Goal: Information Seeking & Learning: Find specific page/section

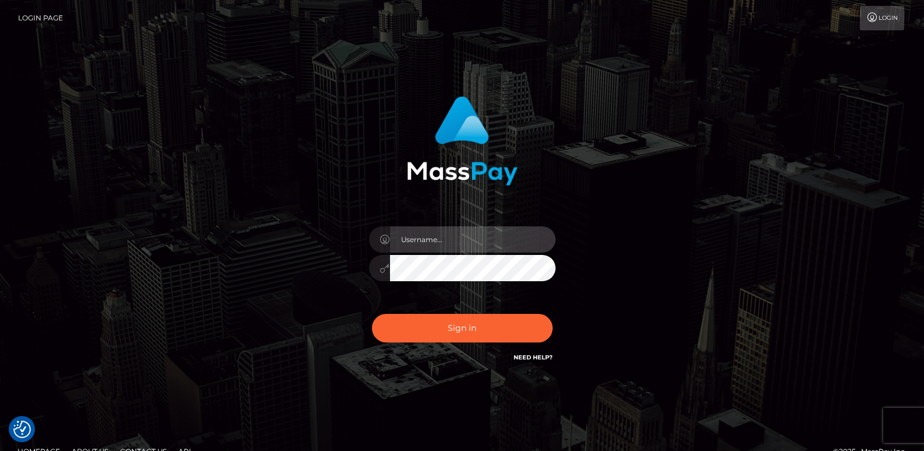
type input "[DOMAIN_NAME]"
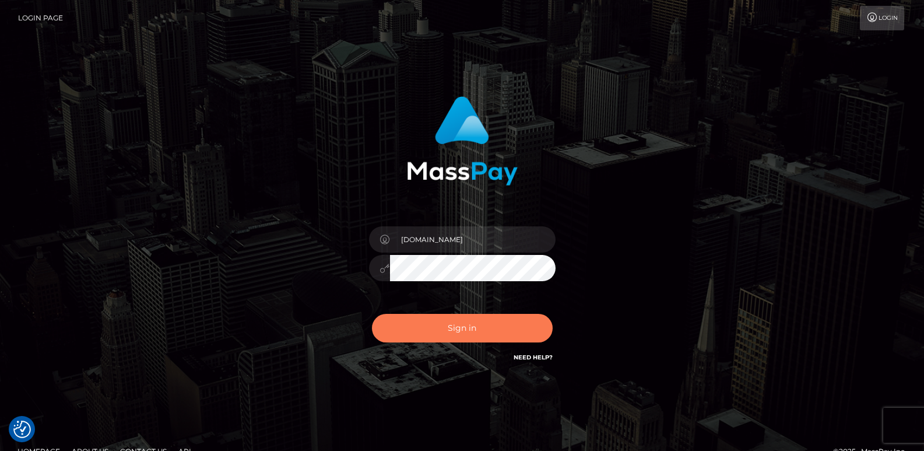
click at [405, 331] on button "Sign in" at bounding box center [462, 328] width 181 height 29
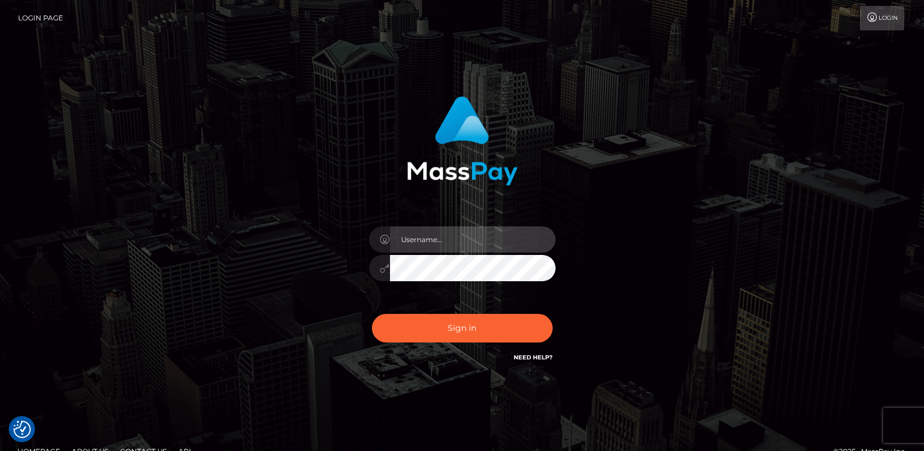
type input "[DOMAIN_NAME]"
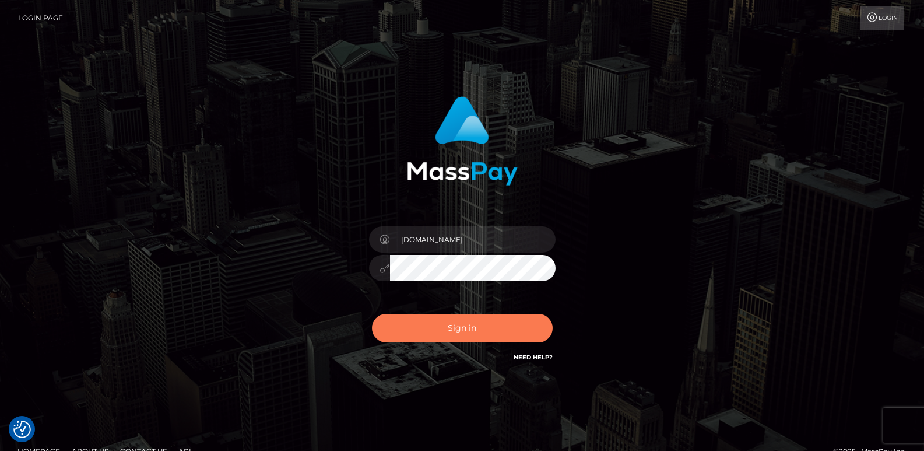
click at [405, 331] on button "Sign in" at bounding box center [462, 328] width 181 height 29
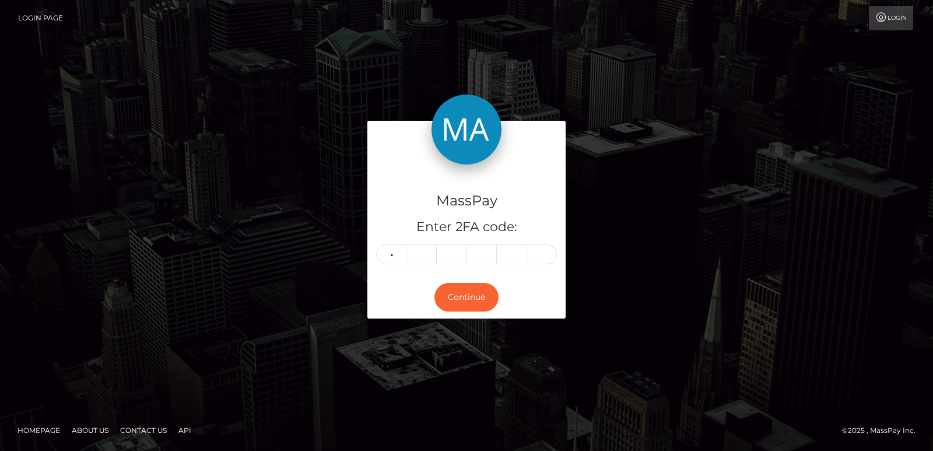
type input "1"
type input "0"
type input "7"
type input "1"
type input "0"
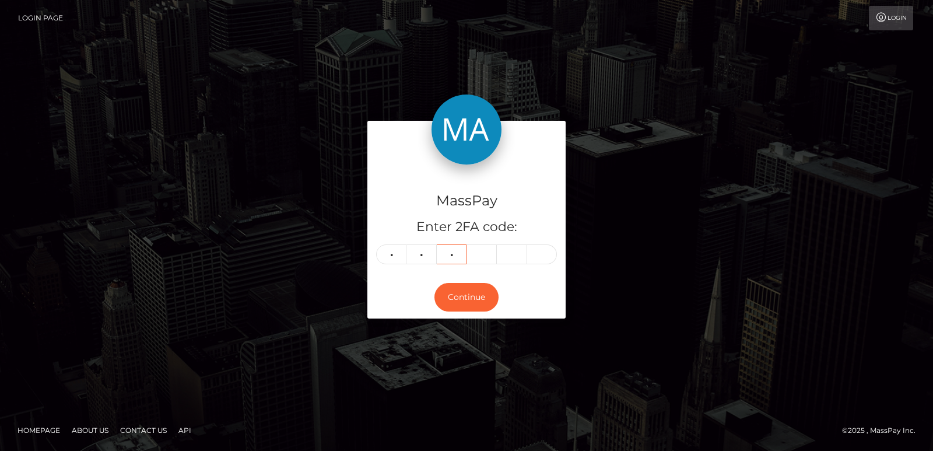
type input "9"
type input "2"
type input "5"
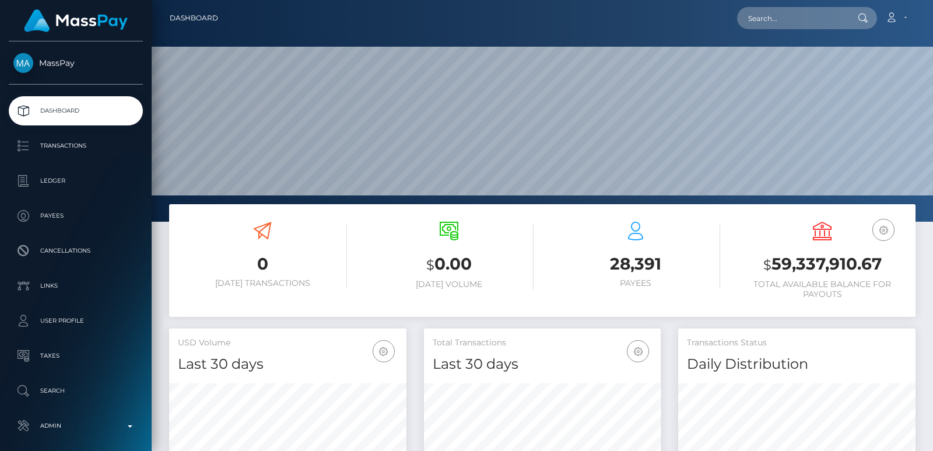
scroll to position [207, 237]
click at [764, 12] on input "text" at bounding box center [792, 18] width 110 height 22
paste input "iamarielanne@gmail.com"
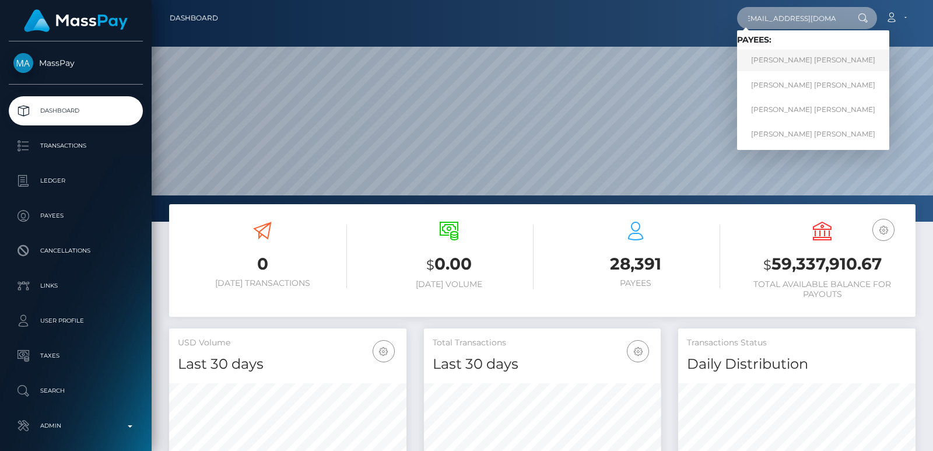
type input "iamarielanne@gmail.com"
click at [798, 64] on link "Mark Joe Varga Melendrez" at bounding box center [813, 61] width 152 height 22
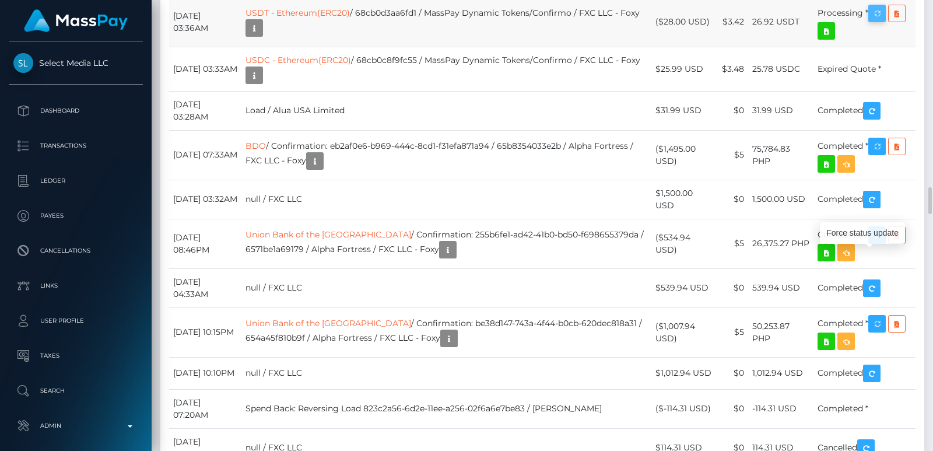
scroll to position [140, 237]
click at [876, 21] on icon "button" at bounding box center [877, 13] width 14 height 15
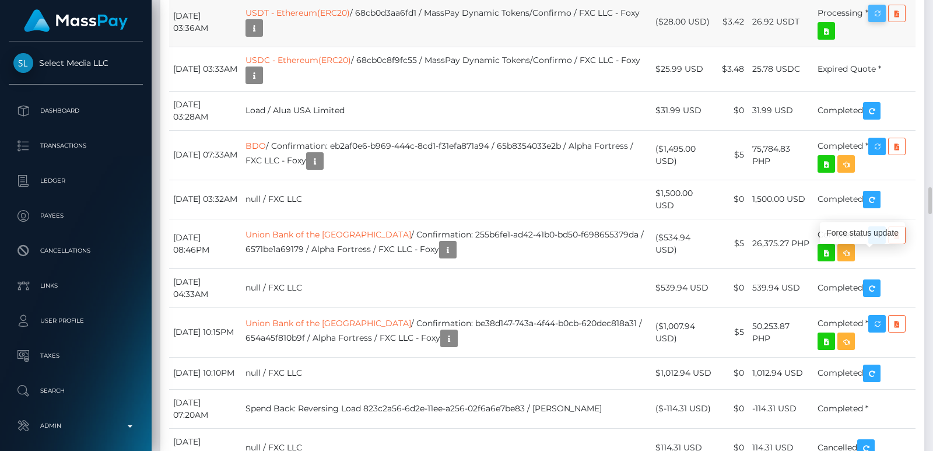
click at [876, 21] on icon "button" at bounding box center [877, 13] width 14 height 15
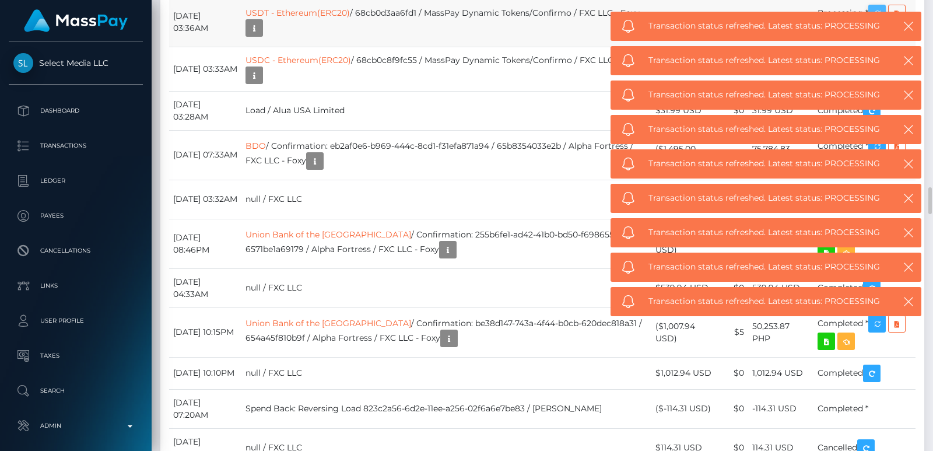
click at [876, 287] on div "Transaction status refreshed. Latest status: PROCESSING" at bounding box center [765, 301] width 311 height 29
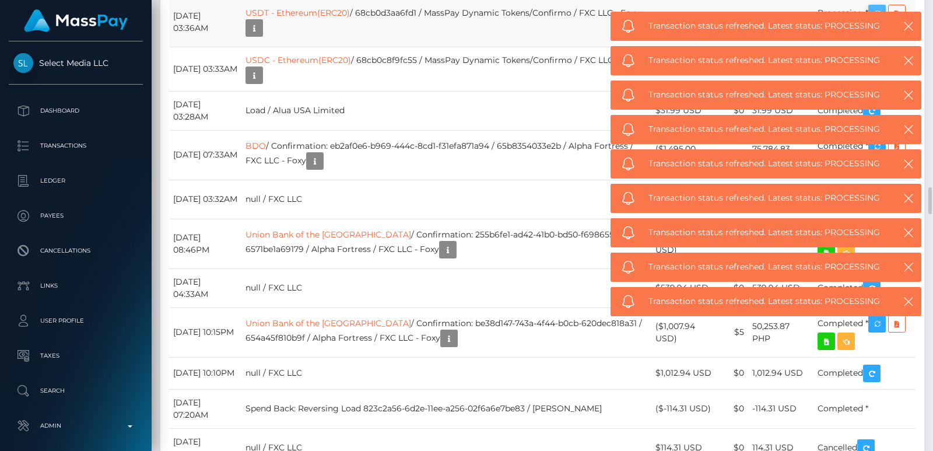
click at [876, 287] on div "Transaction status refreshed. Latest status: PROCESSING" at bounding box center [765, 301] width 311 height 29
click at [877, 192] on span "Transaction status refreshed. Latest status: PROCESSING" at bounding box center [764, 198] width 233 height 12
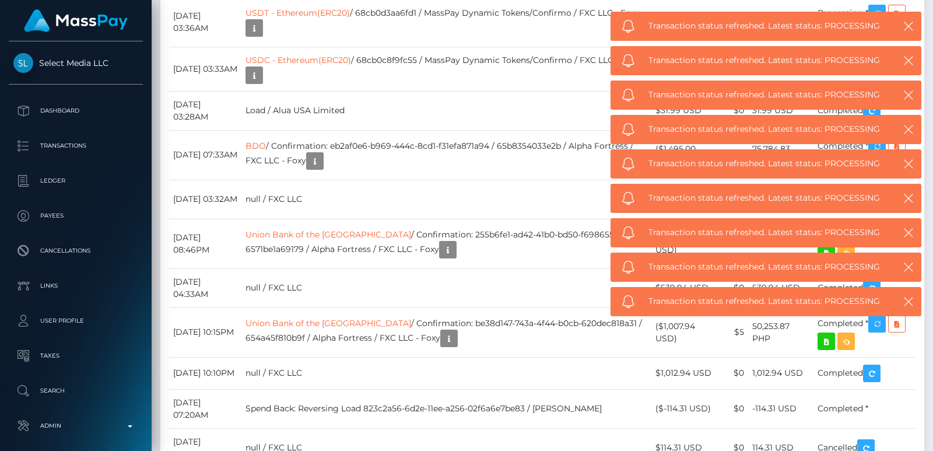
click at [877, 192] on span "Transaction status refreshed. Latest status: PROCESSING" at bounding box center [764, 198] width 233 height 12
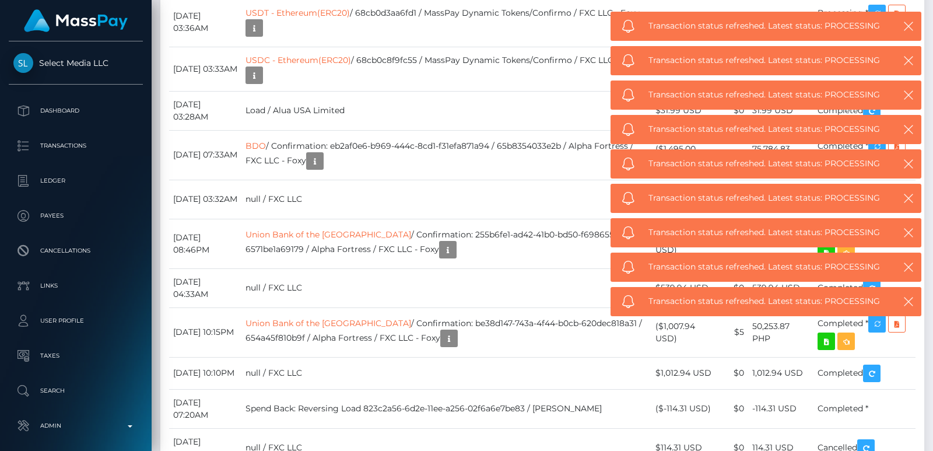
click at [877, 192] on span "Transaction status refreshed. Latest status: PROCESSING" at bounding box center [764, 198] width 233 height 12
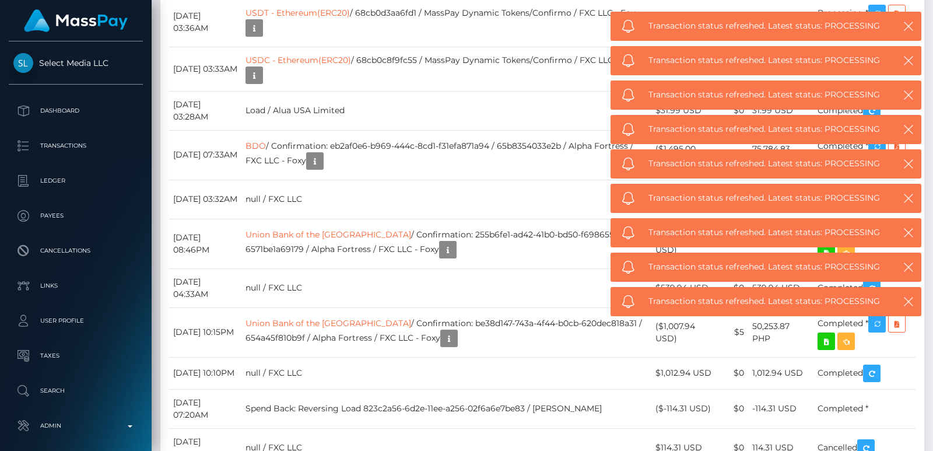
click at [877, 192] on span "Transaction status refreshed. Latest status: PROCESSING" at bounding box center [764, 198] width 233 height 12
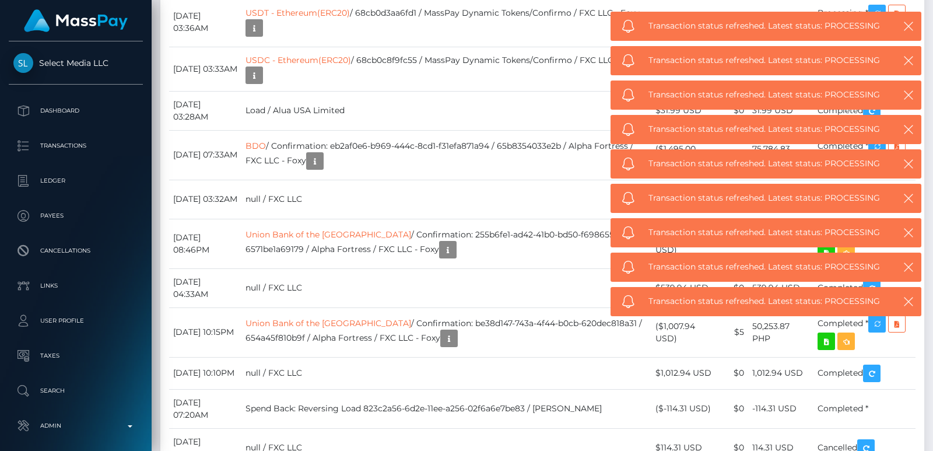
scroll to position [3563, 0]
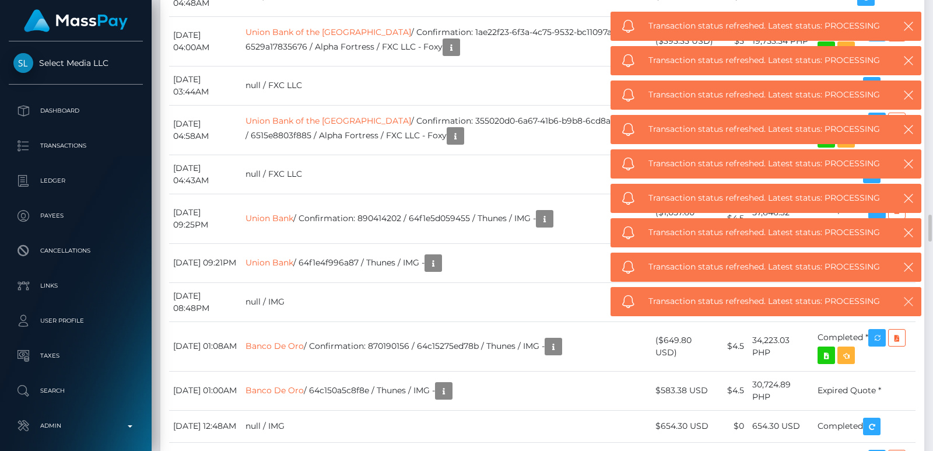
click at [904, 300] on icon "button" at bounding box center [908, 302] width 12 height 12
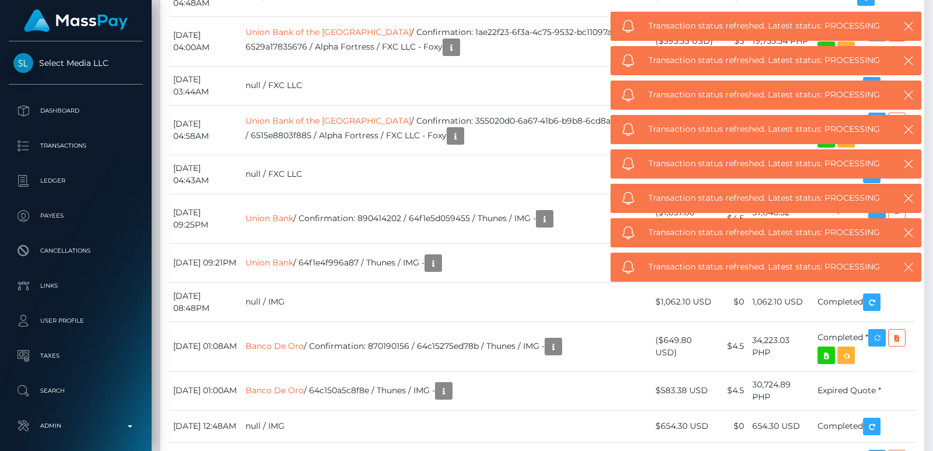
click at [911, 261] on div "Transaction status refreshed. Latest status: PROCESSING" at bounding box center [765, 272] width 311 height 29
click at [911, 223] on div "Transaction status refreshed. Latest status: PROCESSING" at bounding box center [765, 232] width 311 height 29
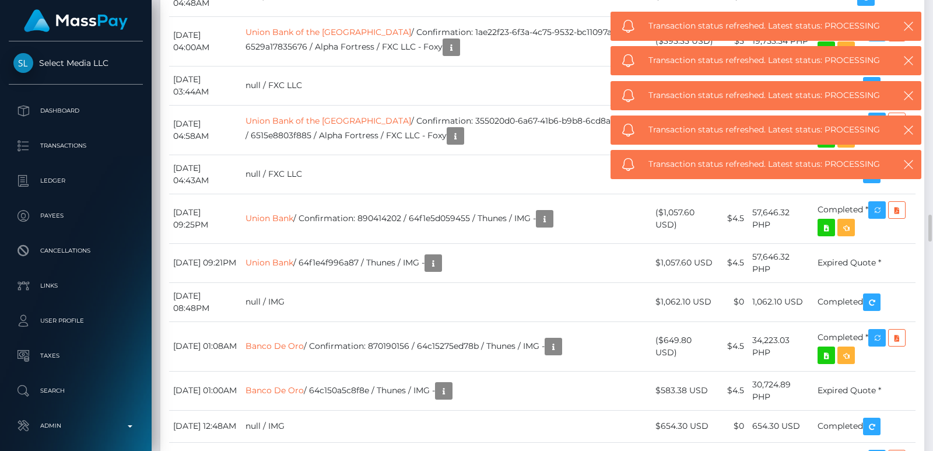
drag, startPoint x: 908, startPoint y: 212, endPoint x: 909, endPoint y: 185, distance: 26.8
click at [909, 185] on body "Select Media LLC Dashboard Transactions Ledger Payees Cancellations" at bounding box center [466, 225] width 933 height 451
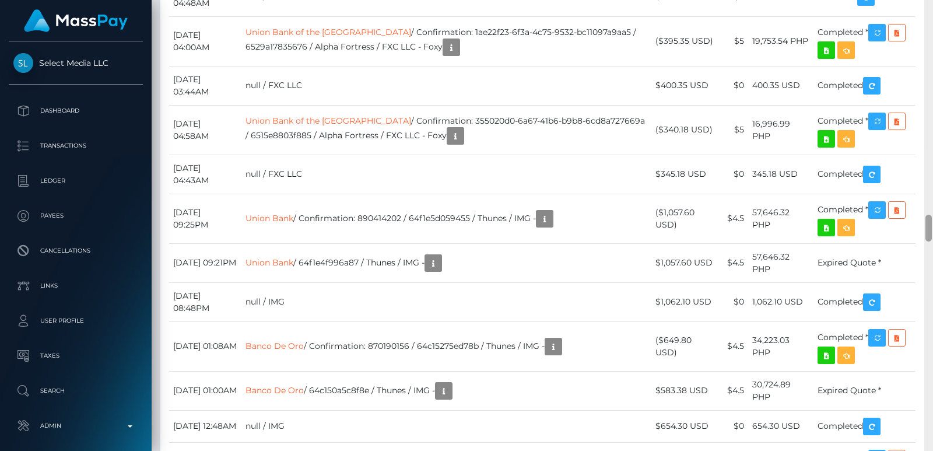
scroll to position [3113, 0]
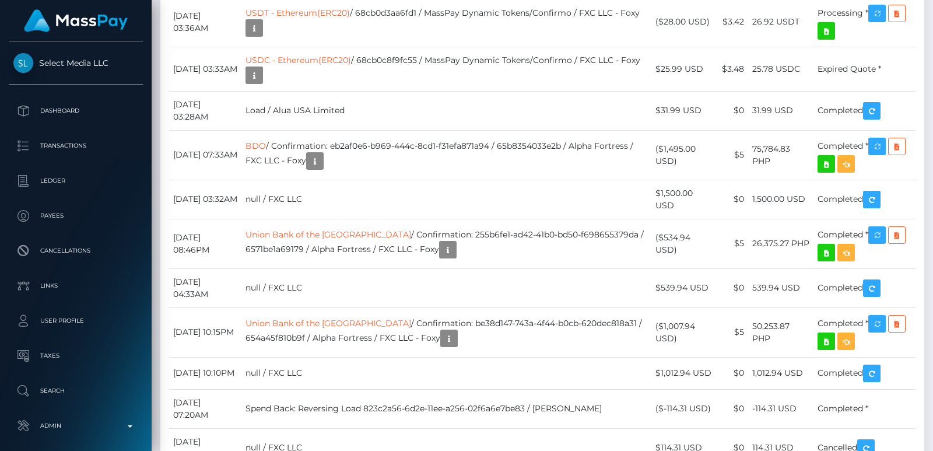
click at [874, 21] on icon "button" at bounding box center [877, 13] width 14 height 15
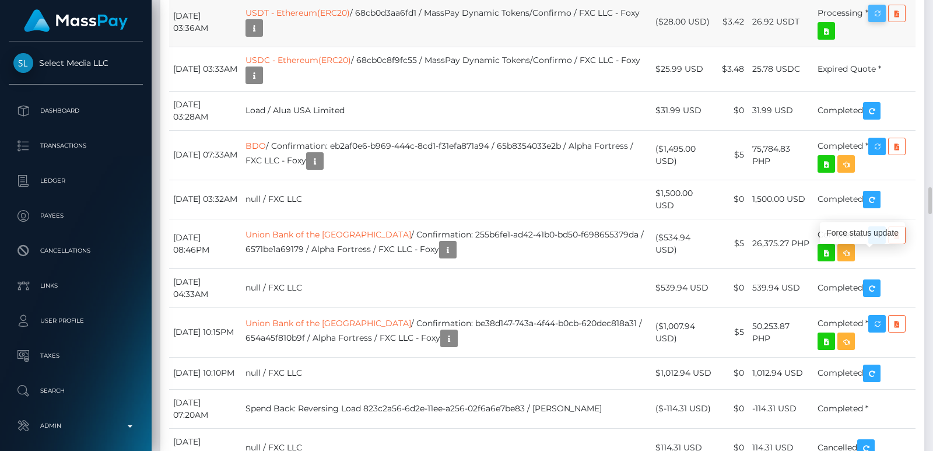
click at [874, 21] on icon "button" at bounding box center [877, 13] width 14 height 15
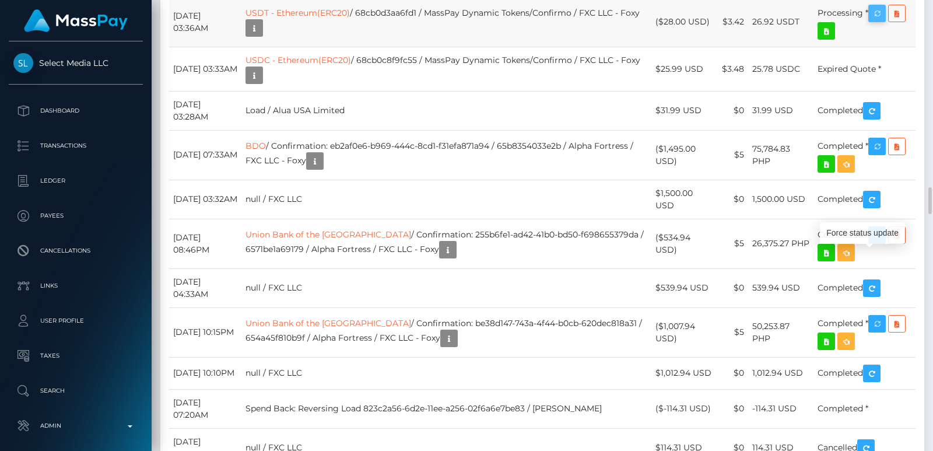
click at [874, 21] on icon "button" at bounding box center [877, 13] width 14 height 15
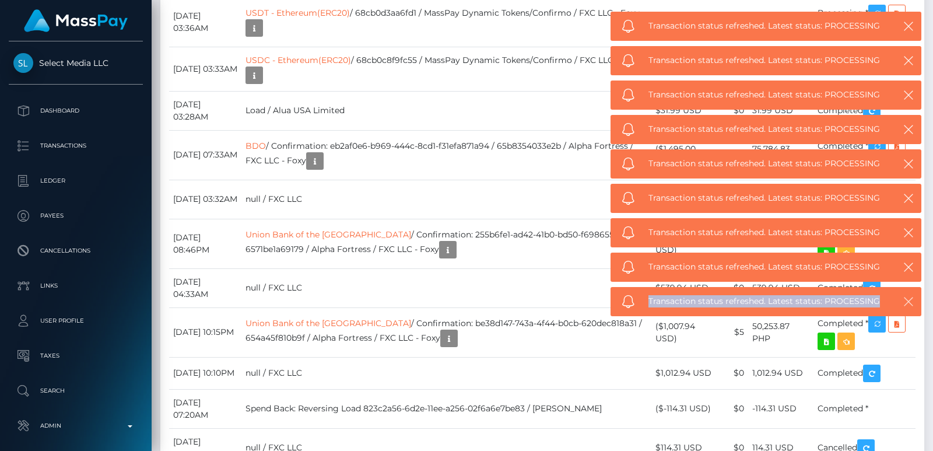
click at [910, 297] on icon "button" at bounding box center [908, 302] width 12 height 12
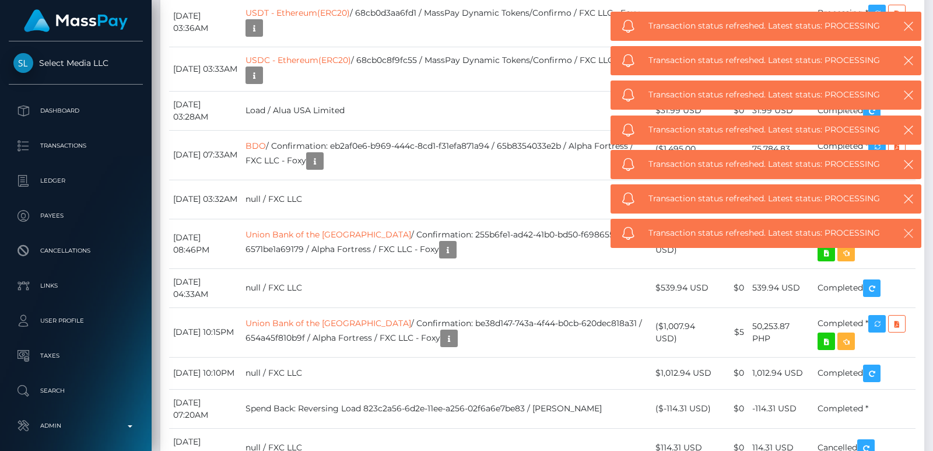
click at [915, 258] on div "Transaction status refreshed. Latest status: PROCESSING" at bounding box center [765, 272] width 311 height 29
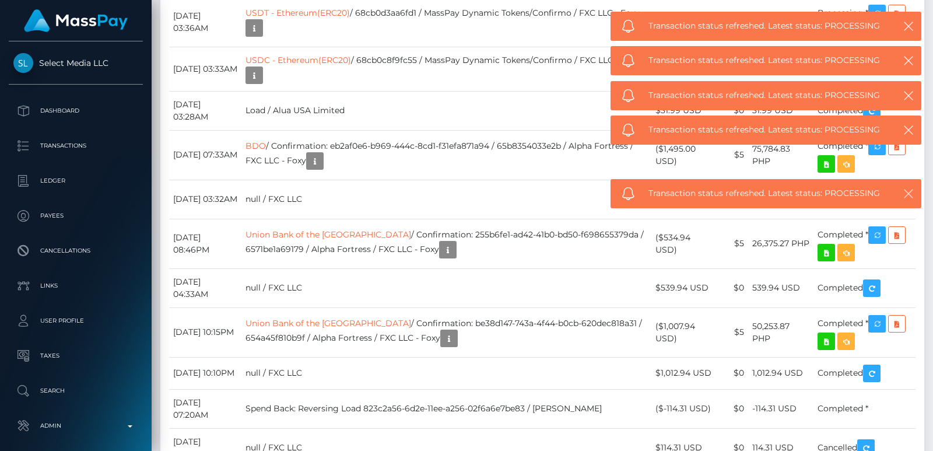
click at [913, 238] on body "Select Media LLC Dashboard Transactions Ledger Payees Cancellations" at bounding box center [466, 225] width 933 height 451
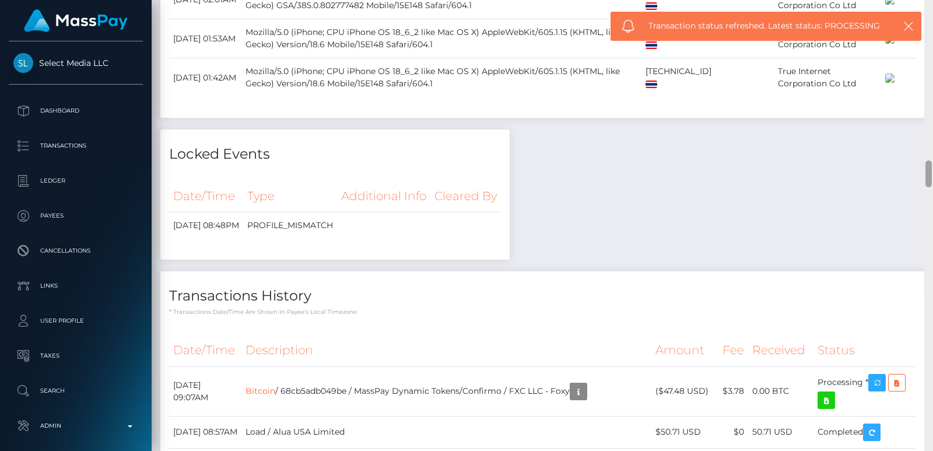
click at [931, 95] on div at bounding box center [928, 225] width 9 height 451
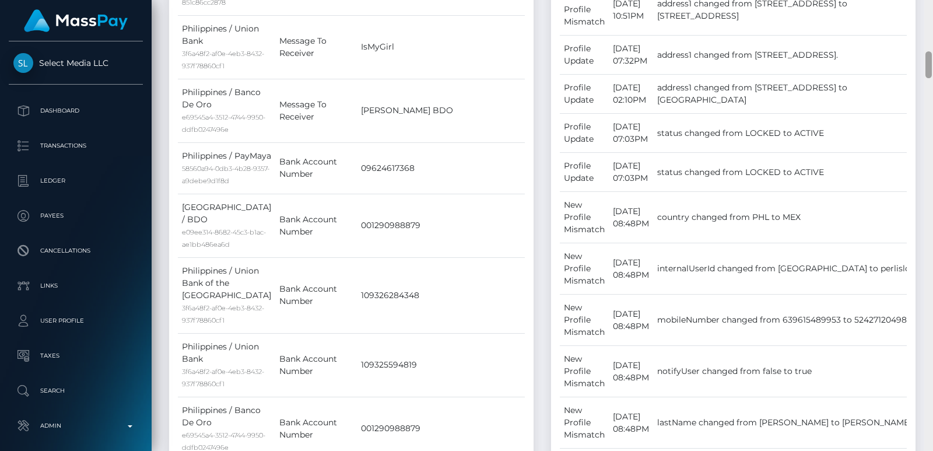
click at [930, 47] on div at bounding box center [928, 225] width 9 height 451
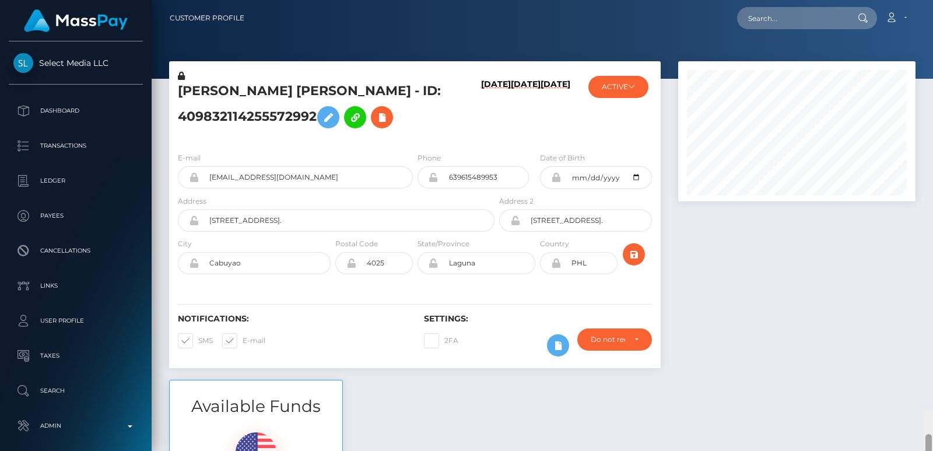
click at [931, 8] on div "Customer Profile Loading... Loading..." at bounding box center [542, 225] width 781 height 451
drag, startPoint x: 174, startPoint y: 89, endPoint x: 183, endPoint y: 85, distance: 10.2
click at [183, 85] on div "Mark Joe Varga Melendrez - ID: 409832114255572992" at bounding box center [333, 106] width 328 height 73
click at [183, 85] on h5 "Mark Joe Varga Melendrez - ID: 409832114255572992" at bounding box center [333, 108] width 310 height 52
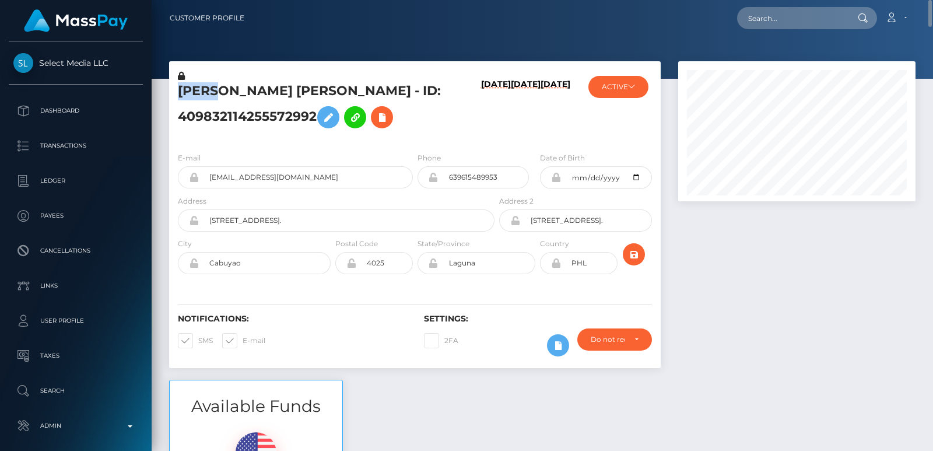
copy h5 "Mark"
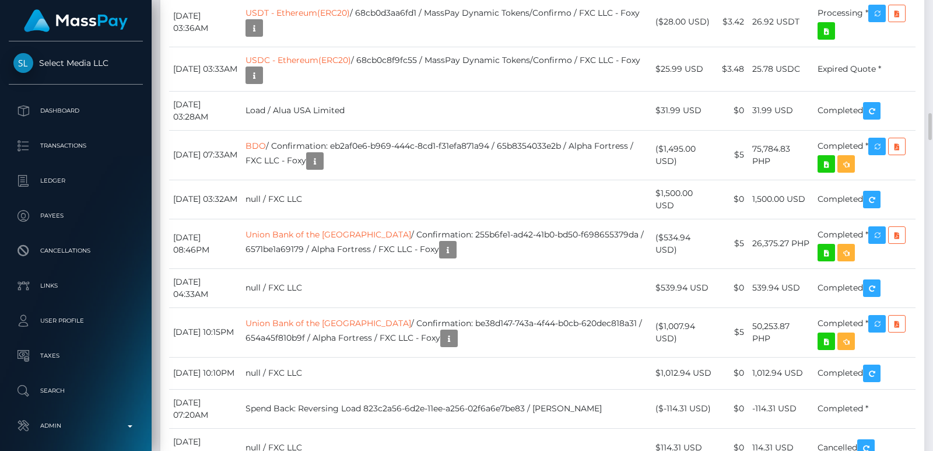
scroll to position [3165, 0]
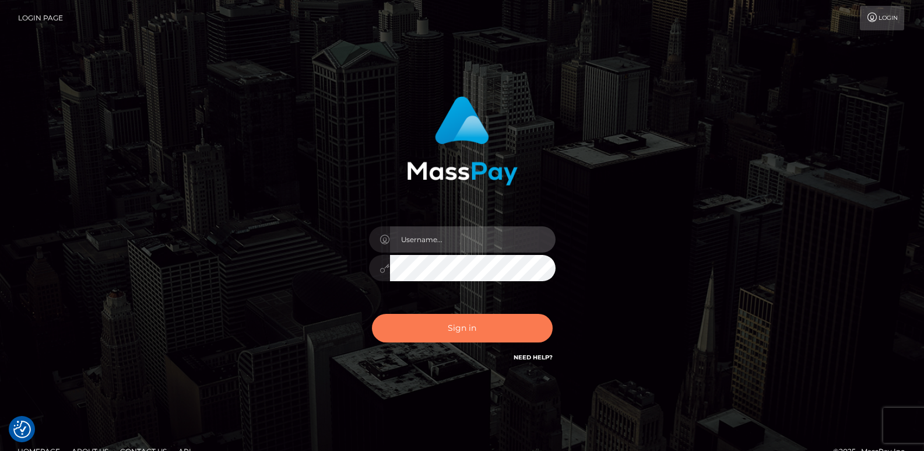
type input "[DOMAIN_NAME]"
click at [396, 315] on button "Sign in" at bounding box center [462, 328] width 181 height 29
type input "[DOMAIN_NAME]"
click at [406, 334] on button "Sign in" at bounding box center [462, 328] width 181 height 29
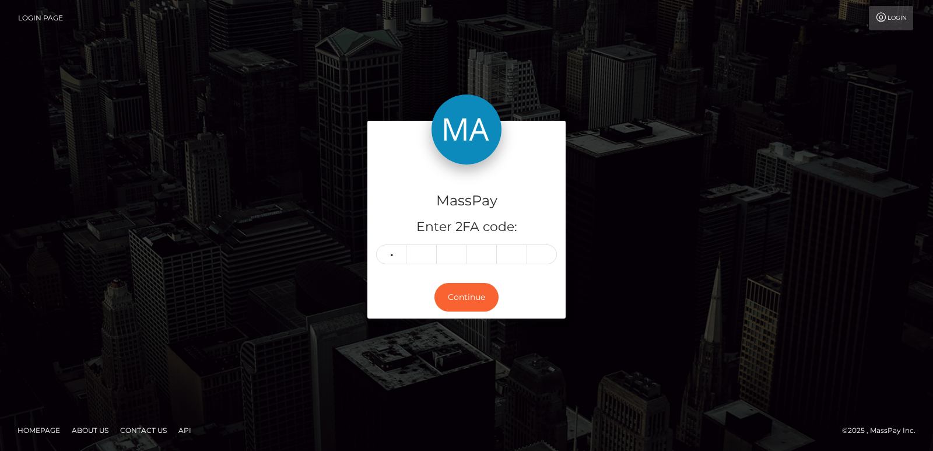
type input "9"
type input "0"
type input "4"
type input "8"
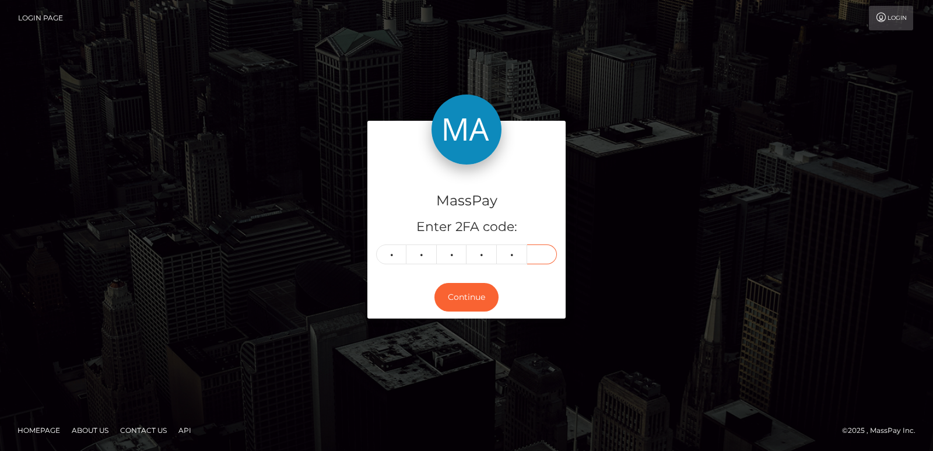
type input "7"
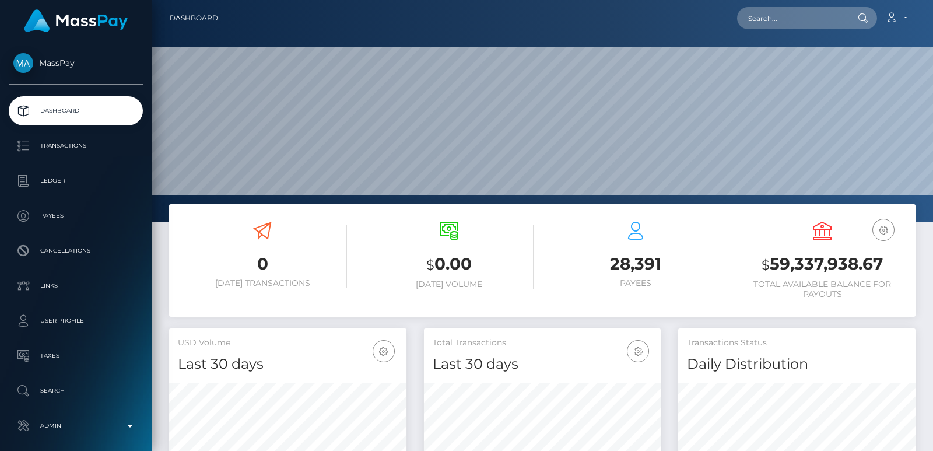
scroll to position [207, 237]
click at [766, 10] on input "text" at bounding box center [792, 18] width 110 height 22
paste input "kaimaniperrault@icloud.com"
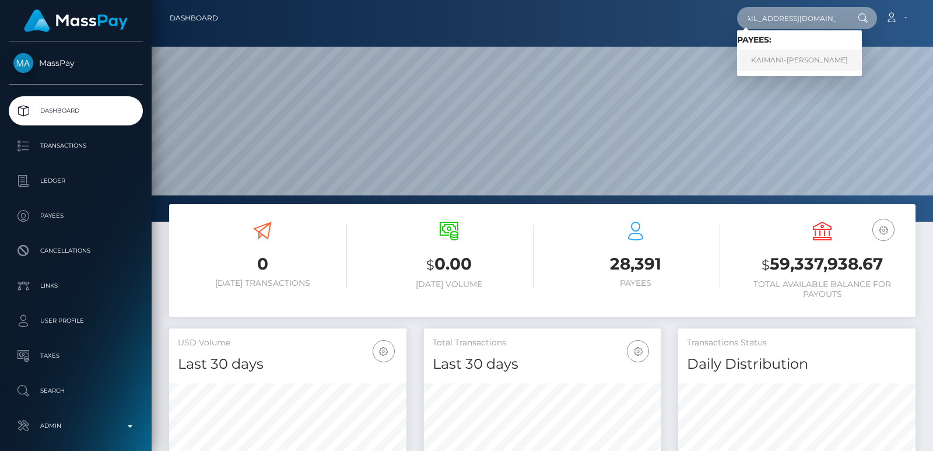
type input "[EMAIL_ADDRESS][DOMAIN_NAME]"
click at [781, 58] on link "KAIMANI-KAMIL PERRAULT" at bounding box center [799, 61] width 125 height 22
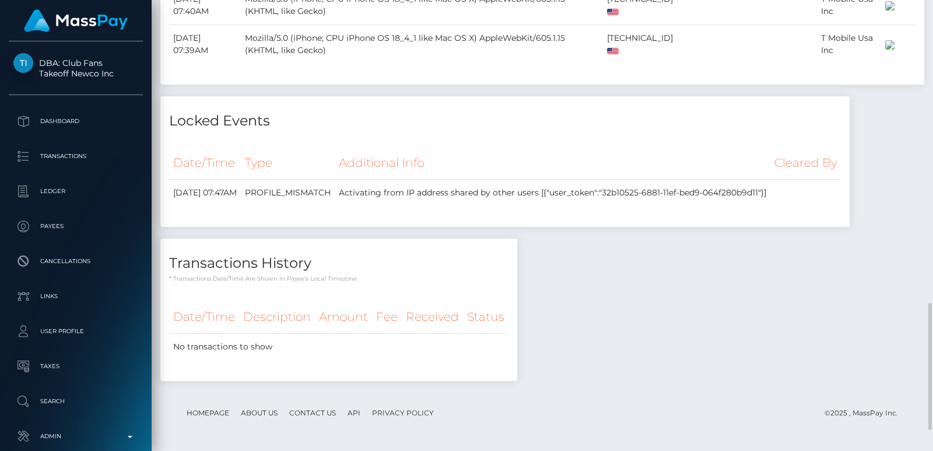
scroll to position [1140, 0]
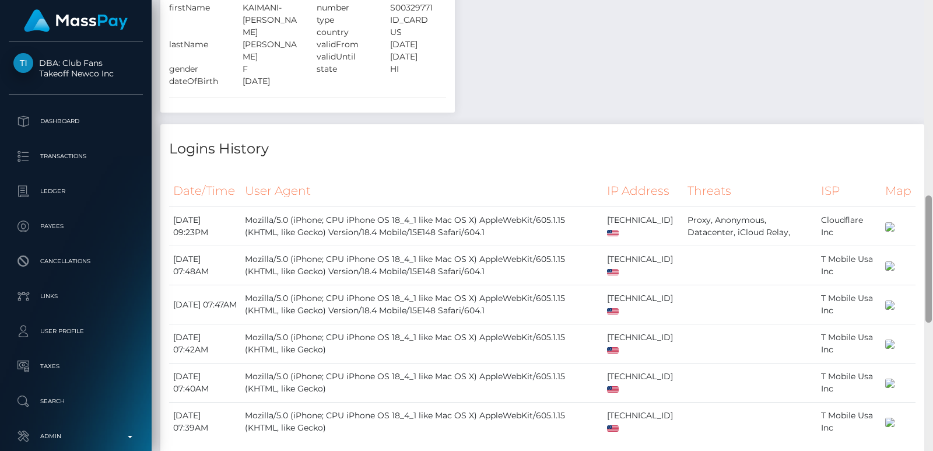
click at [927, 36] on div at bounding box center [928, 225] width 9 height 451
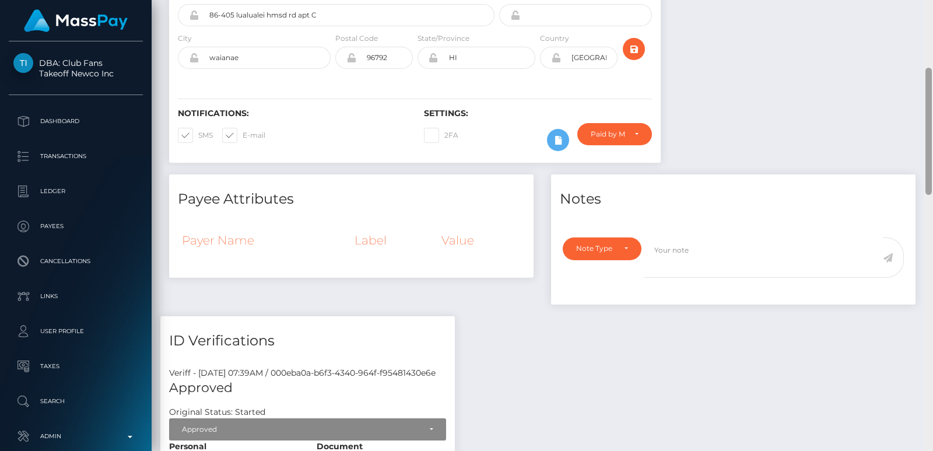
click at [927, 36] on div "Customer Profile Loading... Loading..." at bounding box center [542, 225] width 781 height 451
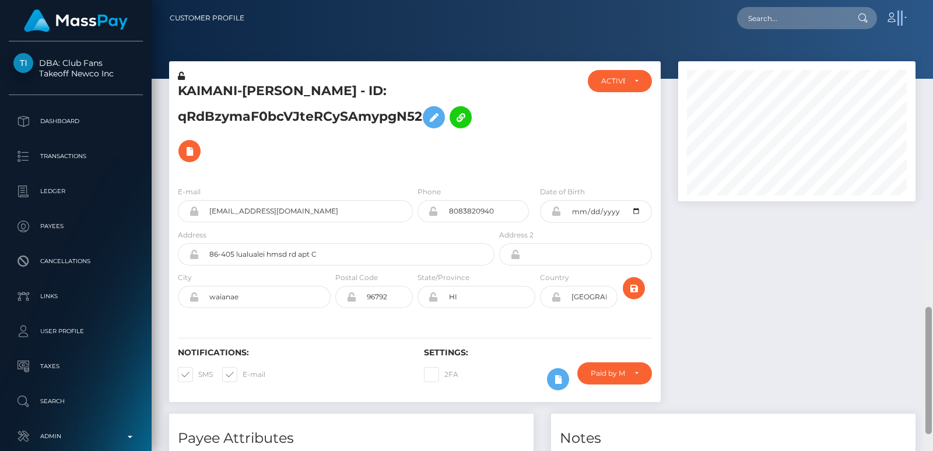
click at [927, 36] on nav "Customer Profile Loading... Loading... Account" at bounding box center [542, 18] width 781 height 36
click at [785, 24] on input "text" at bounding box center [792, 18] width 110 height 22
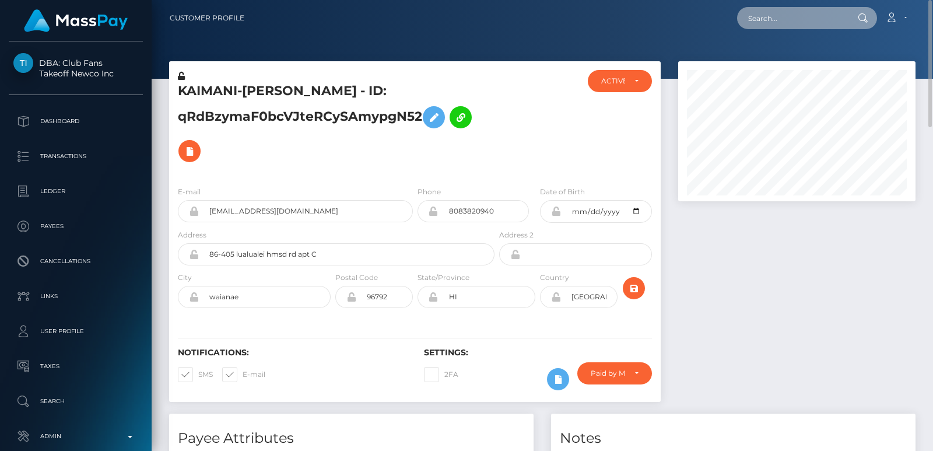
paste input "307840323@qq.com"
type input "307840323@qq.com"
drag, startPoint x: 769, startPoint y: 5, endPoint x: 764, endPoint y: 16, distance: 12.0
click at [764, 16] on nav "Customer Profile 307840323@qq.com Loading... Loading..." at bounding box center [542, 18] width 781 height 36
click at [764, 16] on input "307840323@qq.com" at bounding box center [792, 18] width 110 height 22
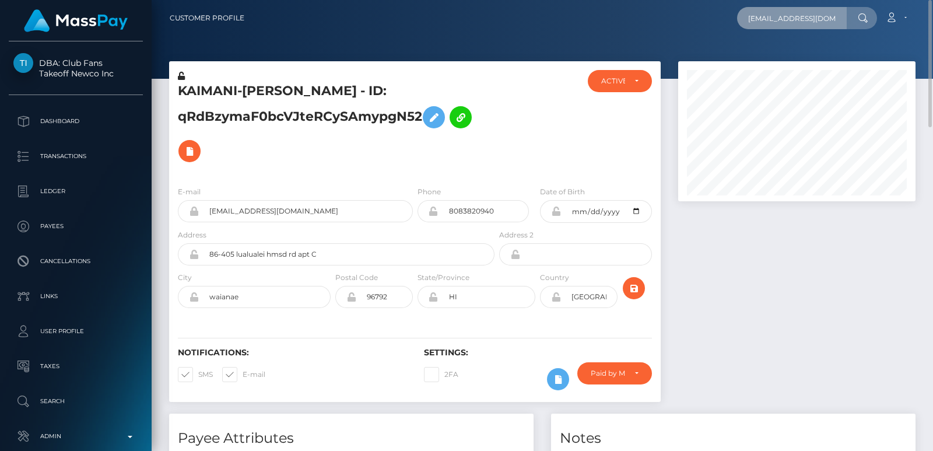
click at [764, 16] on input "307840323@qq.com" at bounding box center [792, 18] width 110 height 22
paste input "queenpurity316@gmail.com"
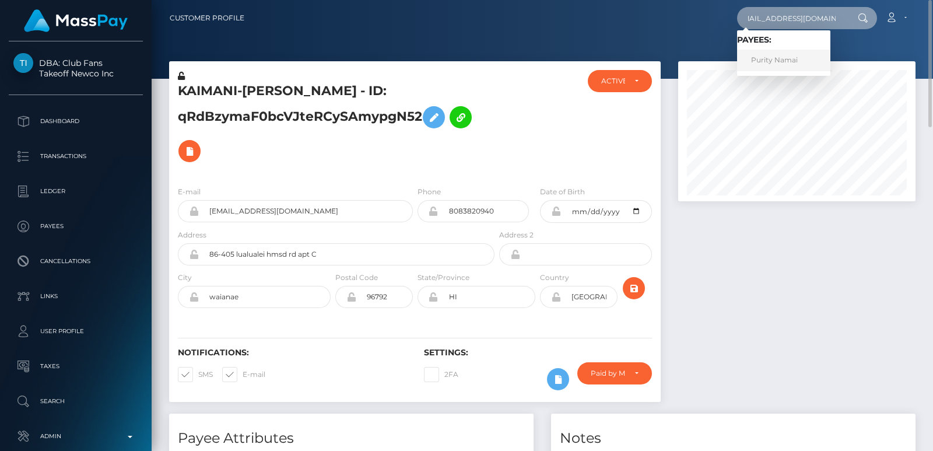
type input "queenpurity316@gmail.com"
click at [758, 63] on link "Purity Namai" at bounding box center [783, 61] width 93 height 22
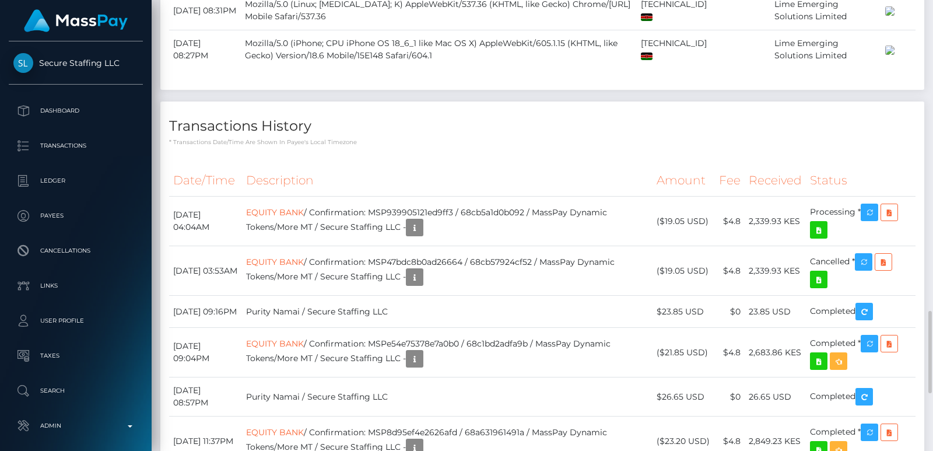
scroll to position [1434, 0]
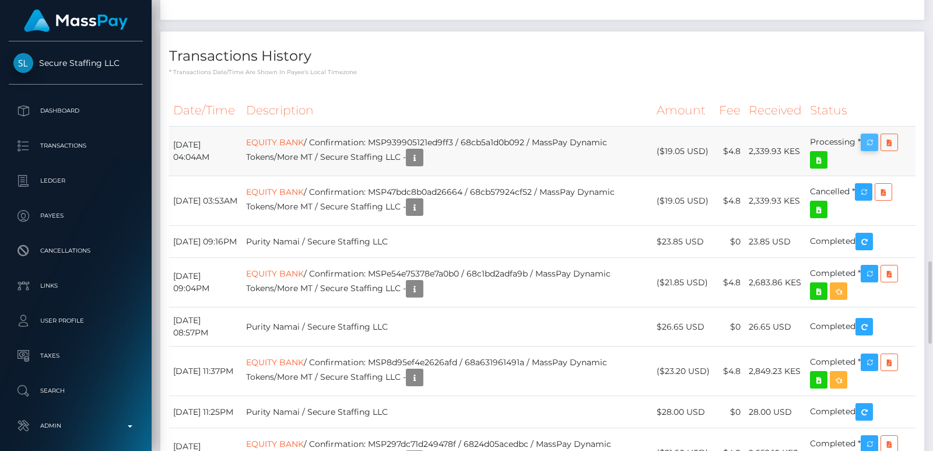
click at [874, 268] on div "Force status update" at bounding box center [862, 256] width 85 height 29
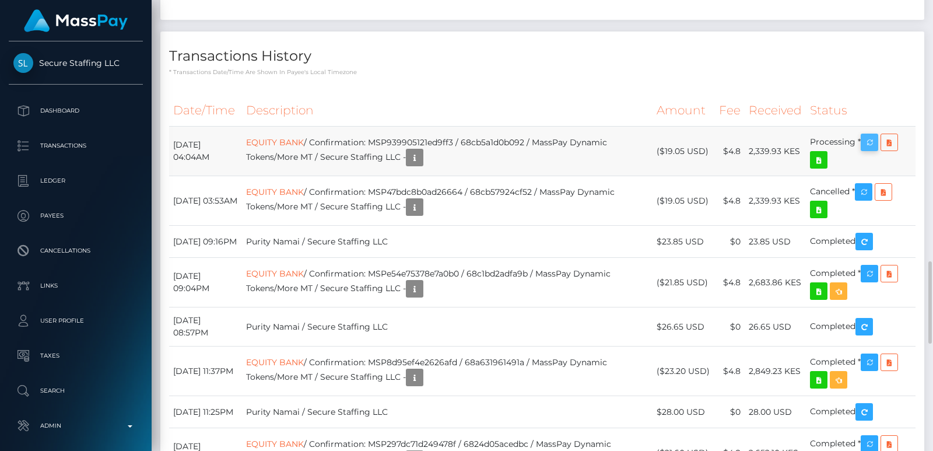
click at [874, 268] on div "Force status update" at bounding box center [862, 256] width 85 height 29
click at [874, 268] on body "Secure Staffing LLC Dashboard Transactions Ledger Payees Links Taxes" at bounding box center [466, 225] width 933 height 451
click at [874, 268] on div "Force status update" at bounding box center [862, 256] width 85 height 29
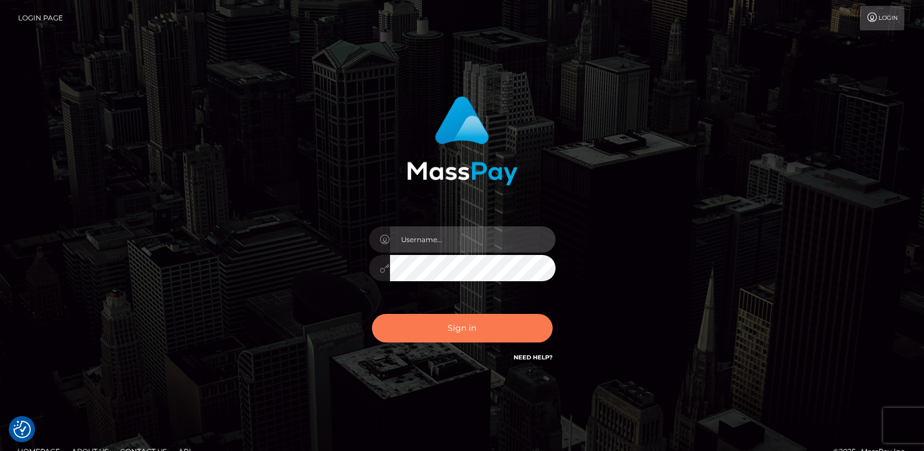
type input "ts2.es"
click at [426, 324] on button "Sign in" at bounding box center [462, 328] width 181 height 29
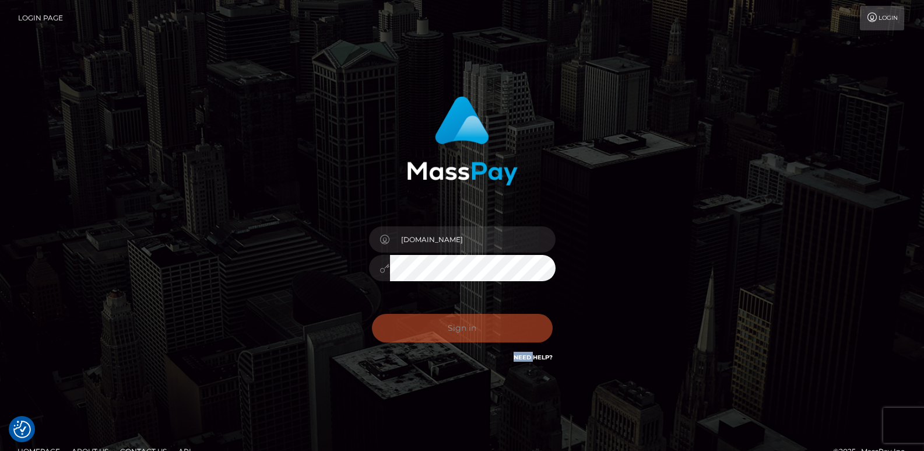
click at [426, 324] on div "Sign in Need Help?" at bounding box center [462, 333] width 204 height 52
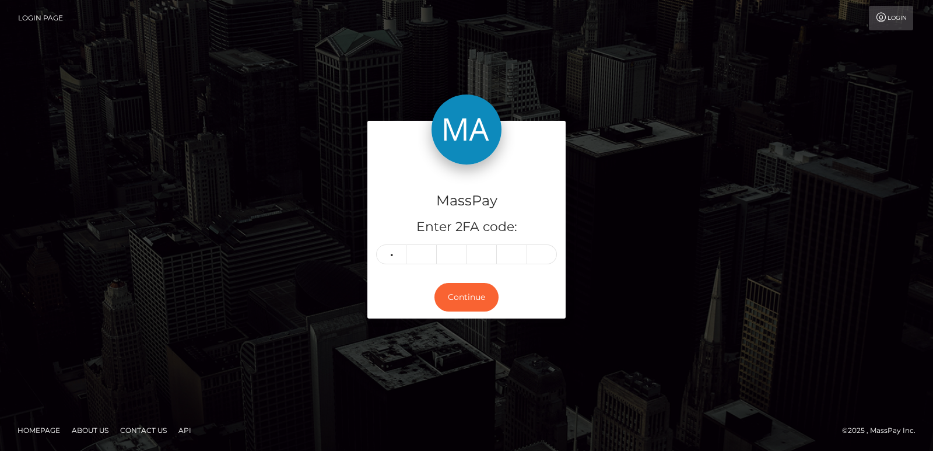
type input "8"
type input "4"
type input "8"
type input "1"
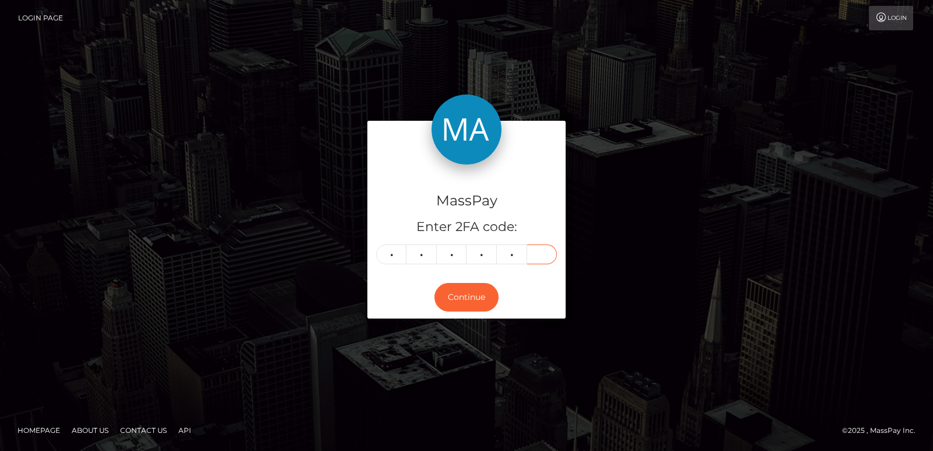
type input "9"
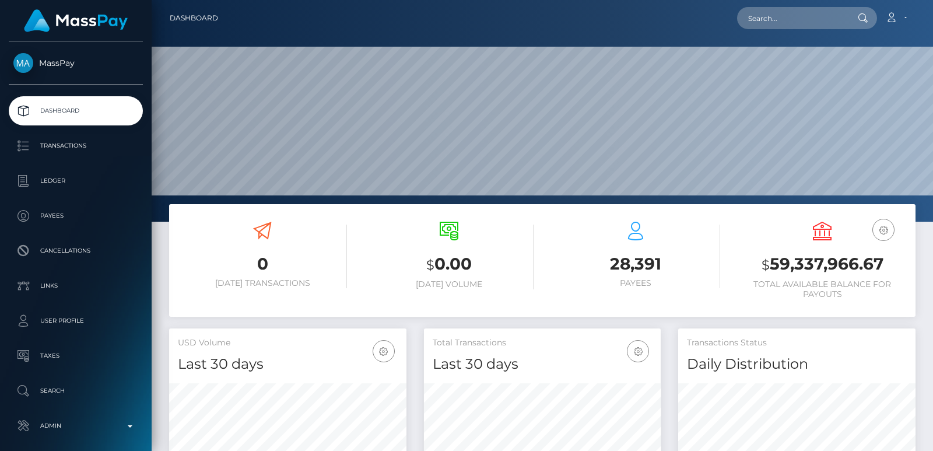
scroll to position [207, 237]
click at [764, 17] on input "text" at bounding box center [792, 18] width 110 height 22
paste input "[EMAIL_ADDRESS][DOMAIN_NAME]"
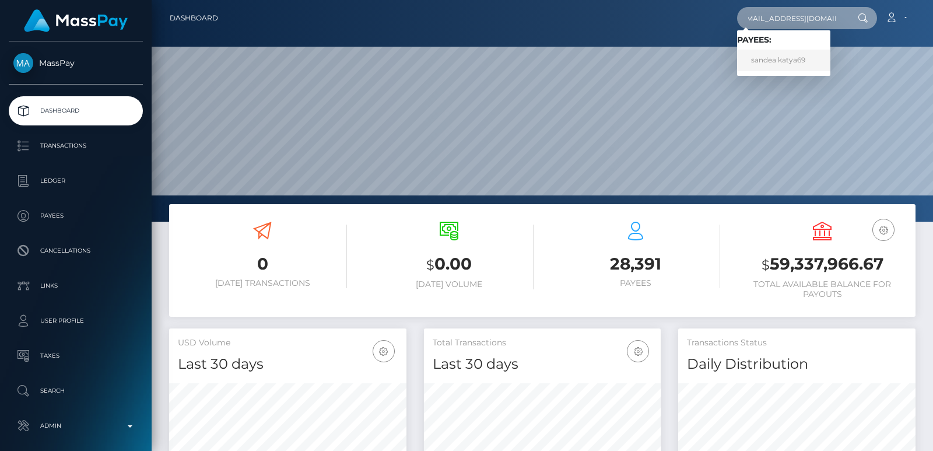
type input "[EMAIL_ADDRESS][DOMAIN_NAME]"
click at [762, 55] on link "sandea katya69" at bounding box center [783, 61] width 93 height 22
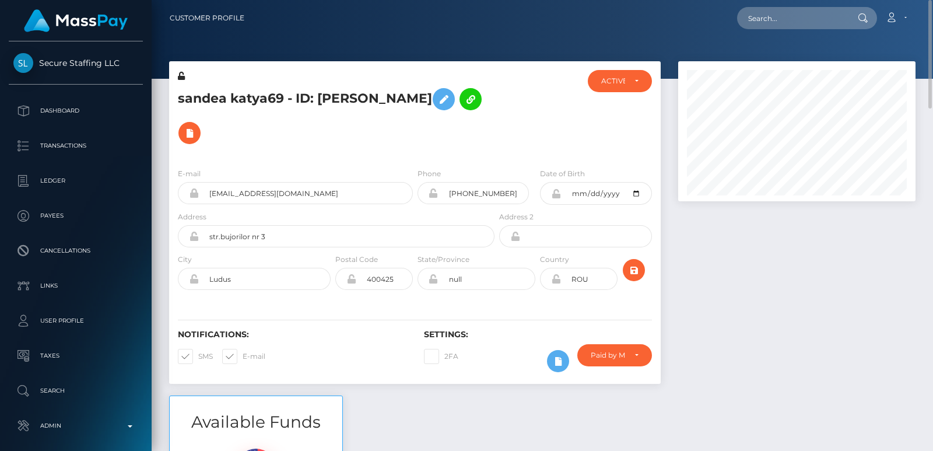
click at [221, 91] on h5 "sandea katya69 - ID: Navinia- Ana Sandea" at bounding box center [333, 116] width 310 height 68
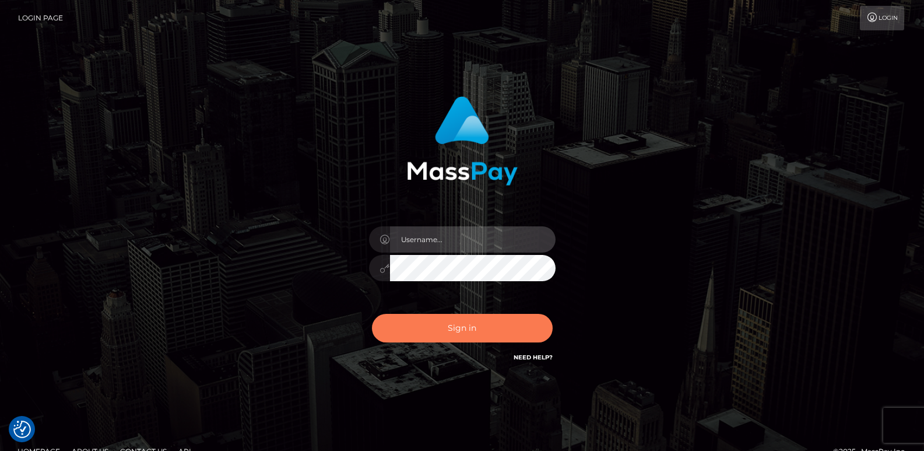
type input "[DOMAIN_NAME]"
click at [438, 322] on button "Sign in" at bounding box center [462, 328] width 181 height 29
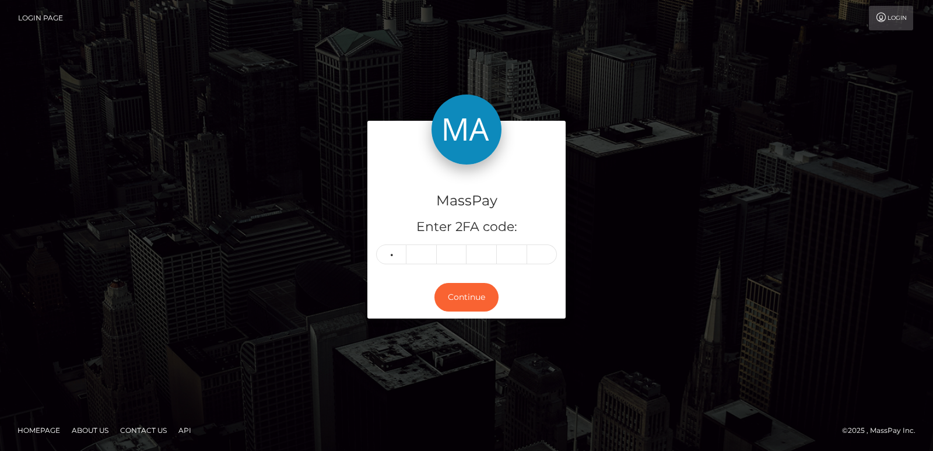
type input "5"
type input "9"
type input "0"
type input "2"
type input "1"
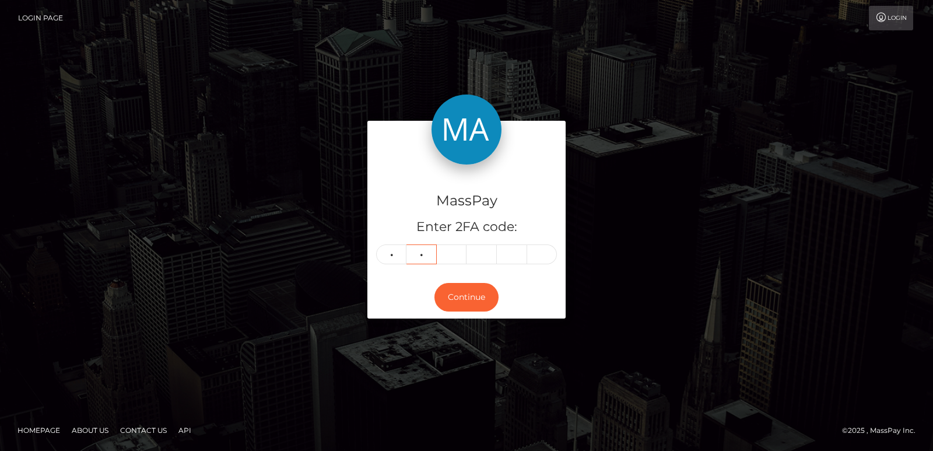
type input "3"
type input "5"
type input "1"
type input "9"
type input "7"
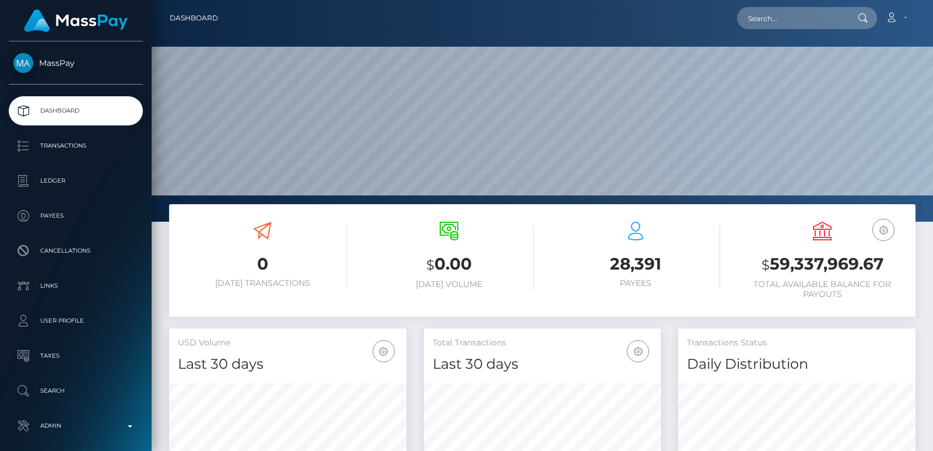
scroll to position [207, 237]
click at [767, 23] on input "text" at bounding box center [792, 18] width 110 height 22
paste input "kia.khan1402@gmail.com"
type input "kia.khan1402@gmail.com"
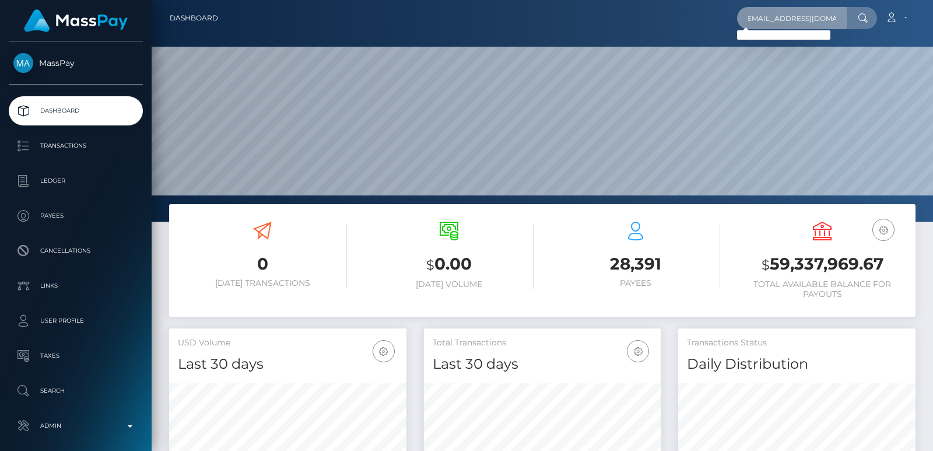
scroll to position [0, 0]
click at [761, 17] on input "kia.khan1402@gmail.com" at bounding box center [792, 18] width 110 height 22
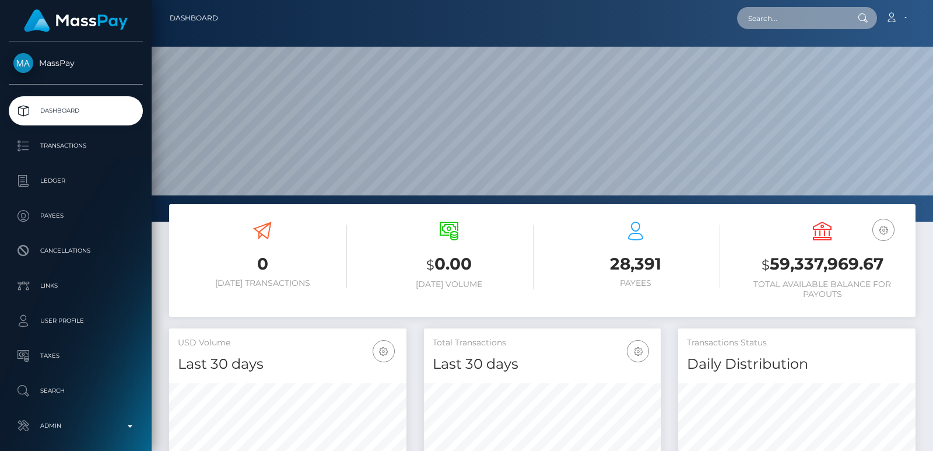
paste input "kia.khan1402@gmail.com"
type input "kia.khan1402@gmail.com"
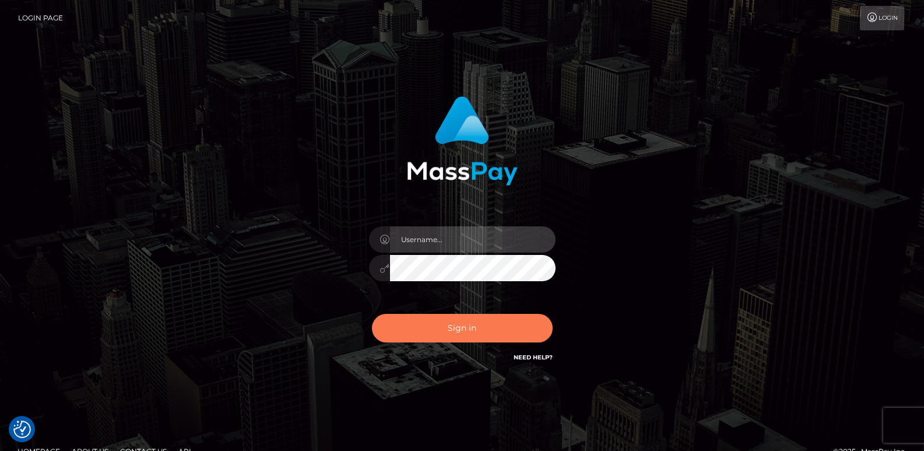
type input "[DOMAIN_NAME]"
click at [438, 317] on button "Sign in" at bounding box center [462, 328] width 181 height 29
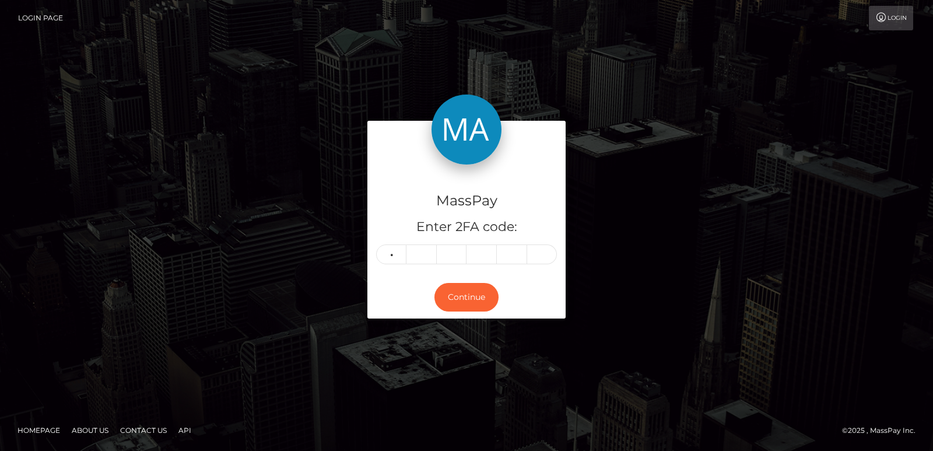
type input "4"
type input "1"
type input "7"
type input "9"
type input "7"
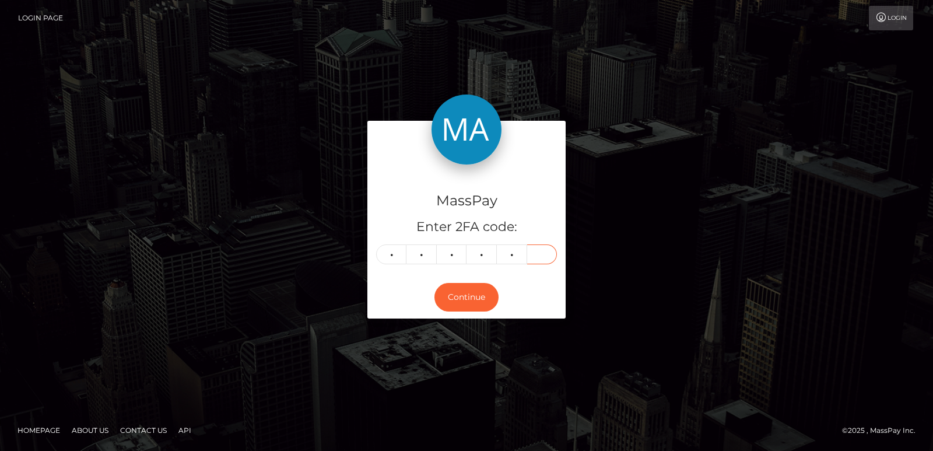
type input "3"
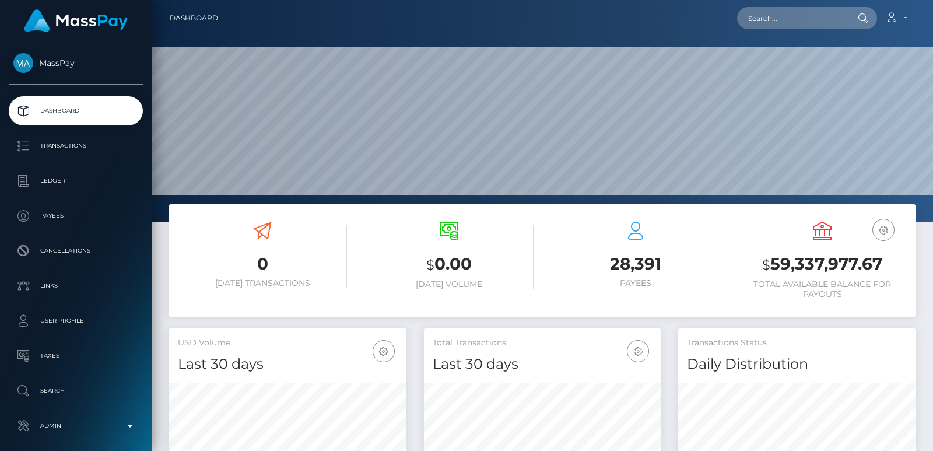
scroll to position [207, 237]
click at [760, 22] on input "text" at bounding box center [792, 18] width 110 height 22
paste input "[EMAIL_ADDRESS][DOMAIN_NAME]"
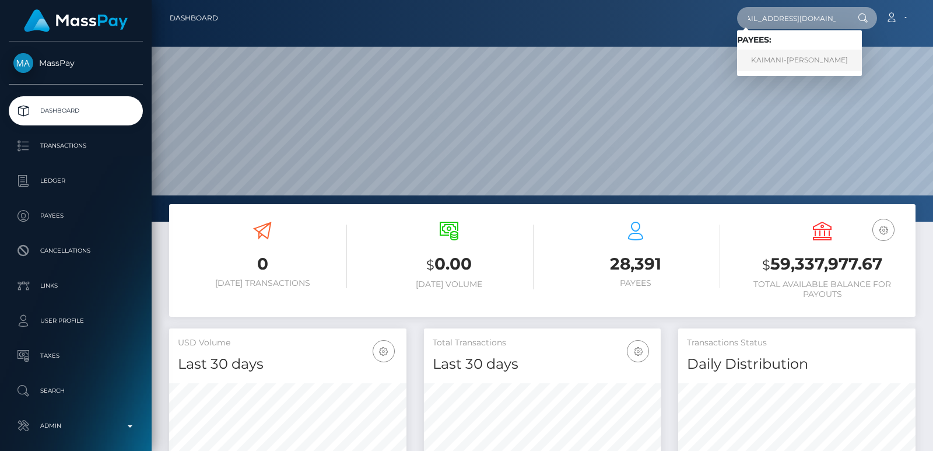
type input "[EMAIL_ADDRESS][DOMAIN_NAME]"
click at [783, 56] on link "KAIMANI-[PERSON_NAME]" at bounding box center [799, 61] width 125 height 22
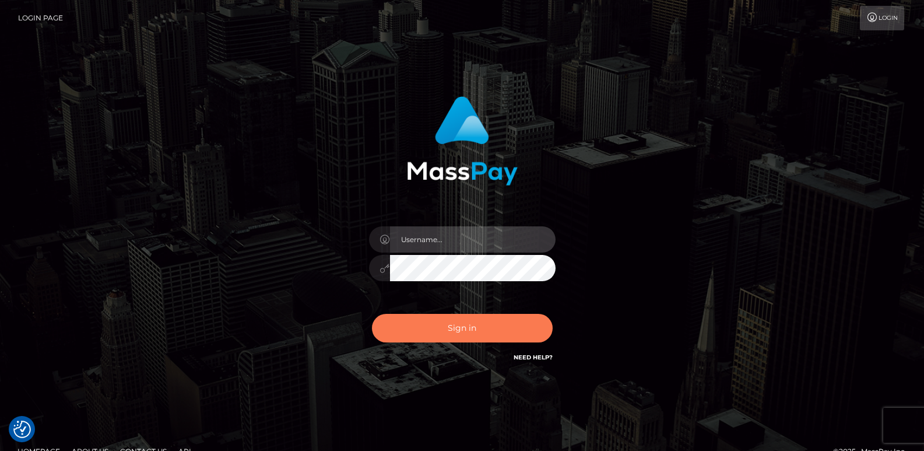
type input "[DOMAIN_NAME]"
click at [448, 314] on button "Sign in" at bounding box center [462, 328] width 181 height 29
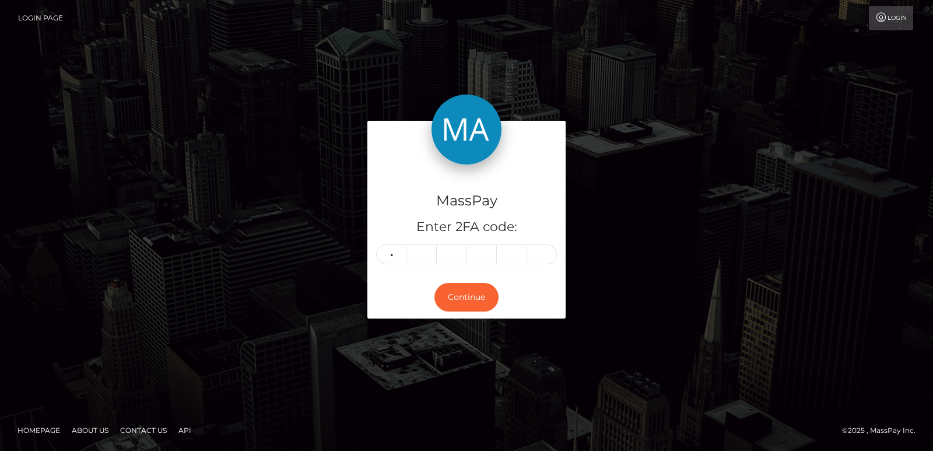
type input "0"
type input "2"
type input "4"
type input "0"
type input "5"
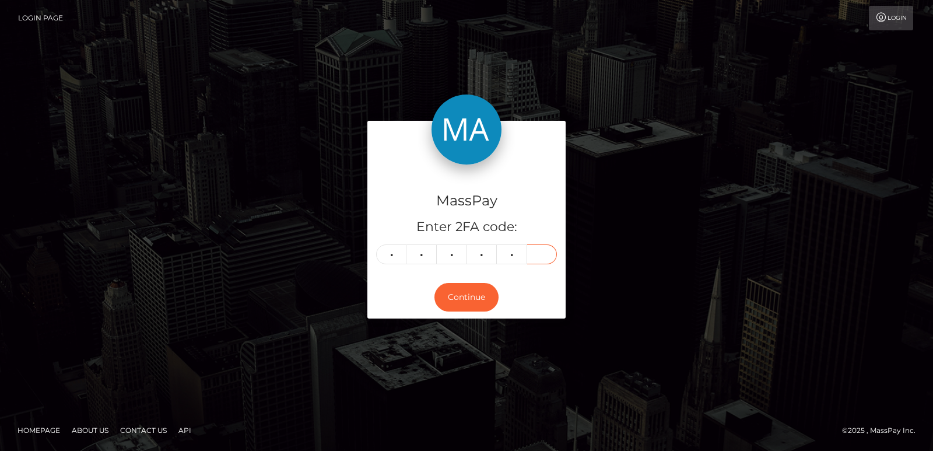
type input "7"
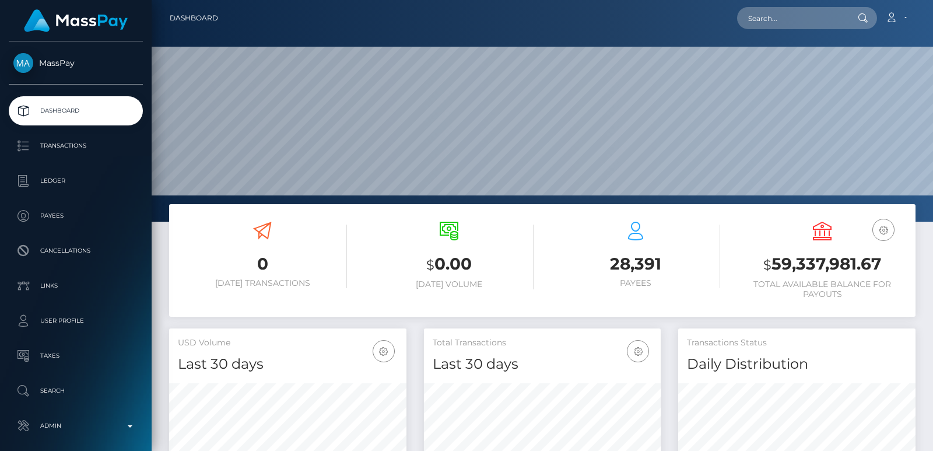
scroll to position [207, 237]
click at [767, 16] on input "text" at bounding box center [792, 18] width 110 height 22
paste input "[EMAIL_ADDRESS][DOMAIN_NAME]"
type input "[EMAIL_ADDRESS][DOMAIN_NAME]"
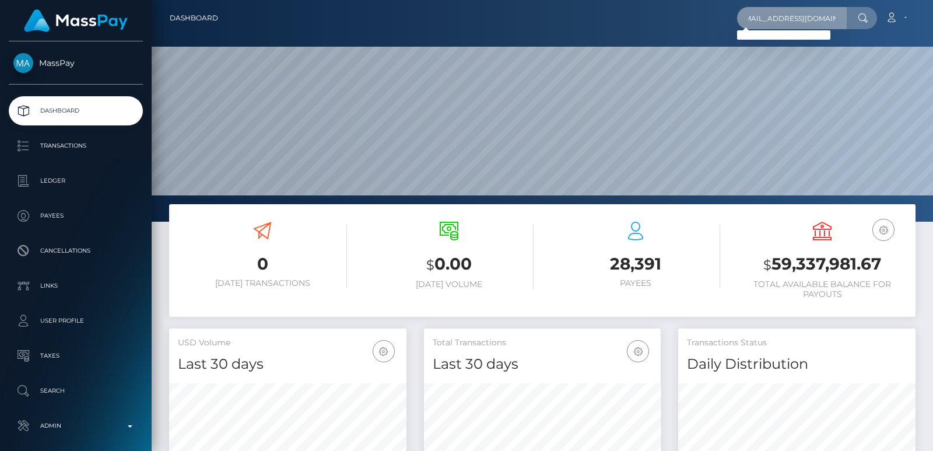
scroll to position [0, 0]
click at [782, 24] on input "[EMAIL_ADDRESS][DOMAIN_NAME]" at bounding box center [792, 18] width 110 height 22
click at [782, 24] on input "almaella.feet@hotmail.com" at bounding box center [792, 18] width 110 height 22
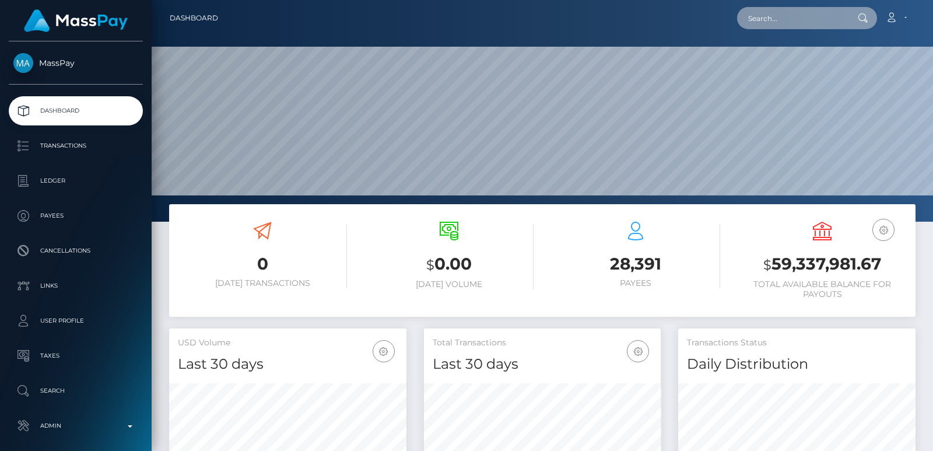
paste input "almaella.feet@hotmail.com"
type input "almaella.feet@hotmail.com"
click at [790, 10] on input "almaella.feet@hotmail.com" at bounding box center [792, 18] width 110 height 22
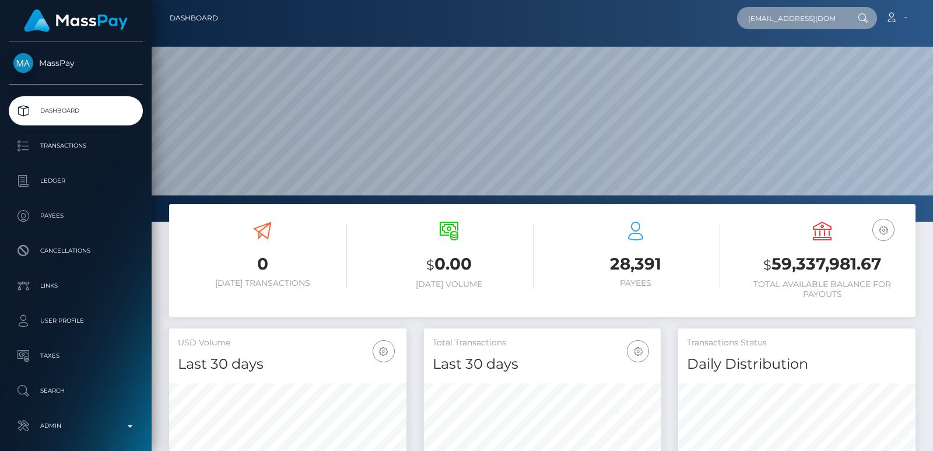
click at [790, 10] on input "almaella.feet@hotmail.com" at bounding box center [792, 18] width 110 height 22
paste input "ponton.cecilia@hotmail.fr"
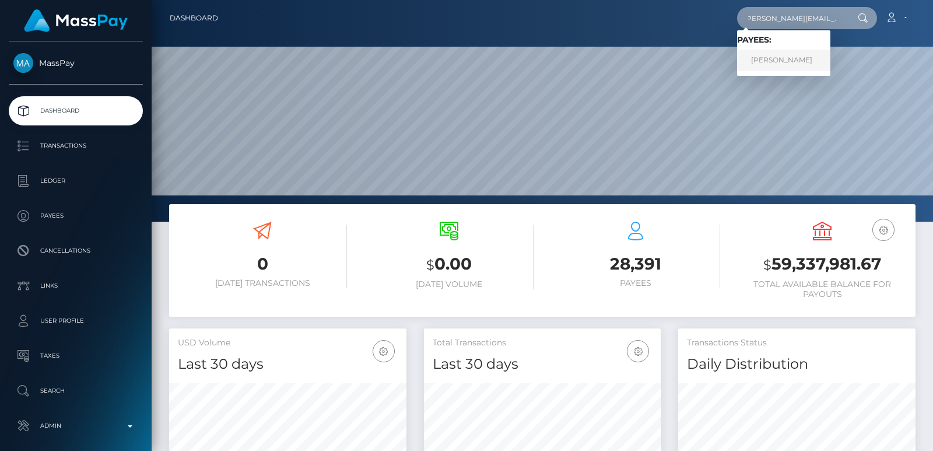
type input "ponton.cecilia@hotmail.fr"
click at [771, 60] on link "Cecilia Laura Ponton" at bounding box center [783, 61] width 93 height 22
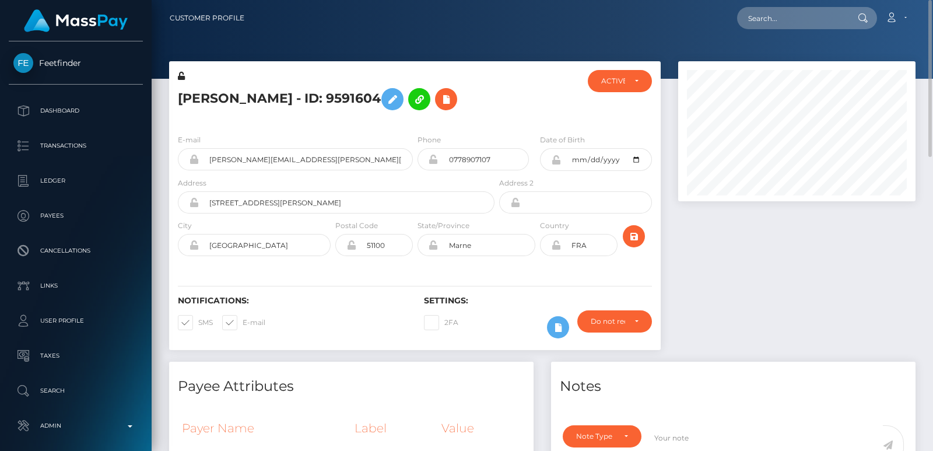
click at [201, 106] on h5 "[PERSON_NAME] - ID: 9591604" at bounding box center [333, 99] width 310 height 34
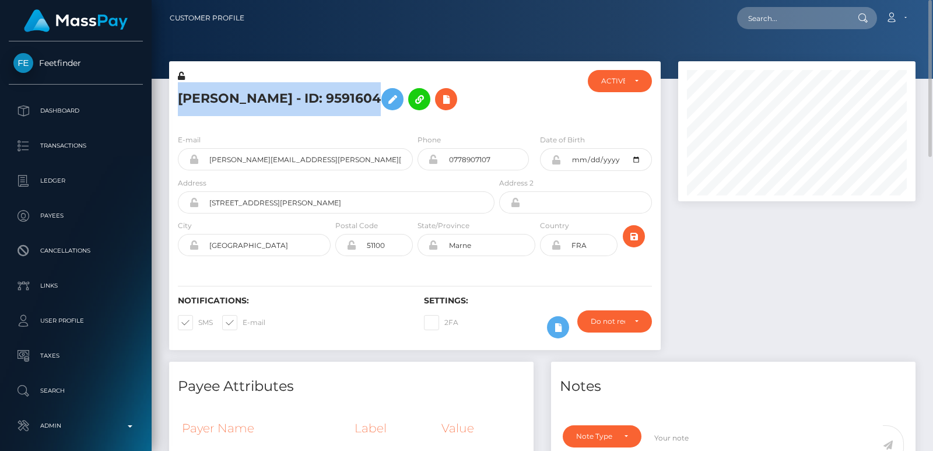
click at [201, 106] on h5 "Cecilia Laura Ponton - ID: 9591604" at bounding box center [333, 99] width 310 height 34
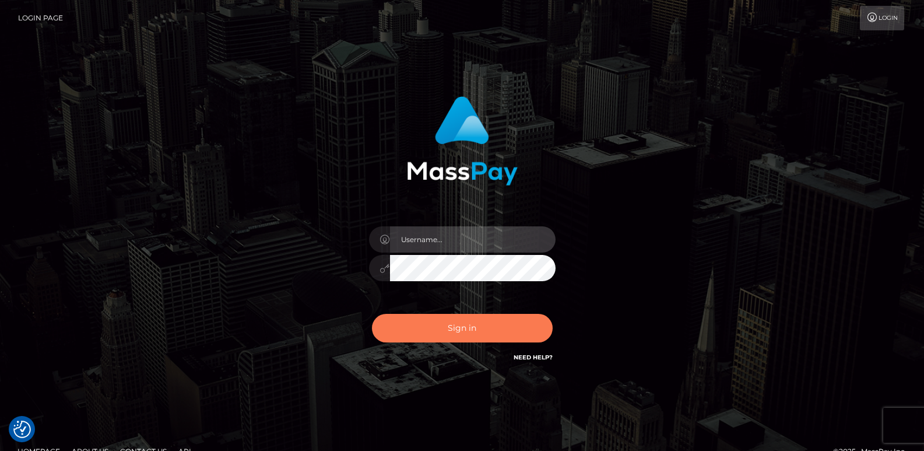
type input "[DOMAIN_NAME]"
click at [417, 321] on button "Sign in" at bounding box center [462, 328] width 181 height 29
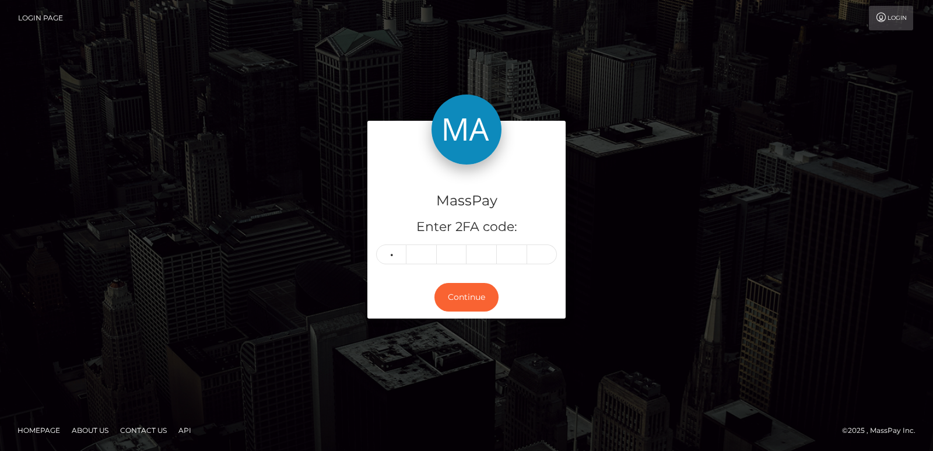
type input "9"
type input "2"
type input "8"
type input "7"
type input "5"
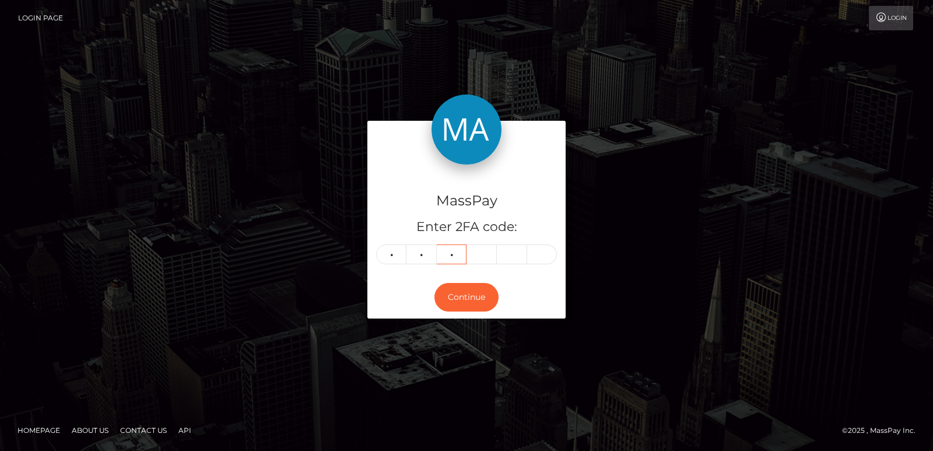
type input "6"
type input "8"
type input "6"
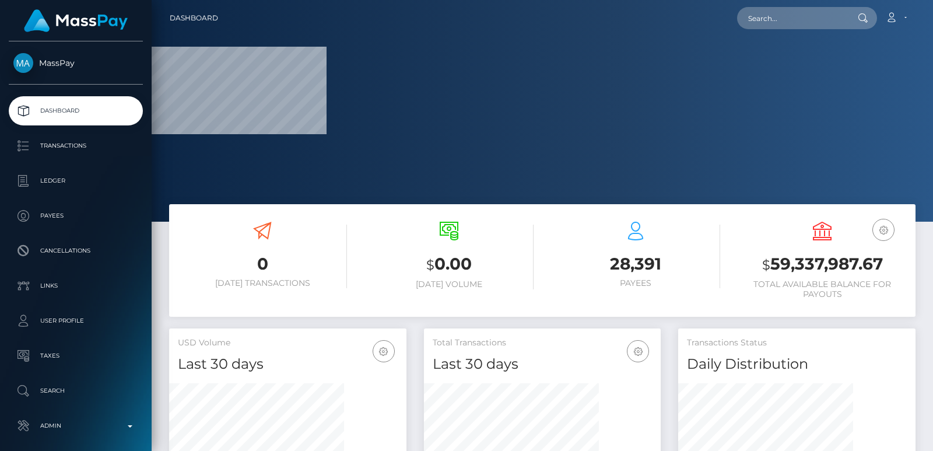
scroll to position [207, 237]
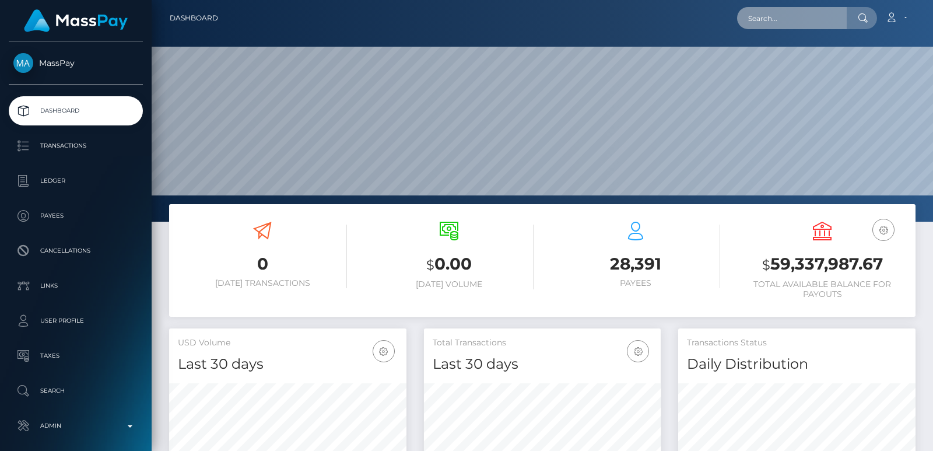
click at [772, 27] on input "text" at bounding box center [792, 18] width 110 height 22
paste input "[EMAIL_ADDRESS][DOMAIN_NAME]"
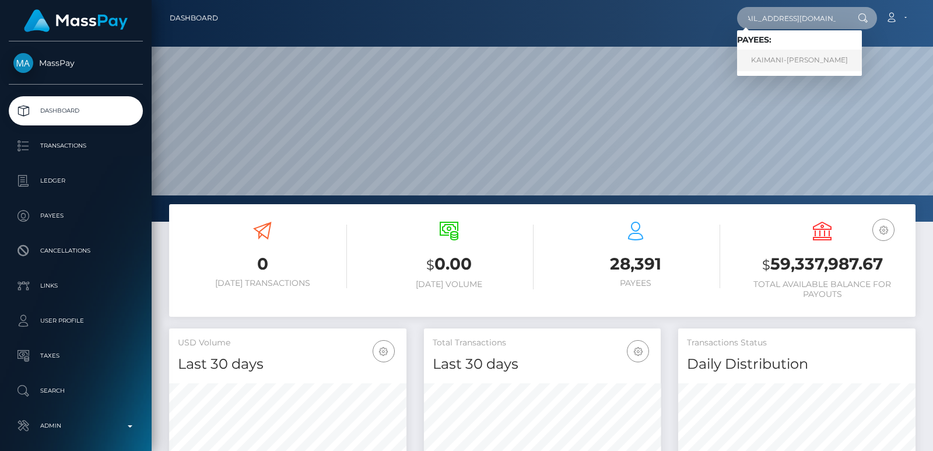
type input "[EMAIL_ADDRESS][DOMAIN_NAME]"
click at [790, 60] on link "KAIMANI-KAMIL PERRAULT" at bounding box center [799, 61] width 125 height 22
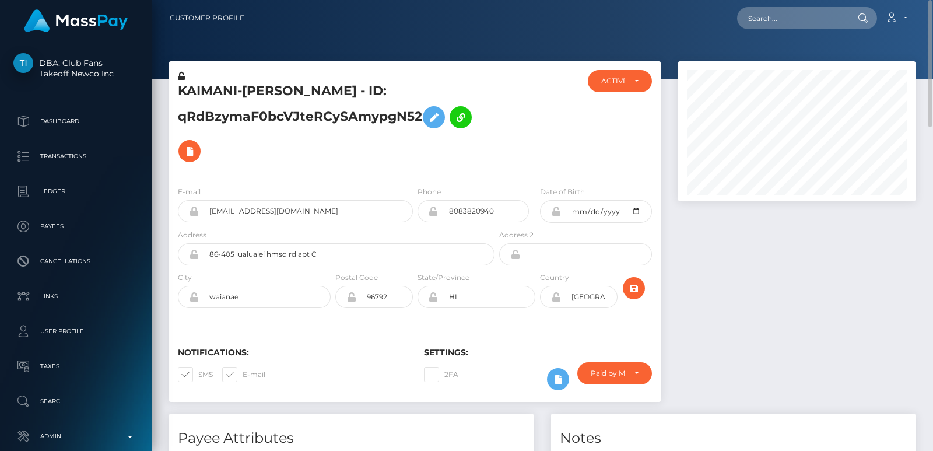
click at [196, 86] on h5 "KAIMANI-[PERSON_NAME] - ID: qRdBzymaF0bcVJteRCySAmypgN52" at bounding box center [333, 125] width 310 height 86
click at [196, 86] on h5 "KAIMANI-KAMIL PERRAULT - ID: qRdBzymaF0bcVJteRCySAmypgN52" at bounding box center [333, 125] width 310 height 86
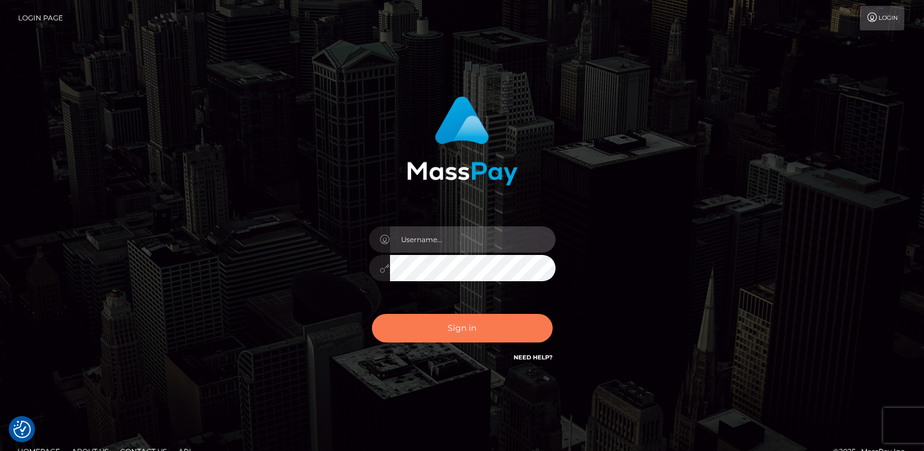
type input "[DOMAIN_NAME]"
click at [444, 323] on button "Sign in" at bounding box center [462, 328] width 181 height 29
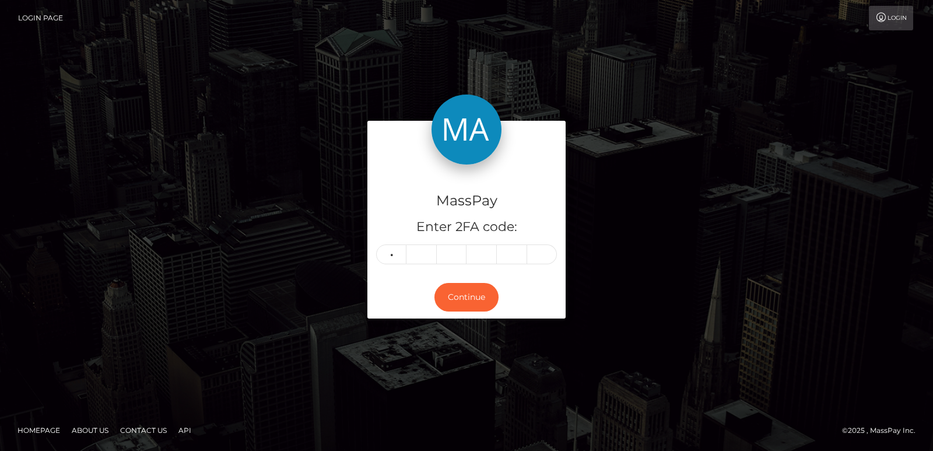
type input "3"
type input "8"
type input "5"
type input "3"
type input "6"
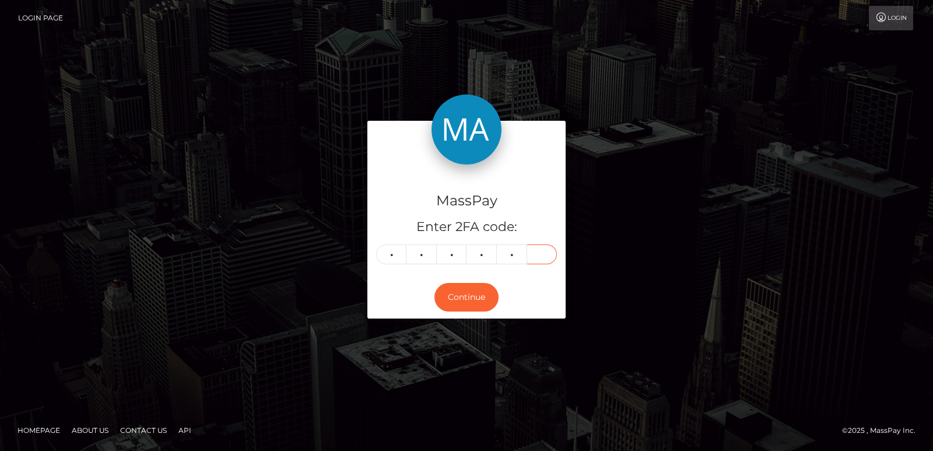
type input "4"
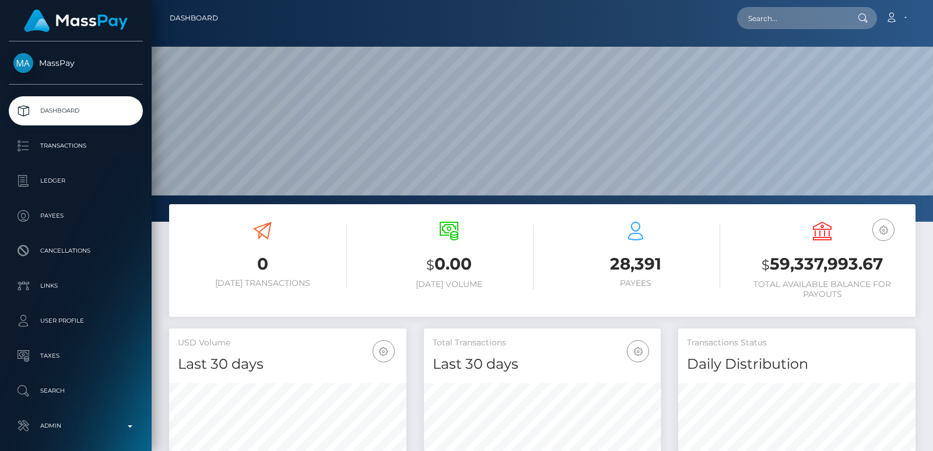
scroll to position [207, 237]
click at [782, 29] on div "Dashboard Loading... Loading..." at bounding box center [542, 225] width 781 height 451
click at [782, 29] on input "text" at bounding box center [792, 18] width 110 height 22
paste input "chellbrandon97@gmail.com"
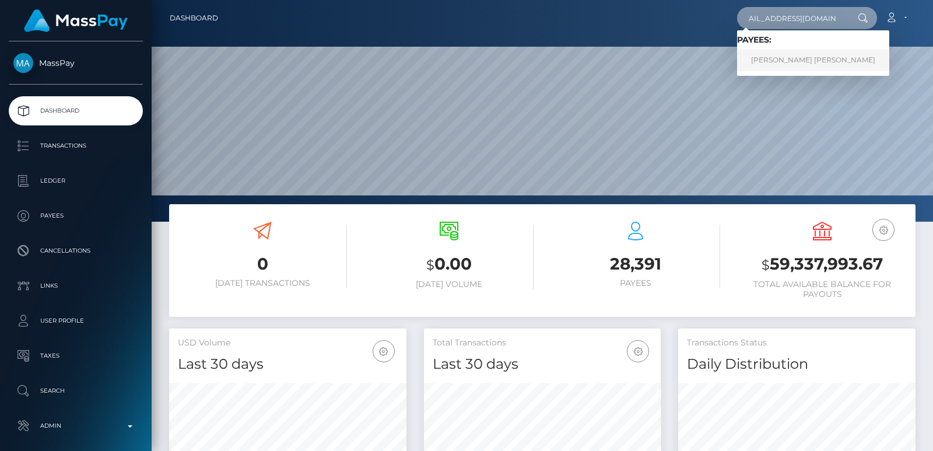
type input "chellbrandon97@gmail.com"
click at [803, 55] on link "BRANDON LEE ANTHONY CHELL" at bounding box center [813, 61] width 152 height 22
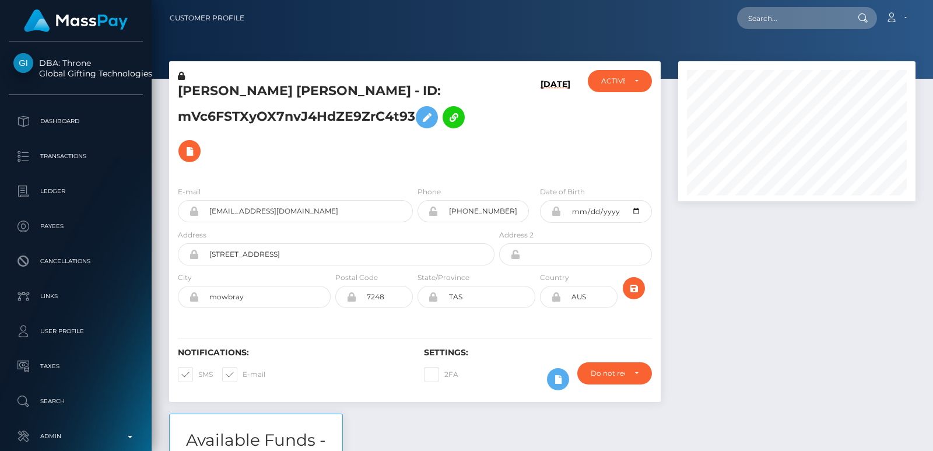
scroll to position [140, 237]
click at [758, 26] on input "text" at bounding box center [792, 18] width 110 height 22
paste input "chellbrandon97@gmail.com"
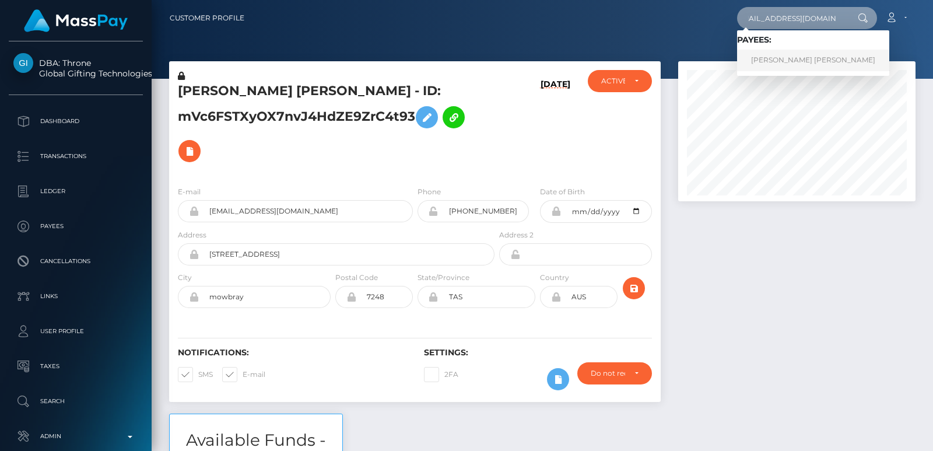
type input "chellbrandon97@gmail.com"
click at [760, 56] on link "BRANDON LEE ANTHONY CHELL" at bounding box center [813, 61] width 152 height 22
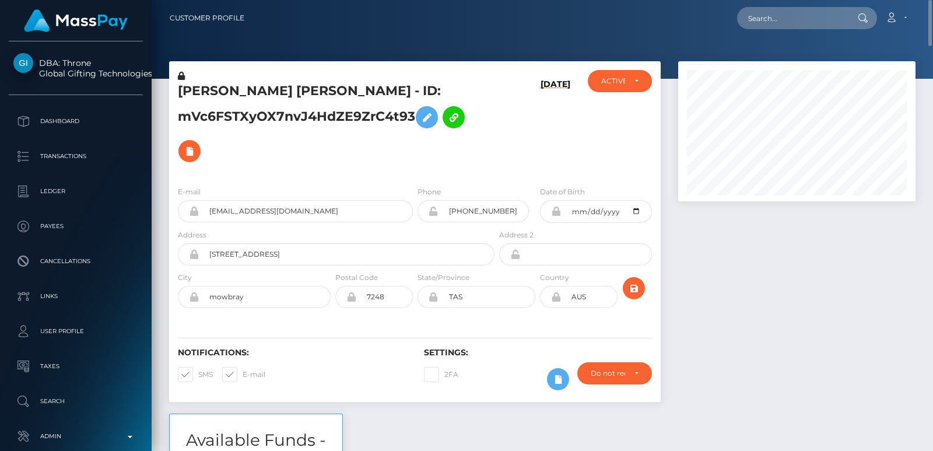
click at [223, 82] on div "BRANDON LEE ANTHONY CHELL - ID: mVc6FSTXyOX7nvJ4HdZE9ZrC4t93" at bounding box center [333, 123] width 328 height 107
click at [216, 87] on h5 "BRANDON LEE ANTHONY CHELL - ID: mVc6FSTXyOX7nvJ4HdZE9ZrC4t93" at bounding box center [333, 125] width 310 height 86
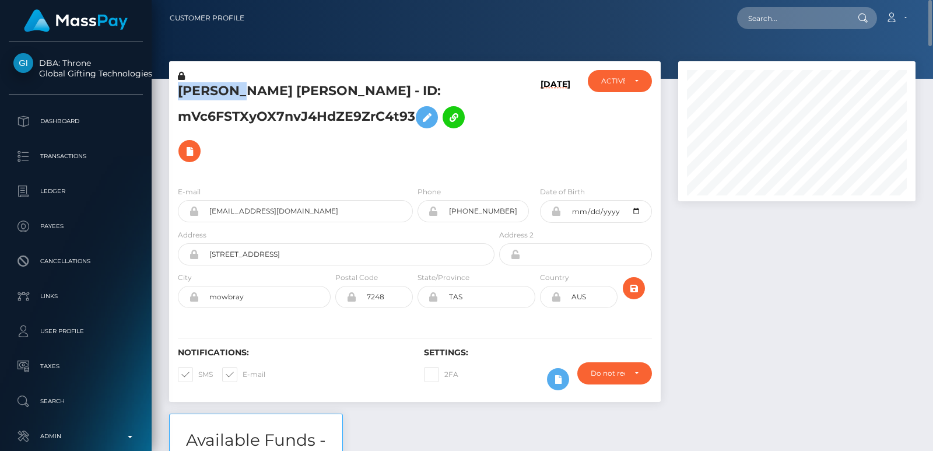
copy h5 "BRANDON"
click at [765, 22] on input "text" at bounding box center [792, 18] width 110 height 22
paste input "lisper.kimani18@gmail.com"
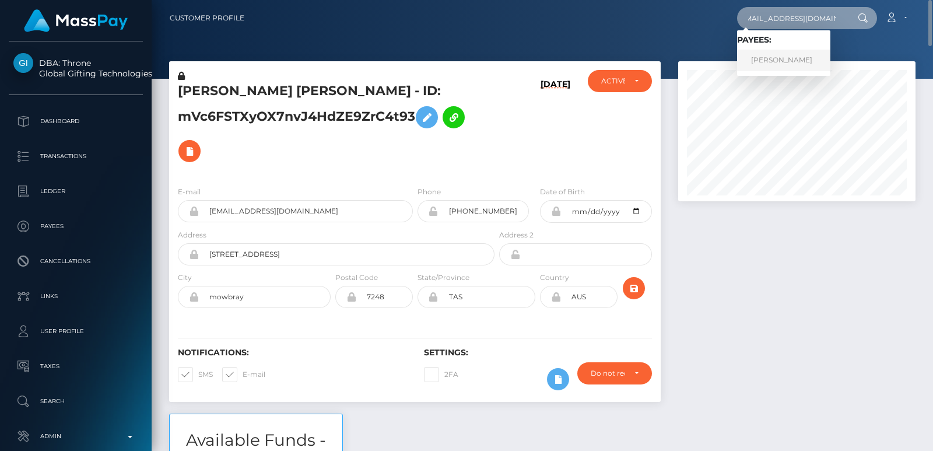
type input "lisper.kimani18@gmail.com"
click at [768, 65] on link "Lisper kimani" at bounding box center [783, 61] width 93 height 22
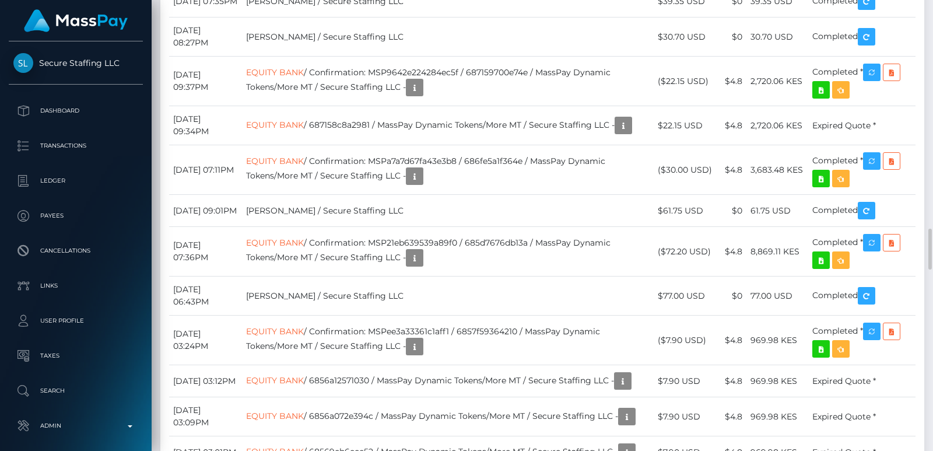
scroll to position [140, 237]
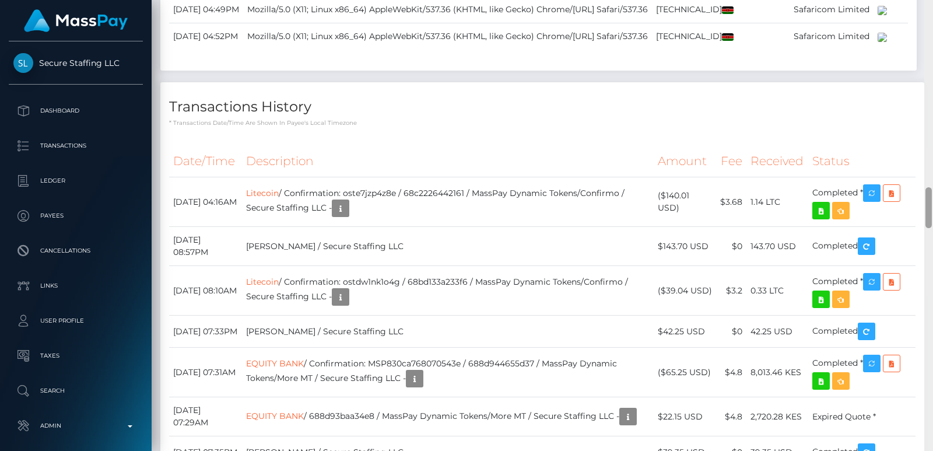
click at [926, 62] on div at bounding box center [928, 225] width 9 height 451
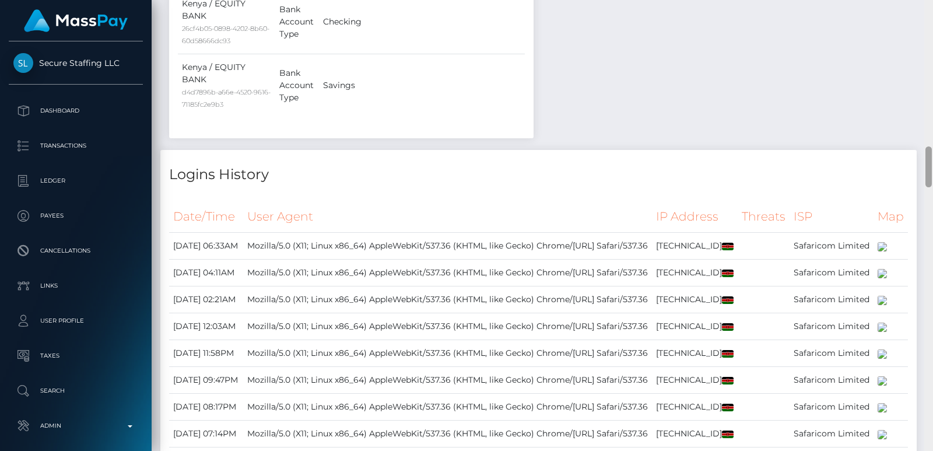
click at [926, 62] on div at bounding box center [928, 225] width 9 height 451
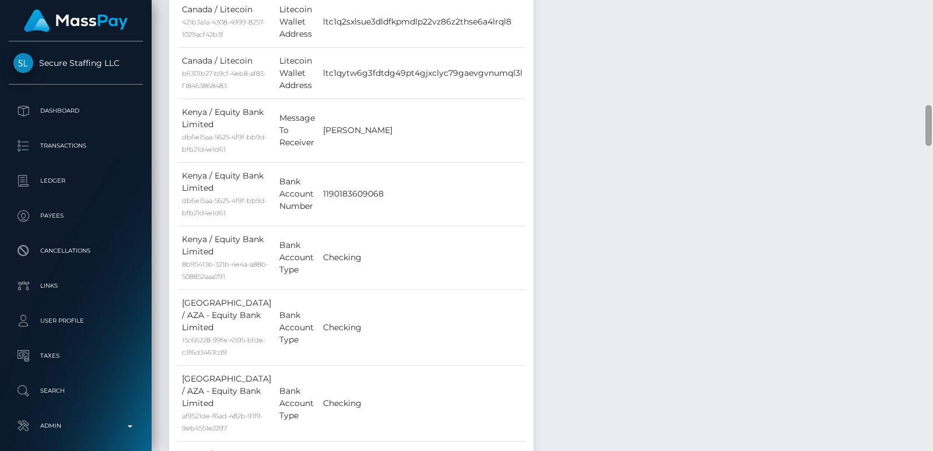
click at [926, 62] on div at bounding box center [928, 225] width 9 height 451
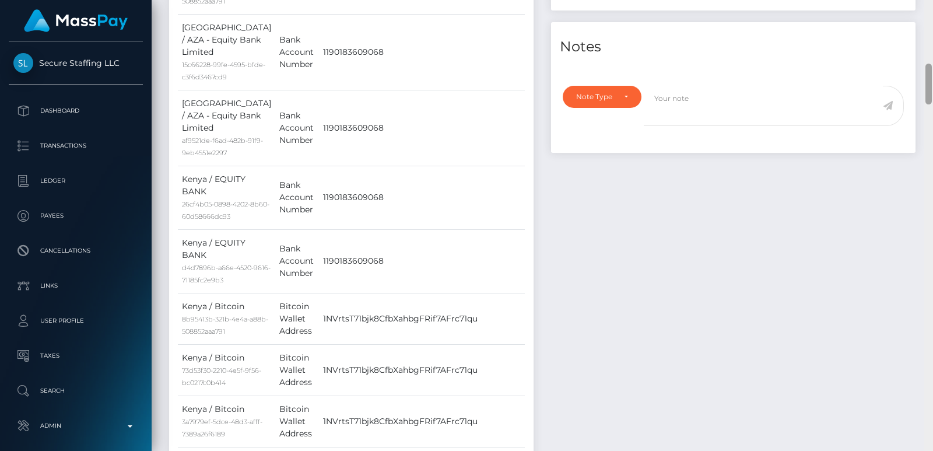
click at [926, 61] on div at bounding box center [928, 225] width 9 height 451
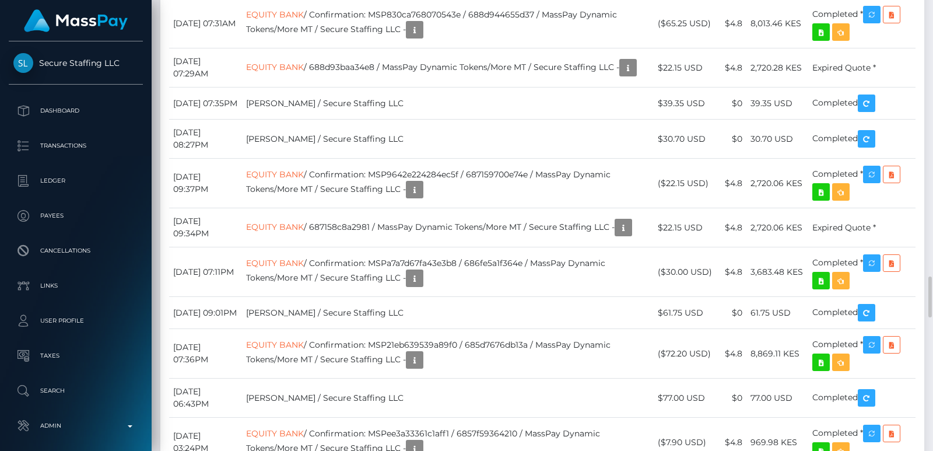
scroll to position [2451, 0]
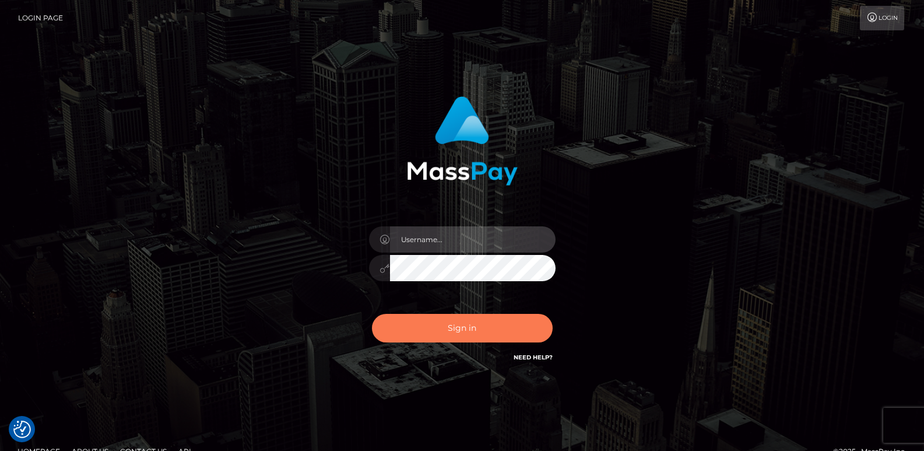
type input "[DOMAIN_NAME]"
click at [439, 335] on button "Sign in" at bounding box center [462, 328] width 181 height 29
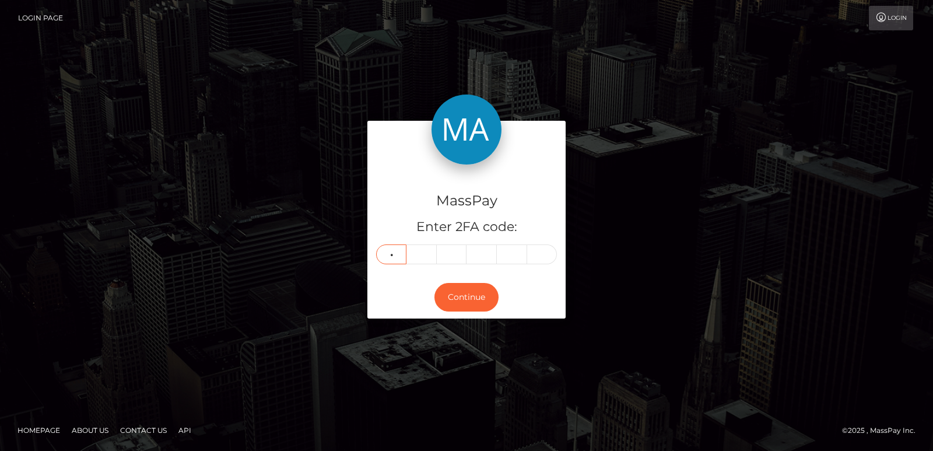
type input "5"
type input "9"
type input "8"
type input "9"
type input "3"
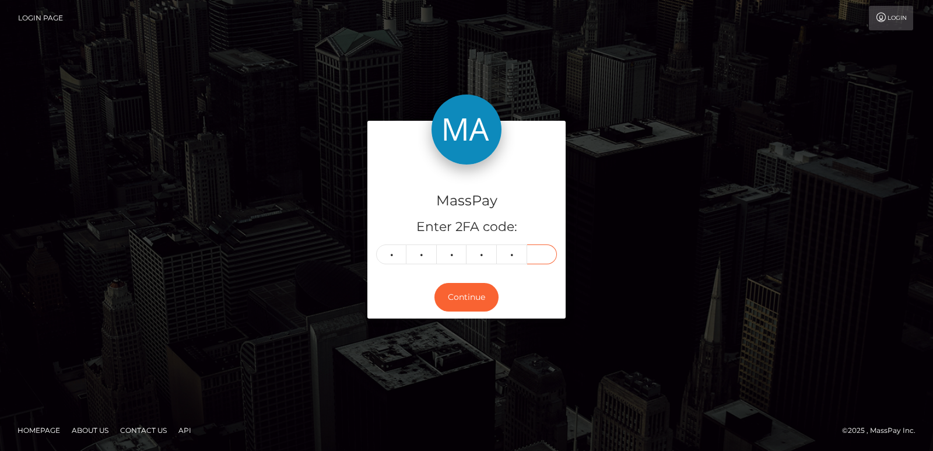
type input "9"
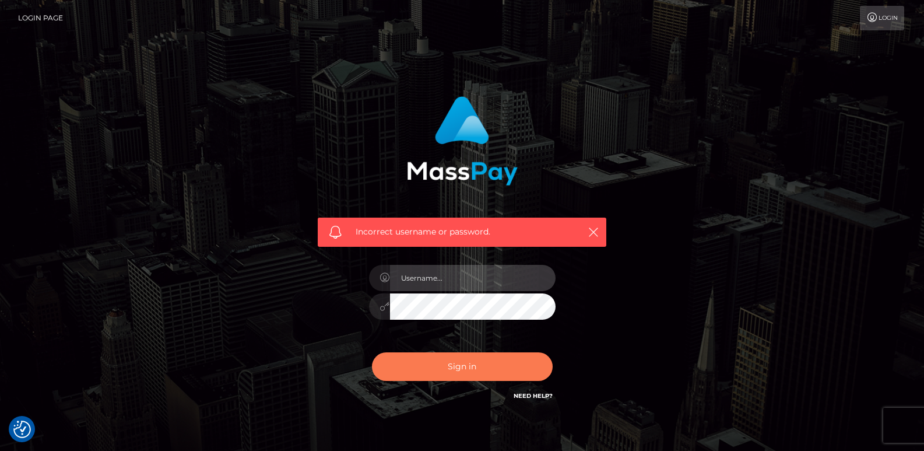
type input "[DOMAIN_NAME]"
click at [400, 375] on button "Sign in" at bounding box center [462, 366] width 181 height 29
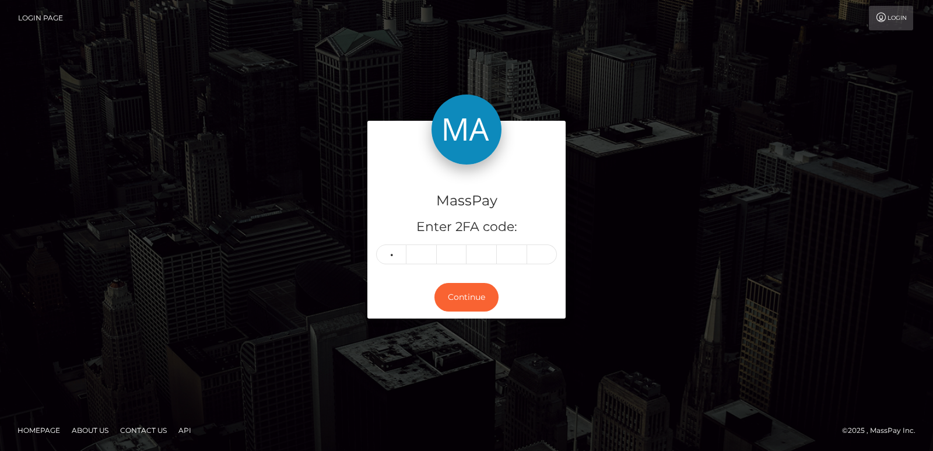
type input "5"
type input "9"
type input "8"
type input "9"
type input "3"
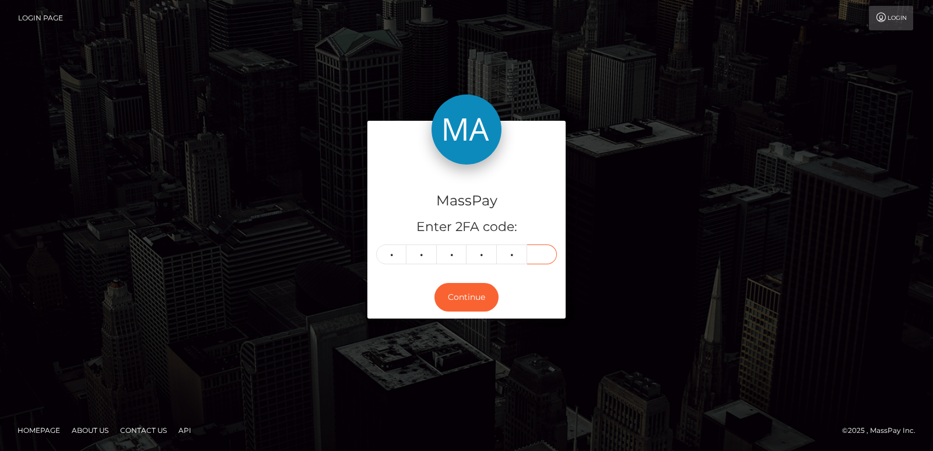
type input "6"
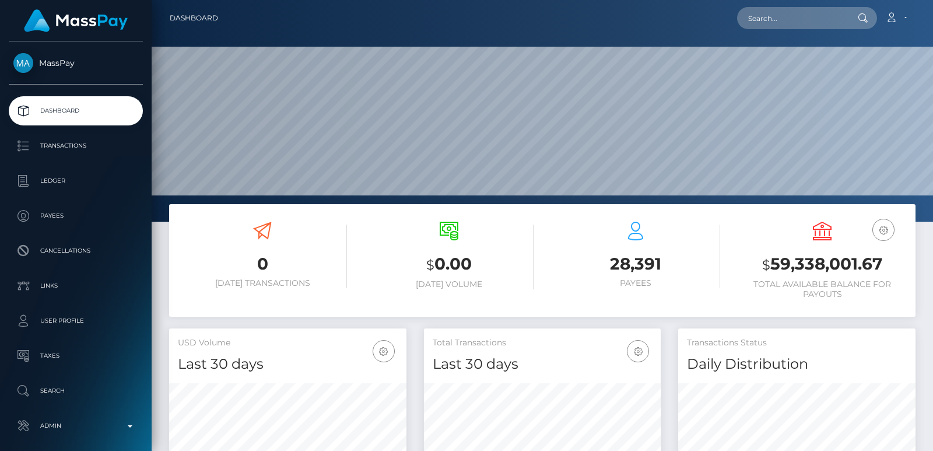
scroll to position [207, 237]
click at [759, 19] on input "text" at bounding box center [792, 18] width 110 height 22
paste input "[EMAIL_ADDRESS][DOMAIN_NAME]"
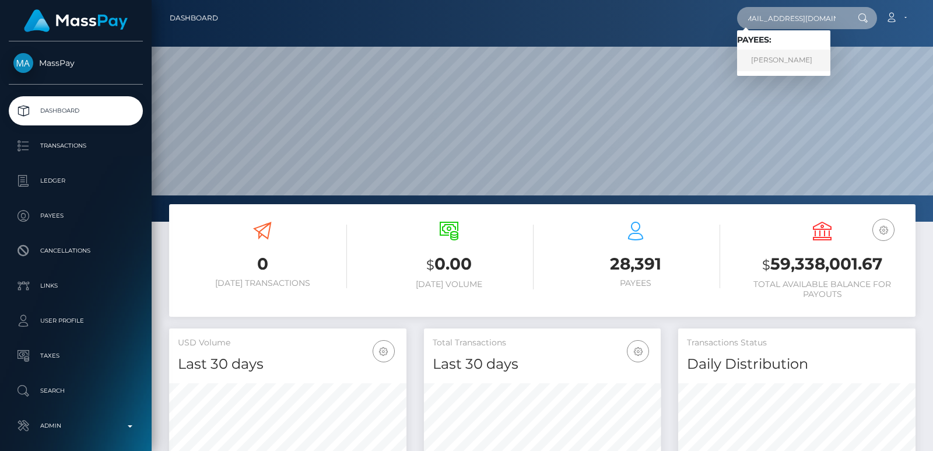
type input "[EMAIL_ADDRESS][DOMAIN_NAME]"
click at [753, 59] on link "[PERSON_NAME]" at bounding box center [783, 61] width 93 height 22
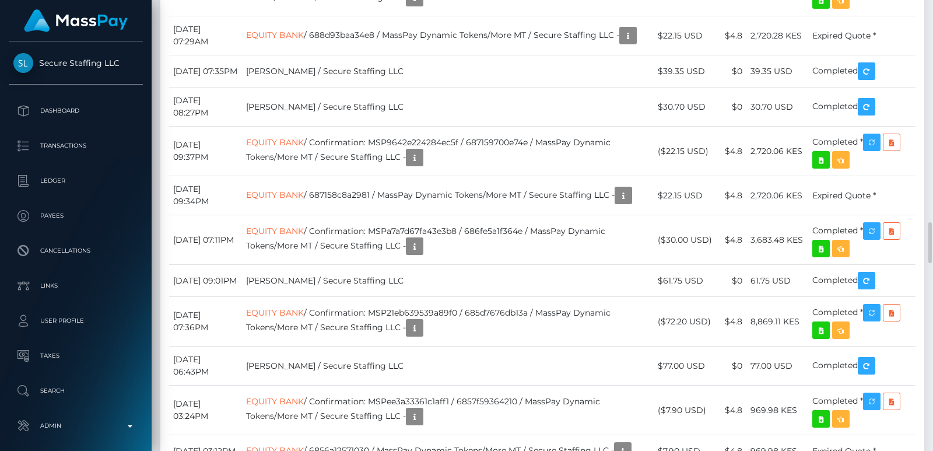
scroll to position [2413, 0]
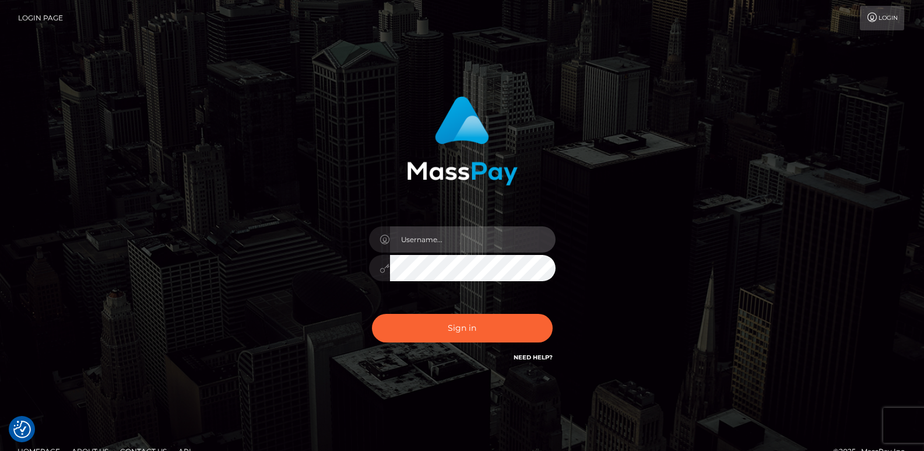
type input "[DOMAIN_NAME]"
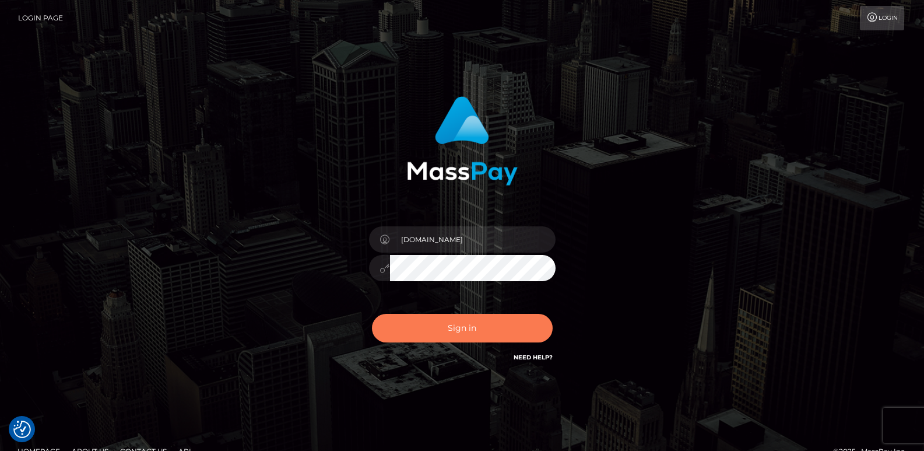
drag, startPoint x: 447, startPoint y: 365, endPoint x: 454, endPoint y: 318, distance: 47.7
click at [454, 318] on div "[DOMAIN_NAME] Sign in" at bounding box center [462, 229] width 306 height 285
click at [454, 318] on button "Sign in" at bounding box center [462, 328] width 181 height 29
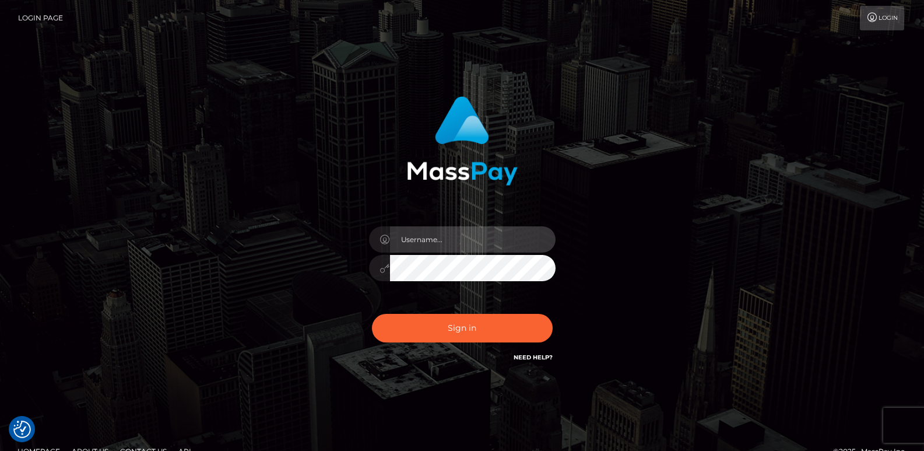
type input "[DOMAIN_NAME]"
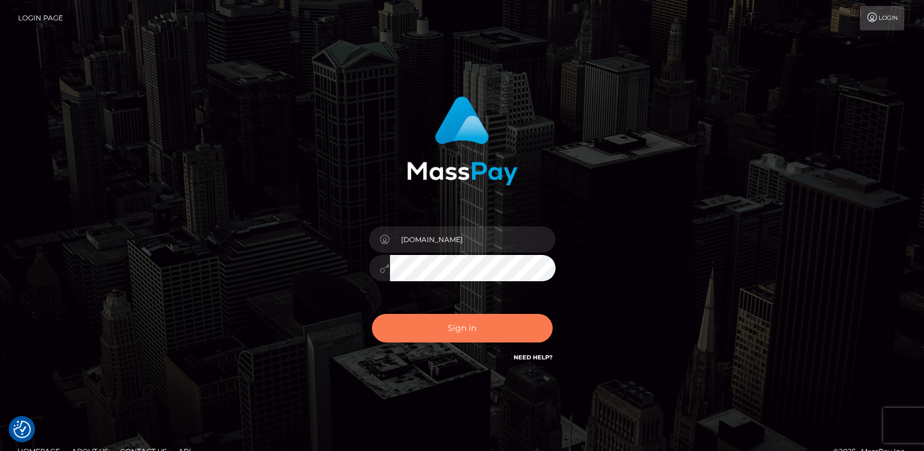
click at [454, 318] on button "Sign in" at bounding box center [462, 328] width 181 height 29
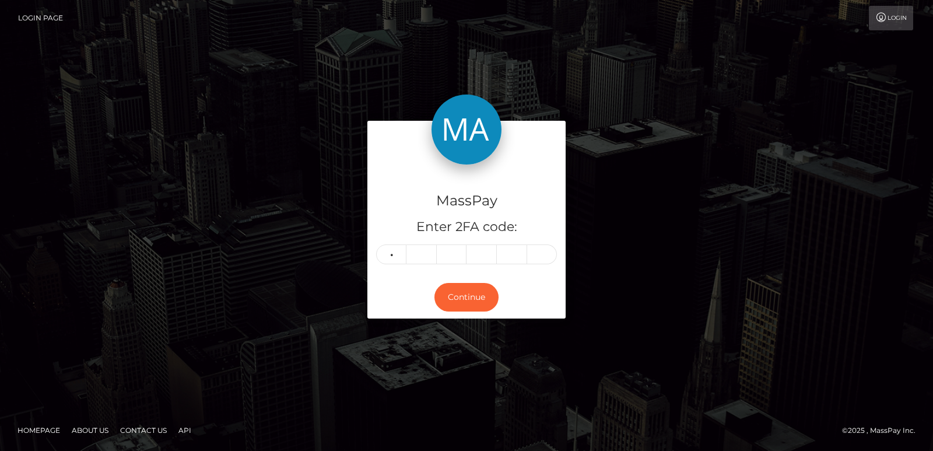
type input "0"
type input "8"
type input "0"
type input "7"
type input "1"
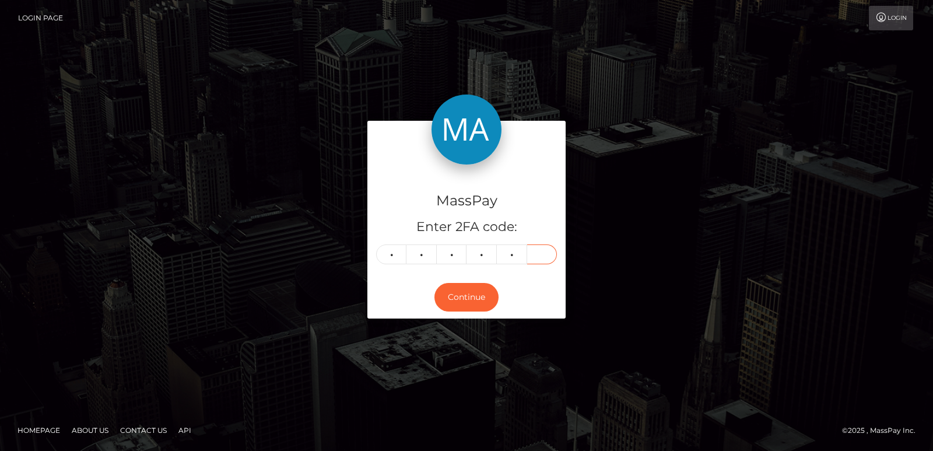
type input "3"
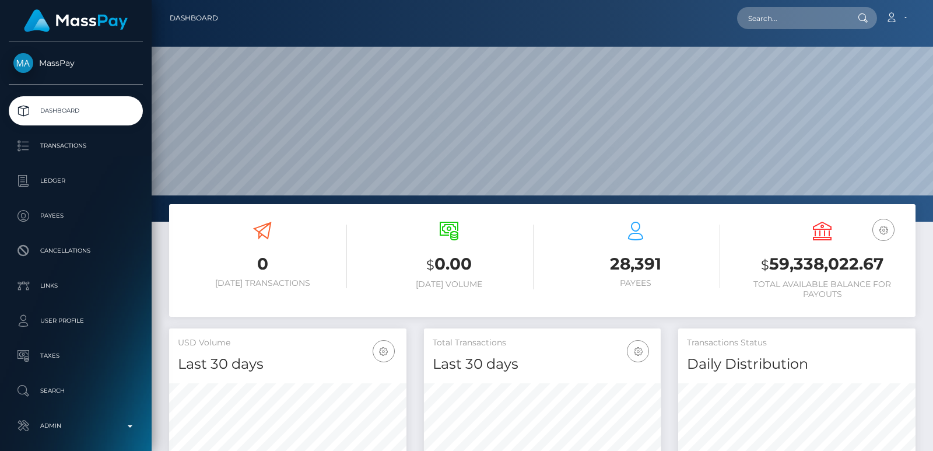
scroll to position [207, 237]
click at [751, 8] on input "text" at bounding box center [792, 18] width 110 height 22
paste input "[EMAIL_ADDRESS][DOMAIN_NAME]"
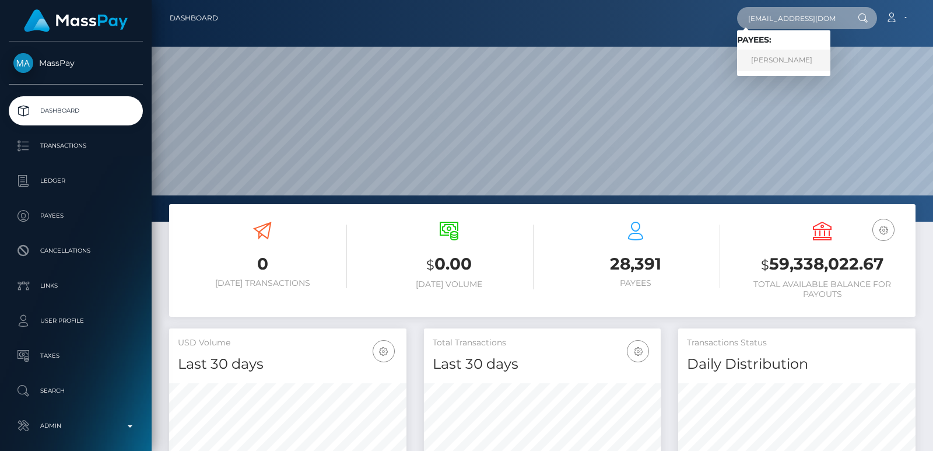
type input "[EMAIL_ADDRESS][DOMAIN_NAME]"
click at [764, 55] on link "[PERSON_NAME]" at bounding box center [783, 61] width 93 height 22
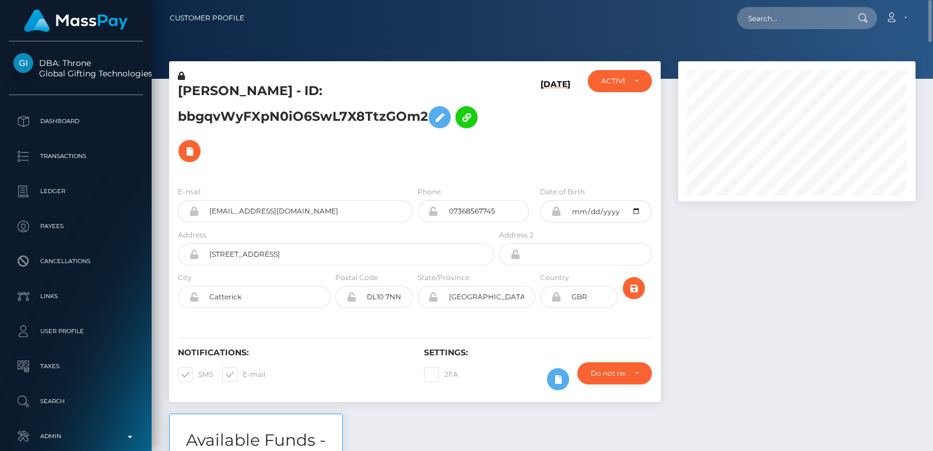
click at [203, 80] on div "LOTTIE JANE FEGAN - ID: bbgqvWyFXpN0iO6SwL7X8TtzGOm2" at bounding box center [333, 123] width 328 height 107
click at [199, 89] on h5 "LOTTIE JANE FEGAN - ID: bbgqvWyFXpN0iO6SwL7X8TtzGOm2" at bounding box center [333, 125] width 310 height 86
copy h5 "LOTTIE"
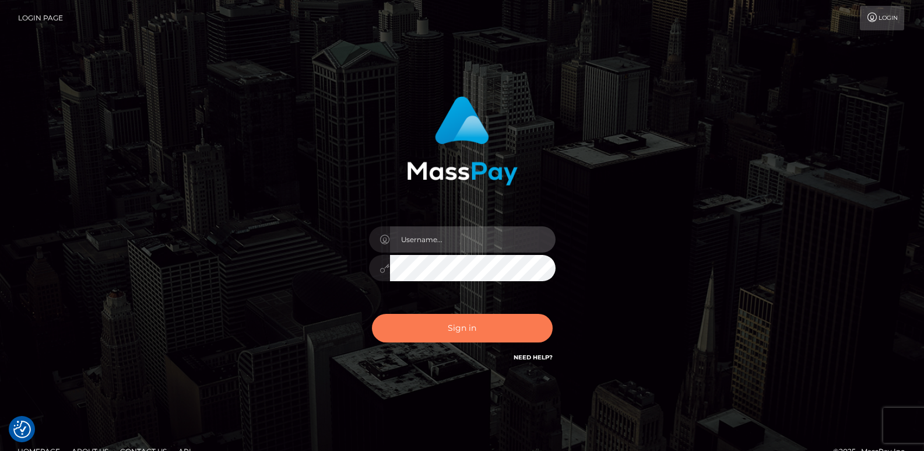
type input "[DOMAIN_NAME]"
click at [431, 326] on button "Sign in" at bounding box center [462, 328] width 181 height 29
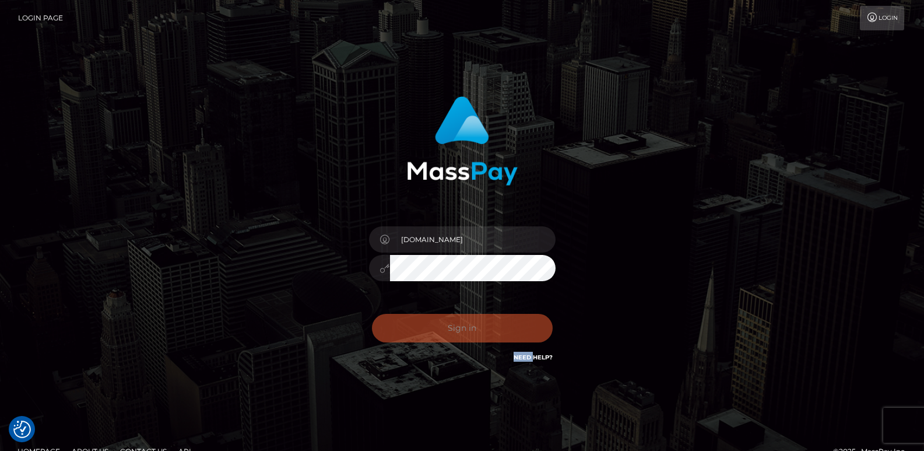
click at [431, 326] on div "Sign in Need Help?" at bounding box center [462, 333] width 204 height 52
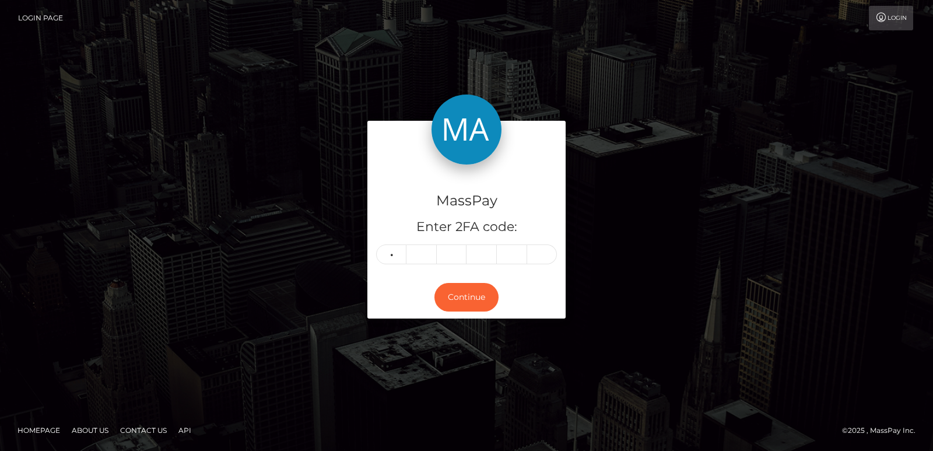
type input "1"
type input "0"
type input "7"
type input "0"
type input "5"
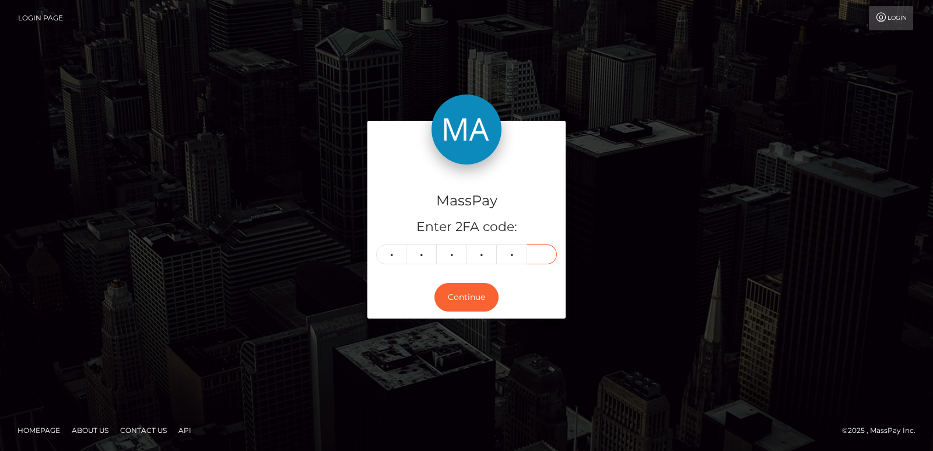
type input "1"
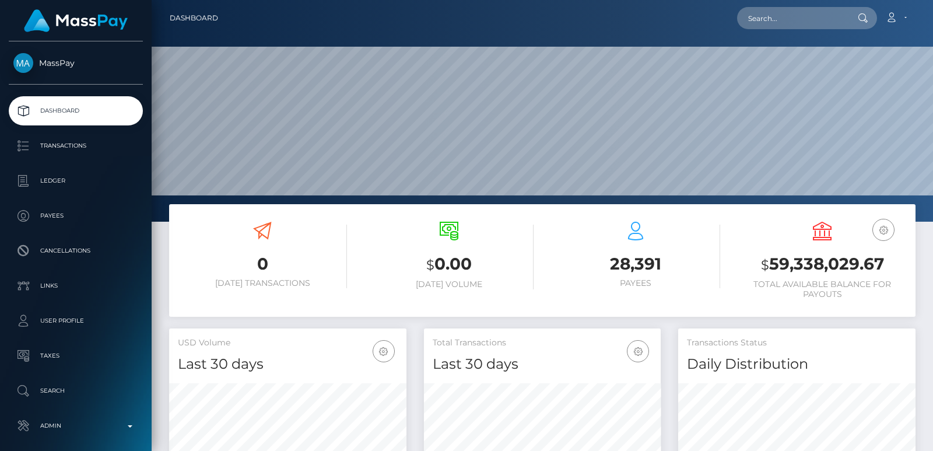
scroll to position [222, 781]
click at [758, 26] on input "text" at bounding box center [792, 18] width 110 height 22
paste input "neeshlin.fernandez@mail.com"
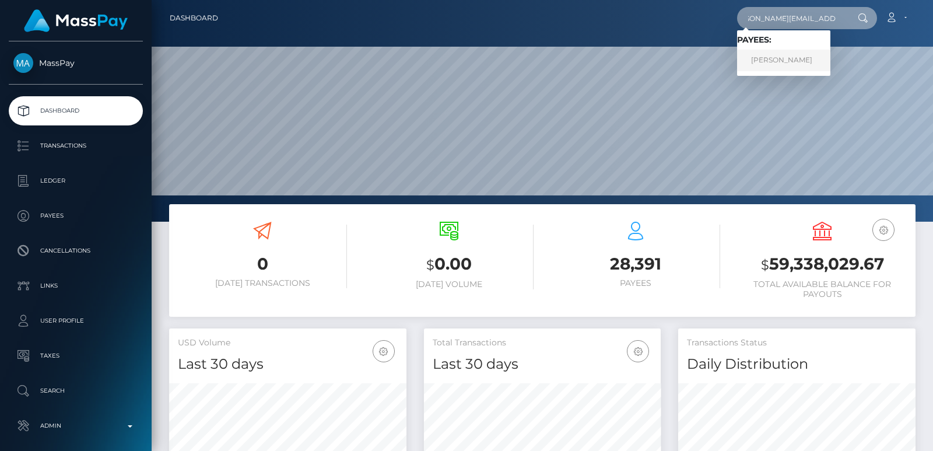
type input "neeshlin.fernandez@mail.com"
click at [759, 58] on link "Neeshlin Fernandez" at bounding box center [783, 61] width 93 height 22
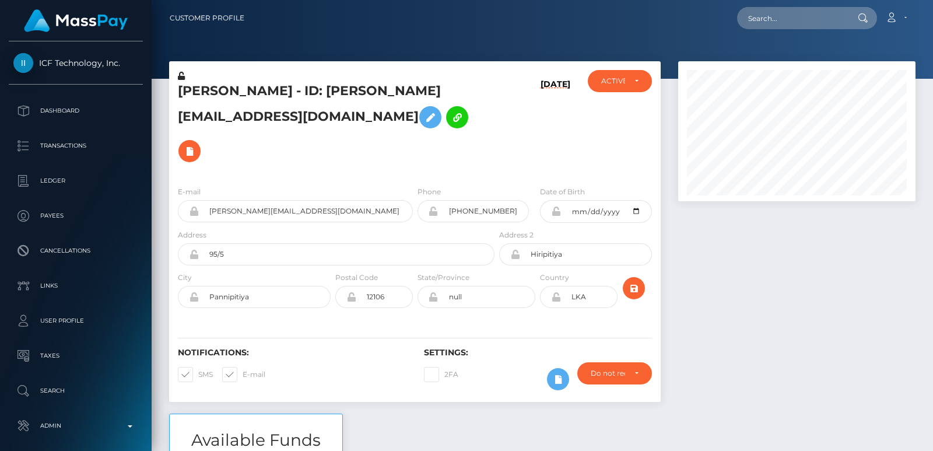
scroll to position [140, 237]
click at [735, 18] on div "Loading... Loading... Account Edit Profile Logout" at bounding box center [584, 18] width 661 height 24
click at [774, 6] on div "Loading... Loading... Account Edit Profile Logout" at bounding box center [584, 18] width 661 height 24
click at [757, 15] on input "text" at bounding box center [792, 18] width 110 height 22
paste input "[PERSON_NAME][EMAIL_ADDRESS][DOMAIN_NAME]"
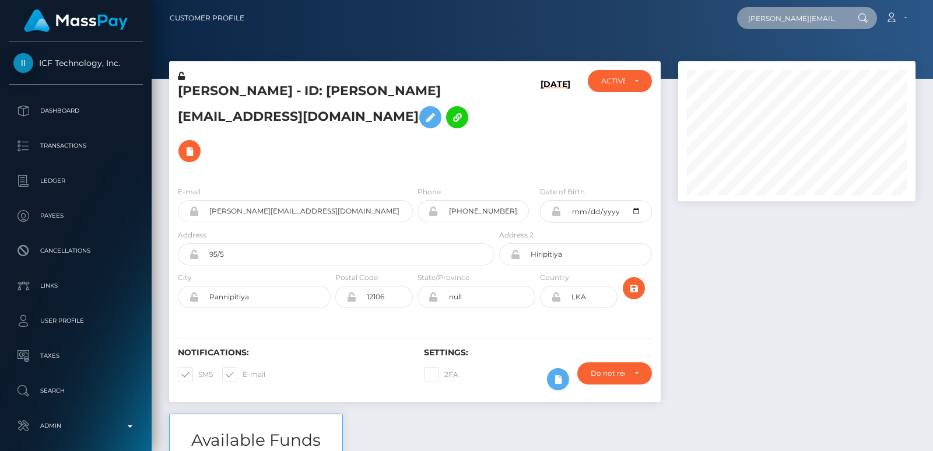
scroll to position [0, 20]
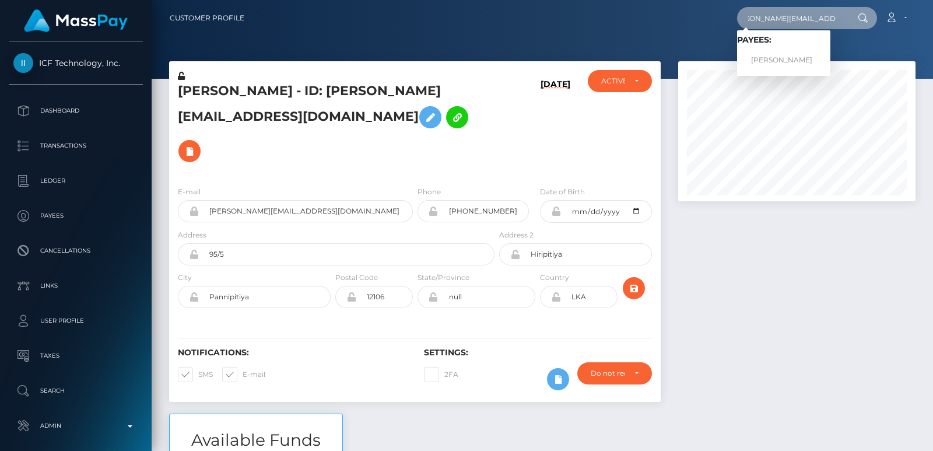
type input "neeshlin.fernandez@mail.com"
click at [744, 281] on div at bounding box center [796, 237] width 255 height 352
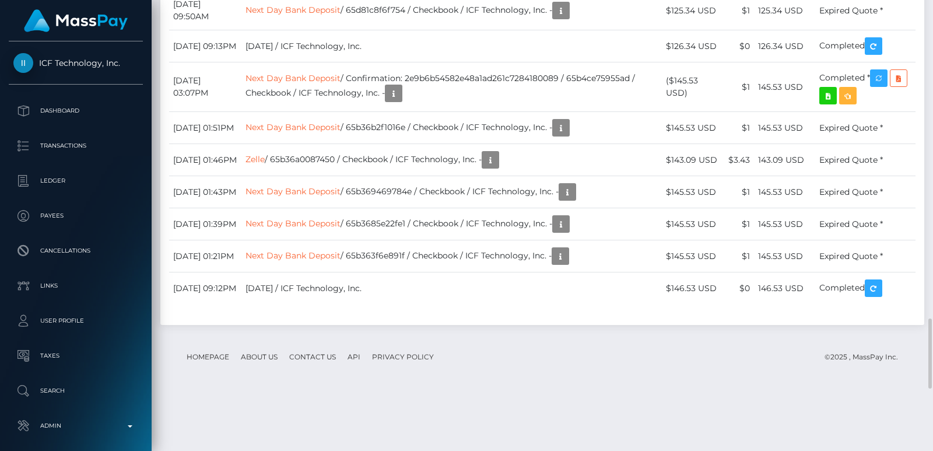
scroll to position [140, 237]
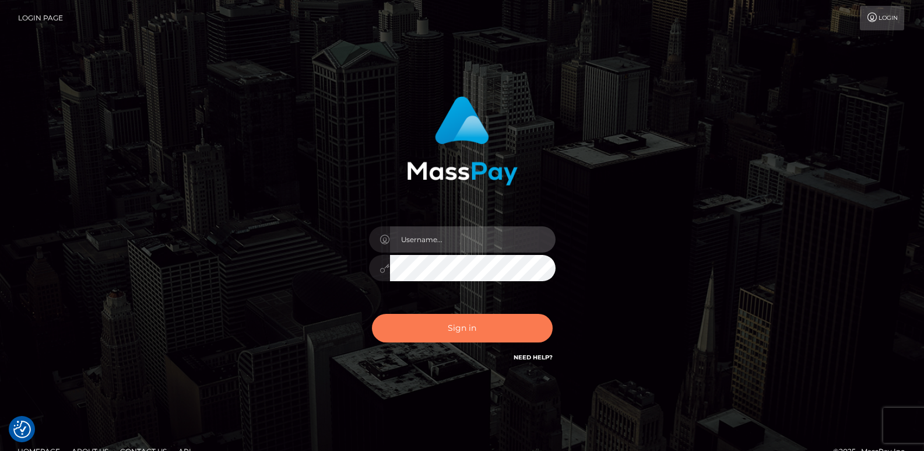
type input "ts2.es"
click at [435, 329] on button "Sign in" at bounding box center [462, 328] width 181 height 29
type input "[DOMAIN_NAME]"
click at [448, 332] on button "Sign in" at bounding box center [462, 328] width 181 height 29
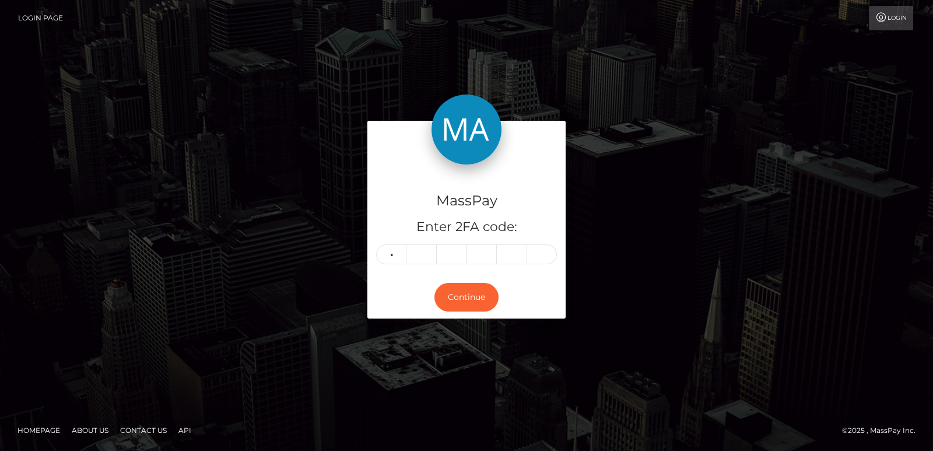
type input "4"
type input "6"
type input "9"
type input "8"
type input "6"
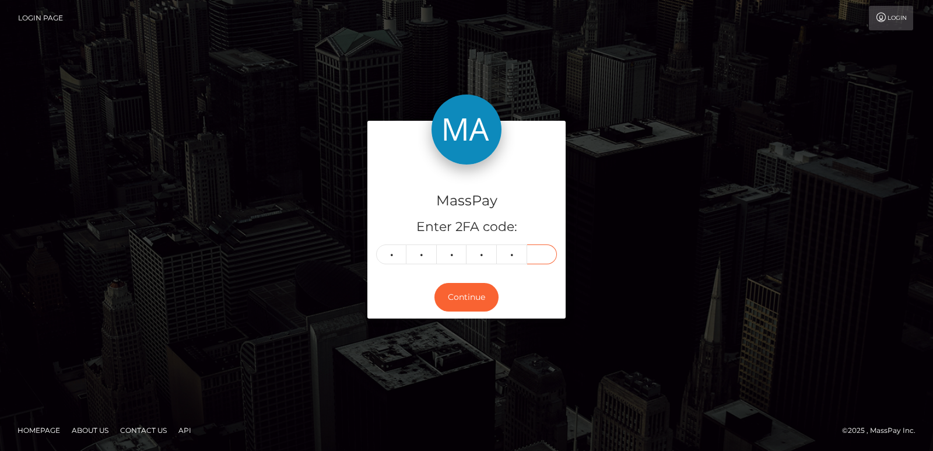
type input "2"
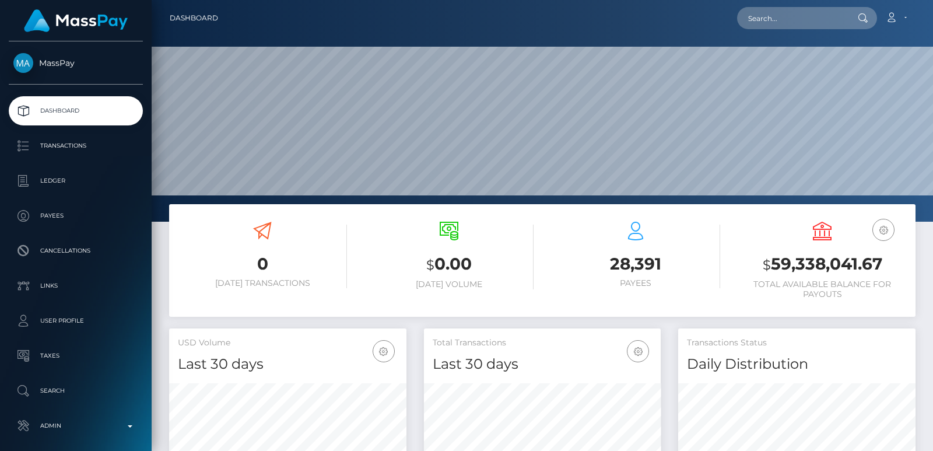
scroll to position [207, 237]
click at [758, 3] on nav "Dashboard Loading... Loading... Account Edit Profile" at bounding box center [542, 18] width 781 height 36
click at [757, 15] on input "text" at bounding box center [792, 18] width 110 height 22
paste input "neeshlin.fernandez@mail.com"
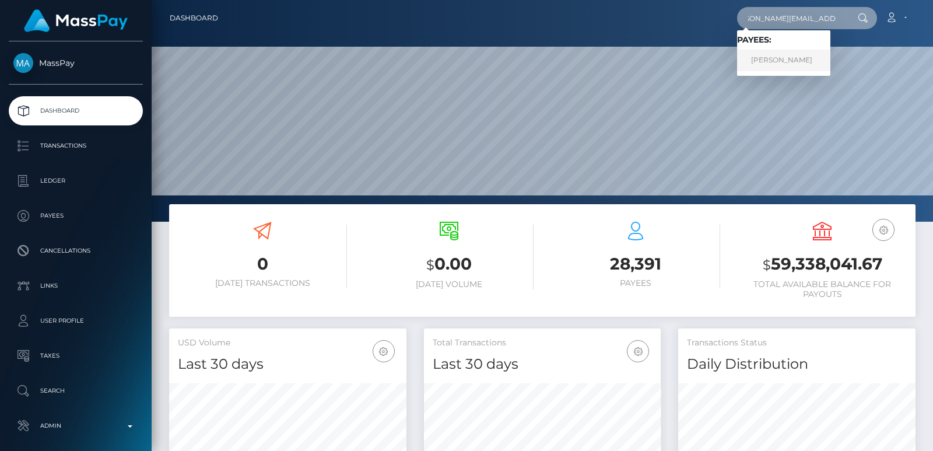
type input "neeshlin.fernandez@mail.com"
click at [774, 60] on link "Neeshlin Fernandez" at bounding box center [783, 61] width 93 height 22
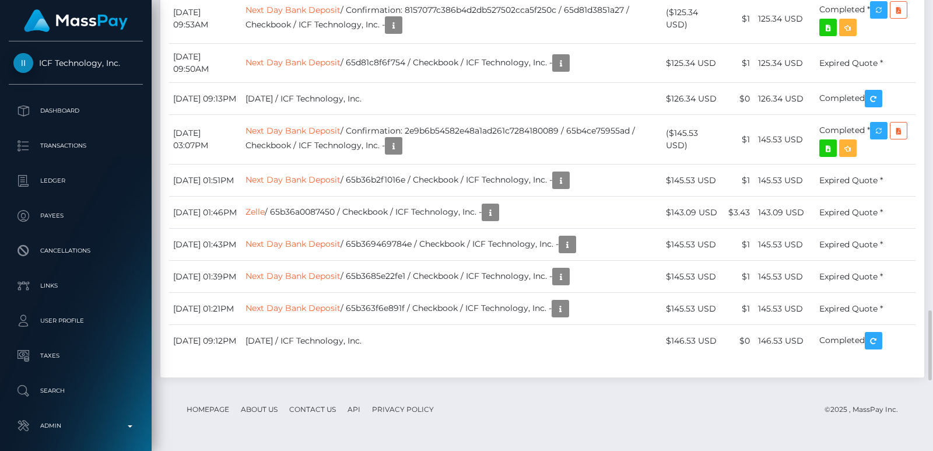
scroll to position [140, 237]
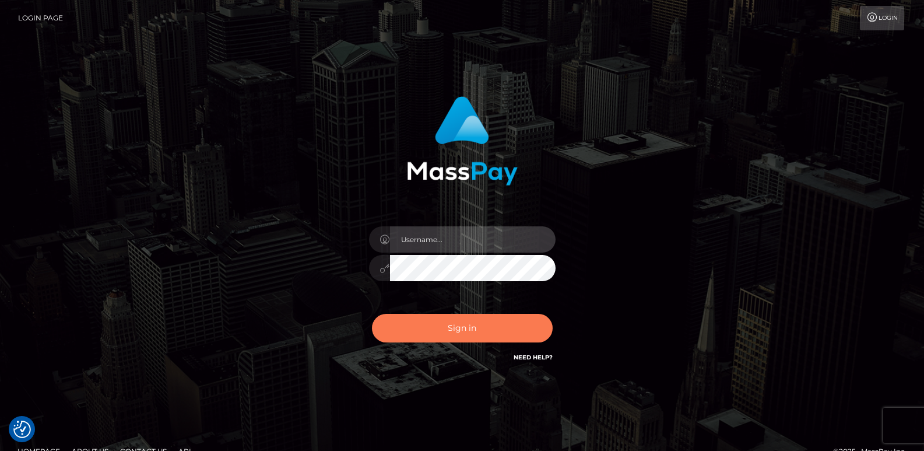
type input "[DOMAIN_NAME]"
click at [433, 326] on button "Sign in" at bounding box center [462, 328] width 181 height 29
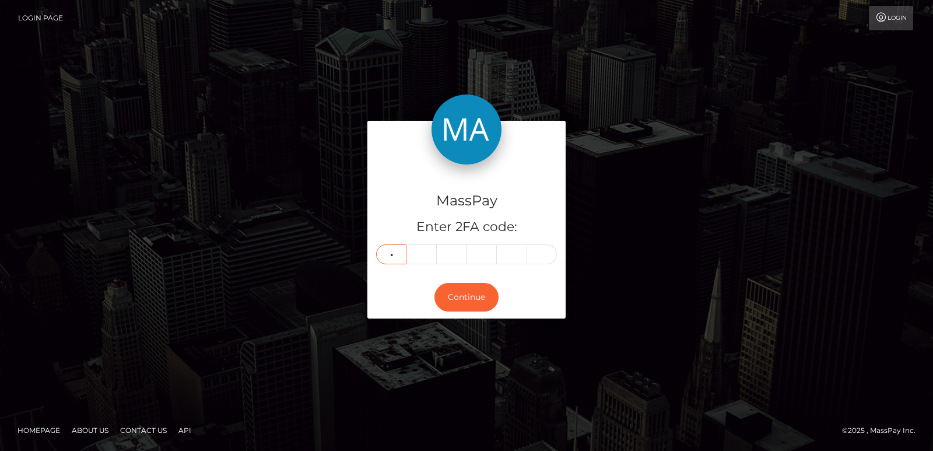
type input "3"
type input "1"
type input "3"
type input "1"
type input "4"
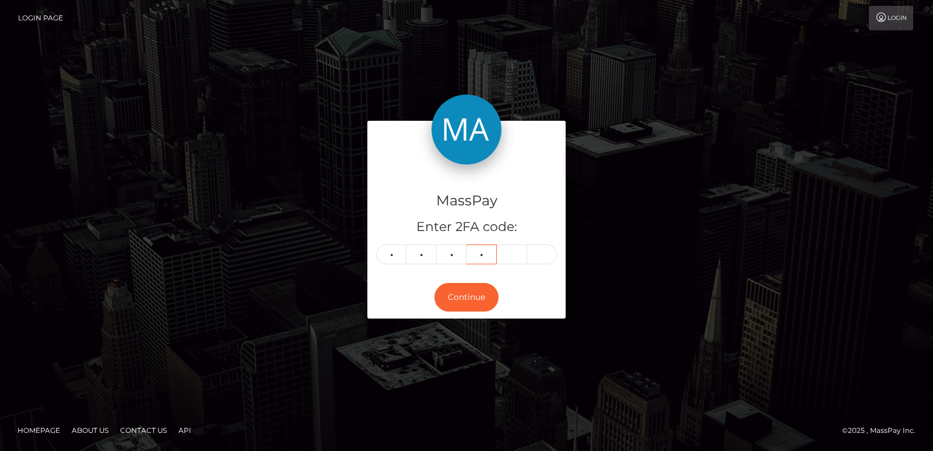
type input "1"
type input "2"
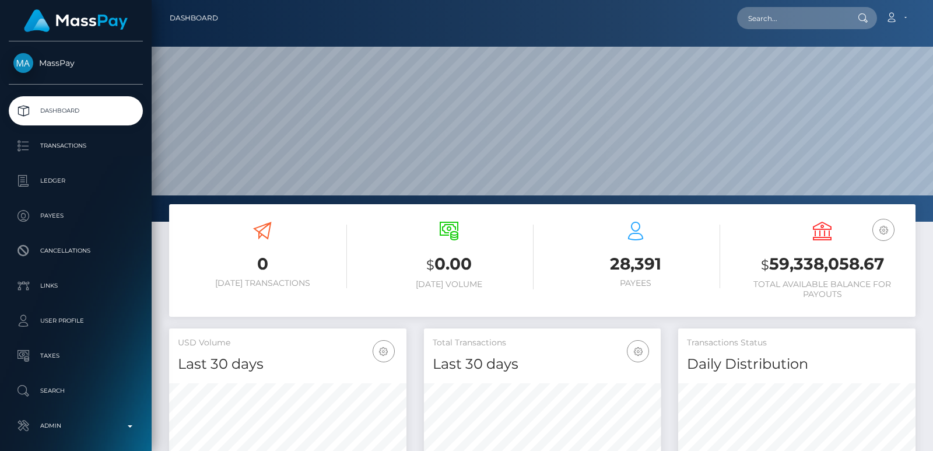
scroll to position [207, 237]
click at [765, 16] on input "text" at bounding box center [792, 18] width 110 height 22
paste input "[EMAIL_ADDRESS][DOMAIN_NAME]"
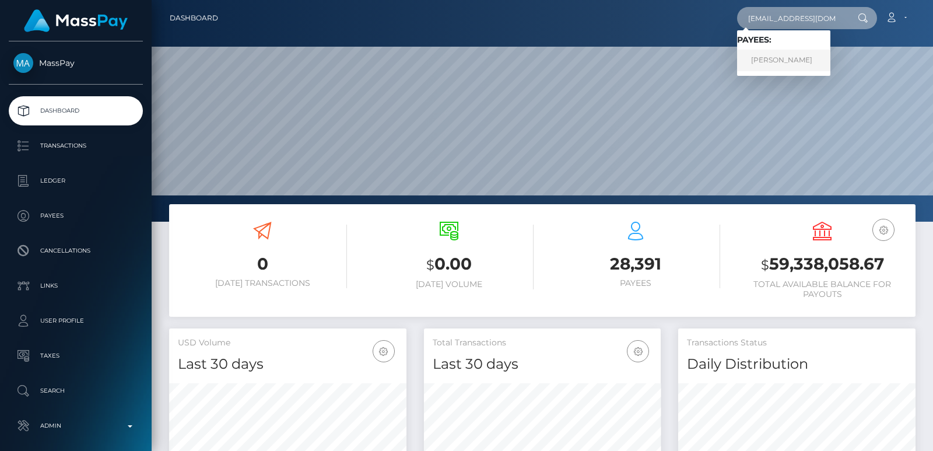
type input "[EMAIL_ADDRESS][DOMAIN_NAME]"
click at [775, 55] on link "[PERSON_NAME]" at bounding box center [783, 61] width 93 height 22
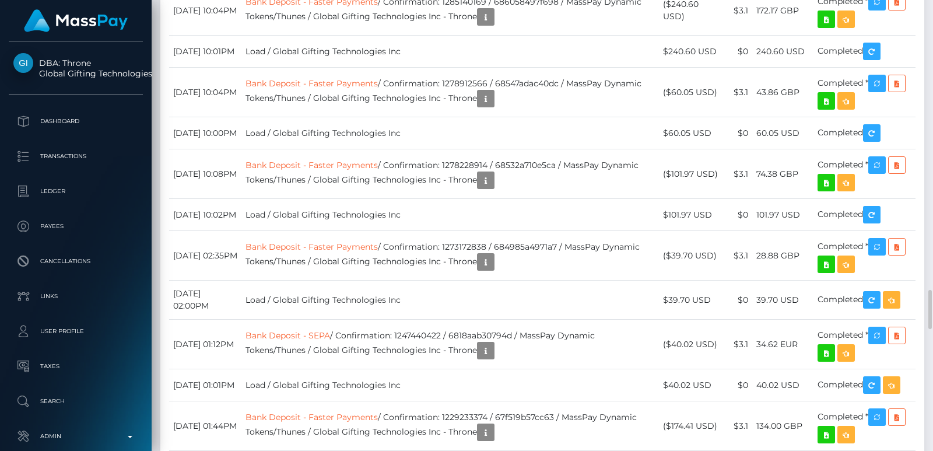
scroll to position [140, 237]
click at [925, 8] on div at bounding box center [928, 225] width 9 height 451
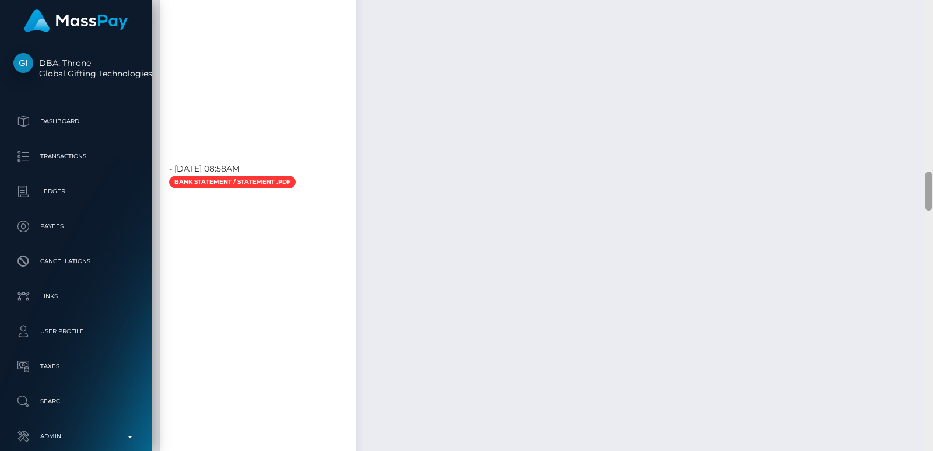
click at [925, 8] on div at bounding box center [928, 225] width 9 height 451
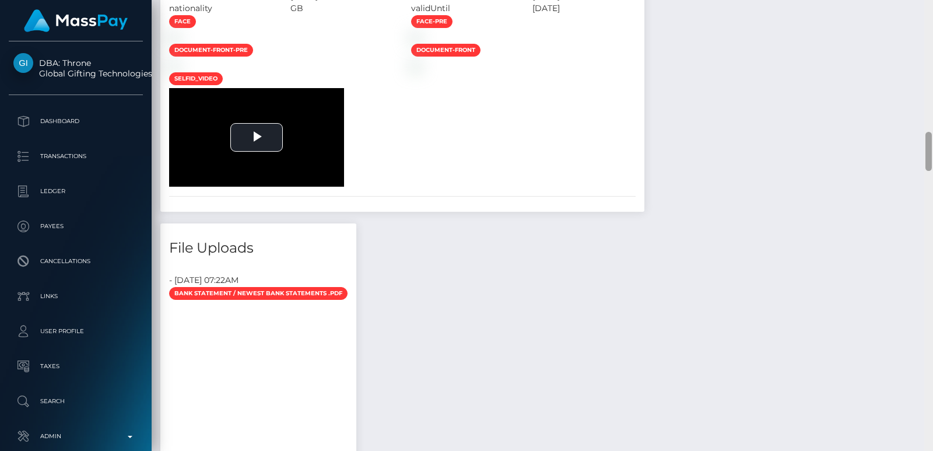
click at [925, 8] on div at bounding box center [928, 225] width 9 height 451
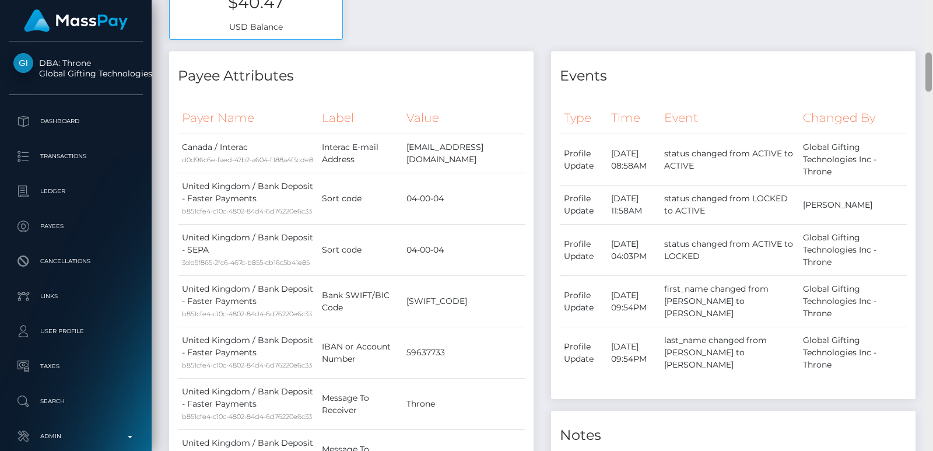
click at [925, 8] on div at bounding box center [928, 225] width 9 height 451
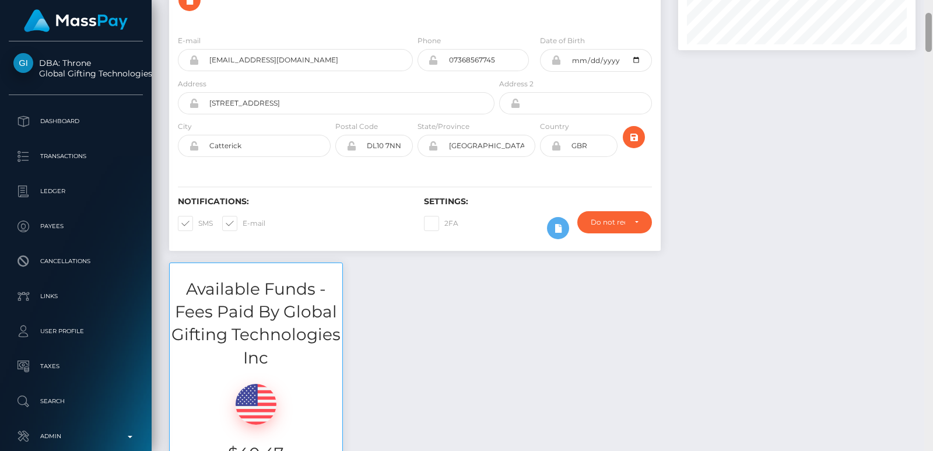
click at [925, 8] on div "Customer Profile Loading... Loading..." at bounding box center [542, 225] width 781 height 451
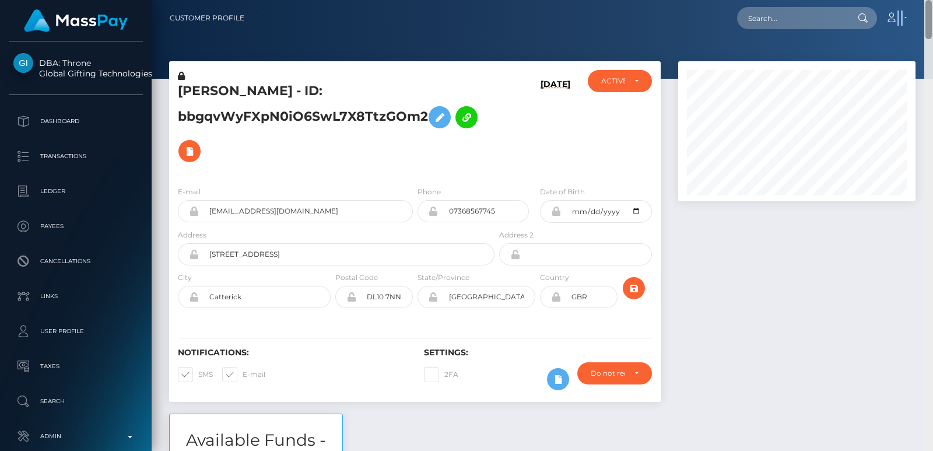
click at [925, 8] on nav "Customer Profile Loading... Loading... Account" at bounding box center [542, 18] width 781 height 36
click at [832, 19] on input "text" at bounding box center [792, 18] width 110 height 22
paste input "mimielias4664@hotmail.com"
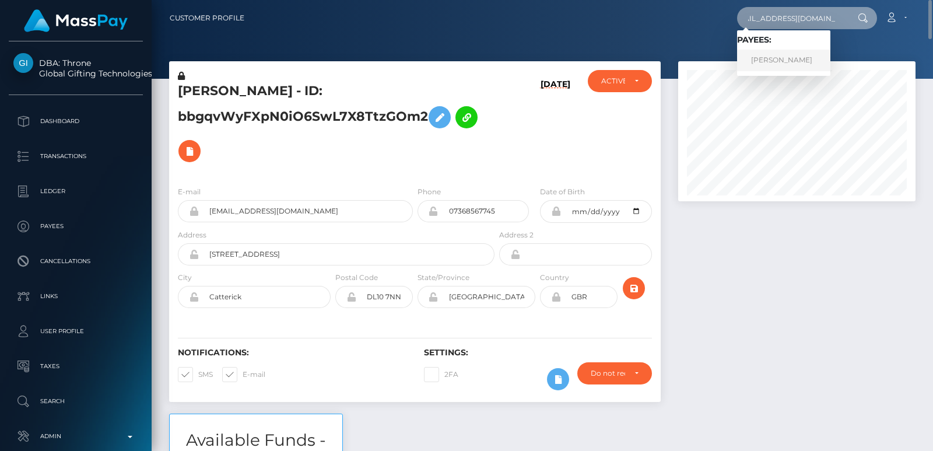
type input "mimielias4664@hotmail.com"
click at [790, 65] on link "Emily Elias" at bounding box center [783, 61] width 93 height 22
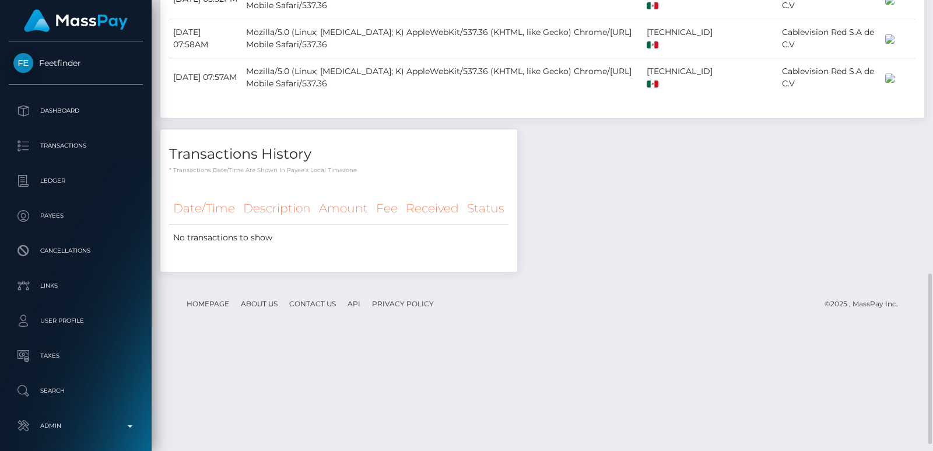
scroll to position [723, 0]
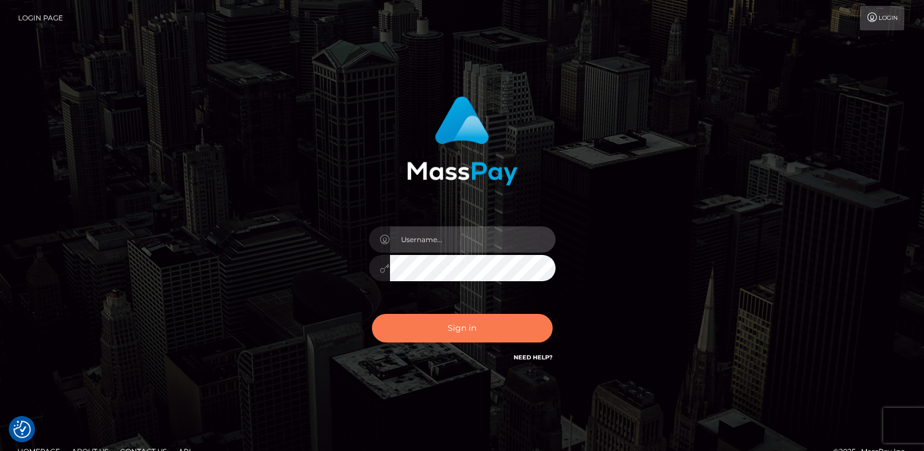
type input "[DOMAIN_NAME]"
click at [441, 318] on button "Sign in" at bounding box center [462, 328] width 181 height 29
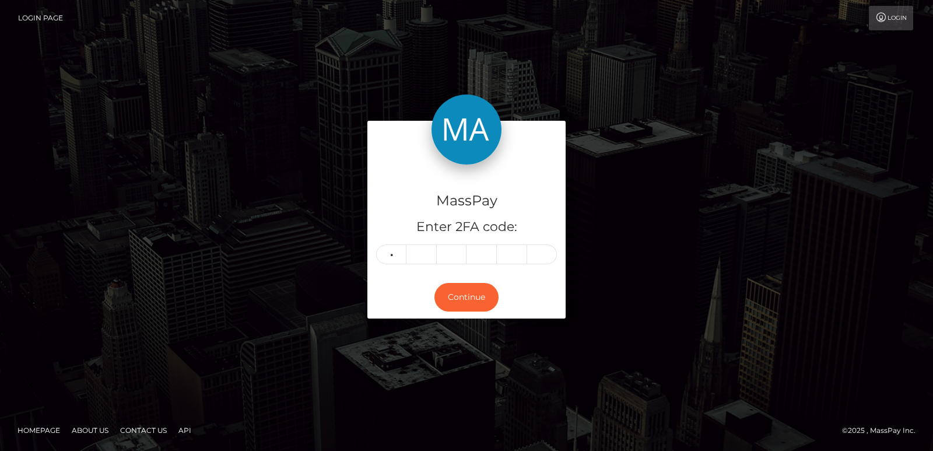
type input "7"
type input "1"
type input "5"
type input "3"
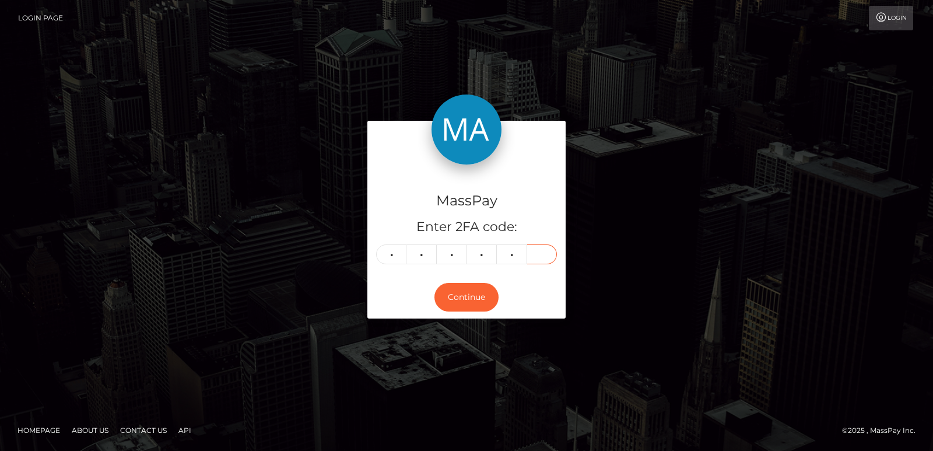
type input "2"
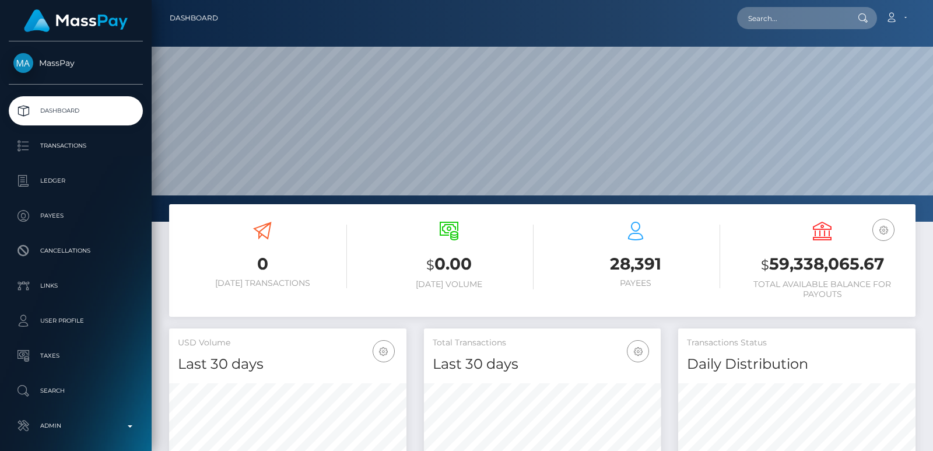
scroll to position [207, 237]
click at [761, 24] on input "text" at bounding box center [792, 18] width 110 height 22
paste input "[EMAIL_ADDRESS][DOMAIN_NAME]"
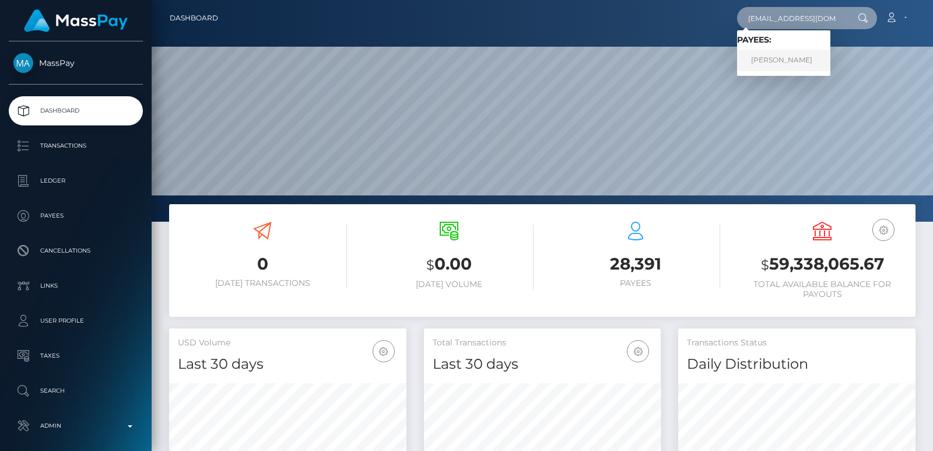
type input "[EMAIL_ADDRESS][DOMAIN_NAME]"
click at [760, 62] on link "[PERSON_NAME]" at bounding box center [783, 61] width 93 height 22
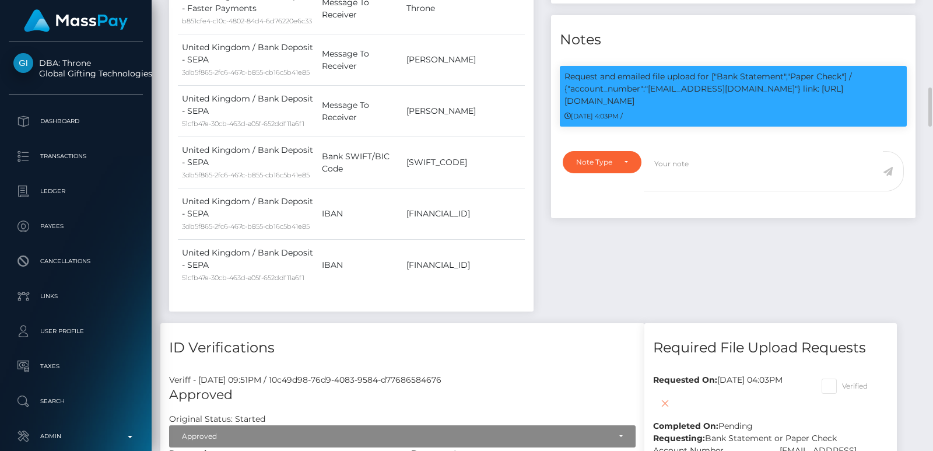
scroll to position [140, 237]
drag, startPoint x: 563, startPoint y: 72, endPoint x: 908, endPoint y: 103, distance: 345.9
click at [908, 103] on div "Request and emailed file upload for ["Bank Statement","Paper Check"] / {"accoun…" at bounding box center [733, 102] width 364 height 72
copy div "Request and emailed file upload for ["Bank Statement","Paper Check"] / {"accoun…"
click at [672, 110] on div "08/21/25 4:03PM /" at bounding box center [732, 116] width 337 height 12
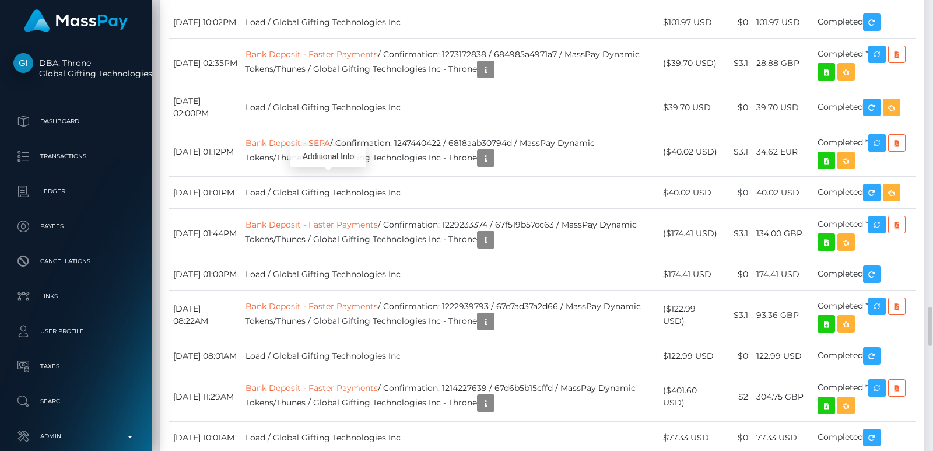
click at [312, 154] on div "Additional Info" at bounding box center [328, 157] width 76 height 22
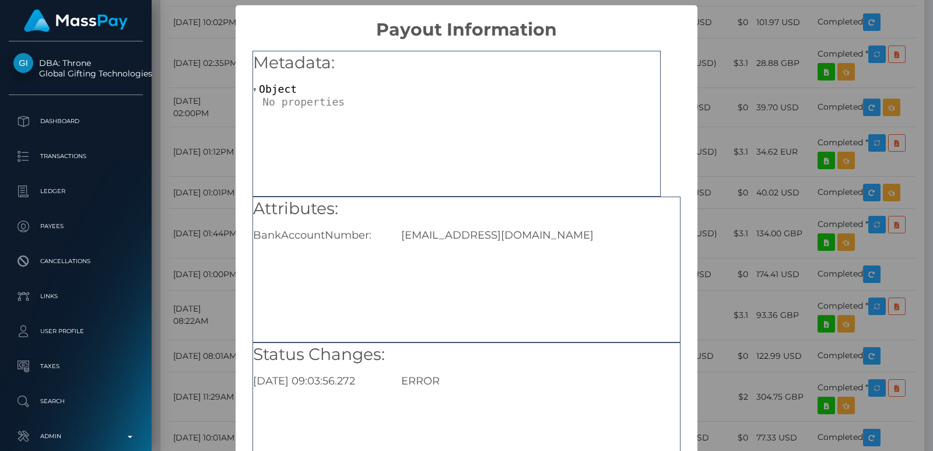
click at [164, 119] on div "× Payout Information Metadata: Object Attributes: BankAccountNumber: justinliu7…" at bounding box center [466, 225] width 933 height 451
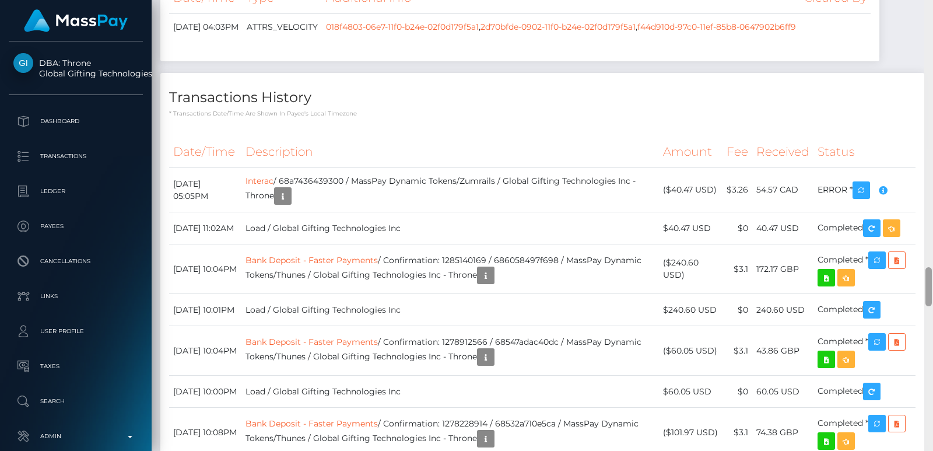
click at [932, 64] on div at bounding box center [928, 225] width 9 height 451
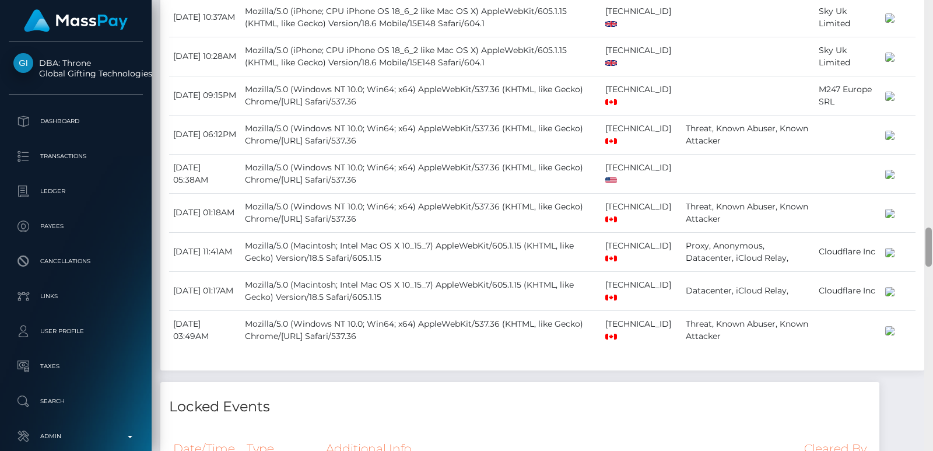
click at [932, 64] on div at bounding box center [928, 225] width 9 height 451
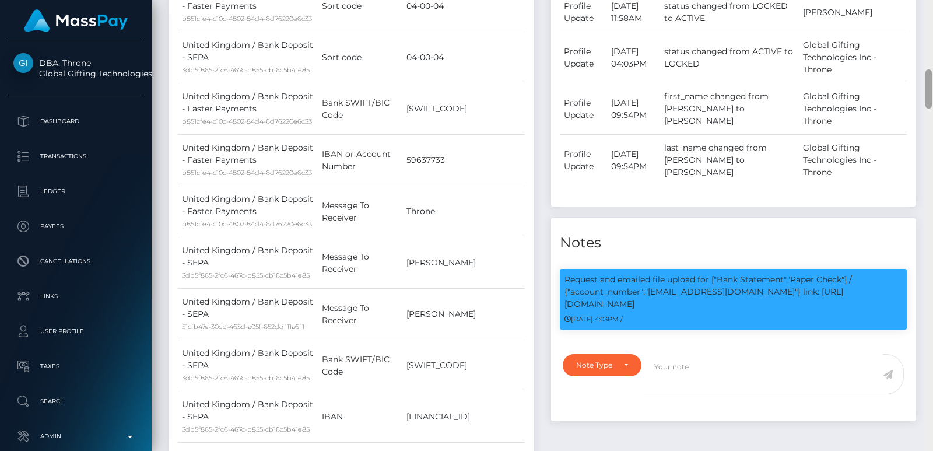
click at [924, 79] on div at bounding box center [928, 225] width 9 height 451
drag, startPoint x: 569, startPoint y: 292, endPoint x: 888, endPoint y: 296, distance: 318.3
click at [888, 296] on p "Request and emailed file upload for ["Bank Statement","Paper Check"] / {"accoun…" at bounding box center [732, 291] width 337 height 37
copy p "account_number":"justinliu719@gmail.com"} link: https://l.maspay.io/gg73O"
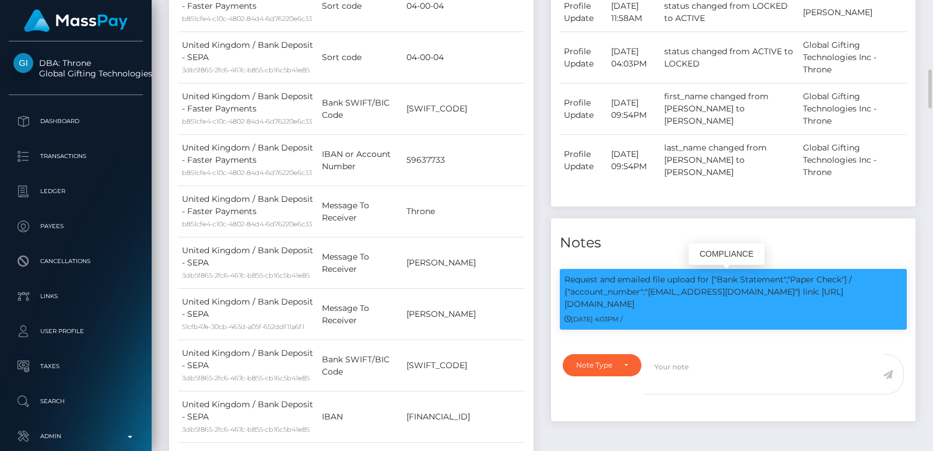
click at [698, 314] on div "Request and emailed file upload for ["Bank Statement","Paper Check"] / {"accoun…" at bounding box center [733, 299] width 347 height 61
drag, startPoint x: 747, startPoint y: 291, endPoint x: 648, endPoint y: 291, distance: 98.5
click at [648, 291] on p "Request and emailed file upload for ["Bank Statement","Paper Check"] / {"accoun…" at bounding box center [732, 291] width 337 height 37
copy p "justinliu719@gmail.com"
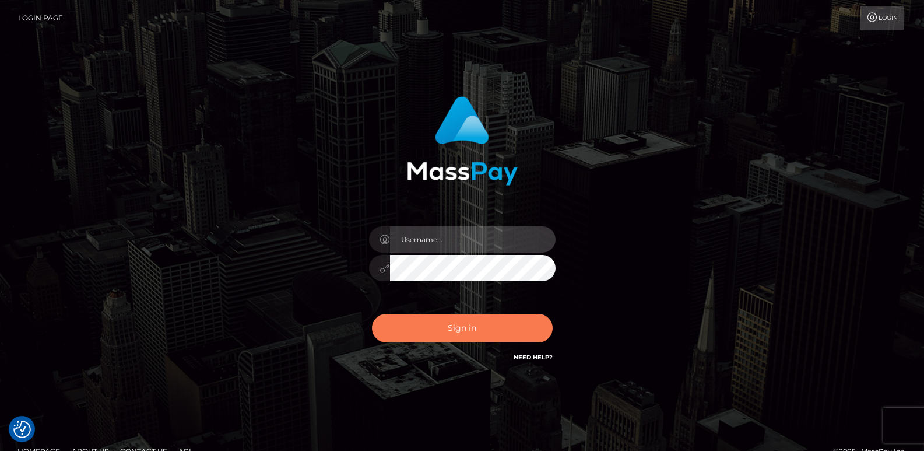
type input "[DOMAIN_NAME]"
click at [412, 321] on button "Sign in" at bounding box center [462, 328] width 181 height 29
type input "ts2.es"
click at [413, 329] on button "Sign in" at bounding box center [462, 328] width 181 height 29
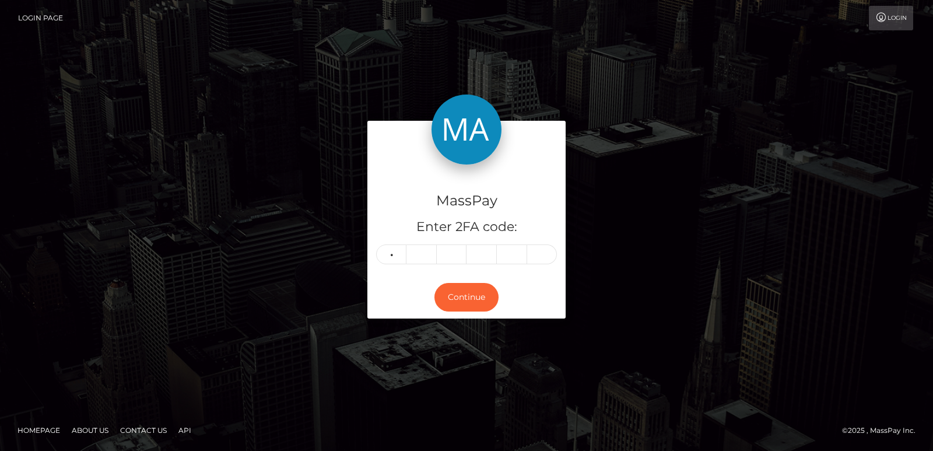
type input "7"
type input "8"
type input "6"
type input "7"
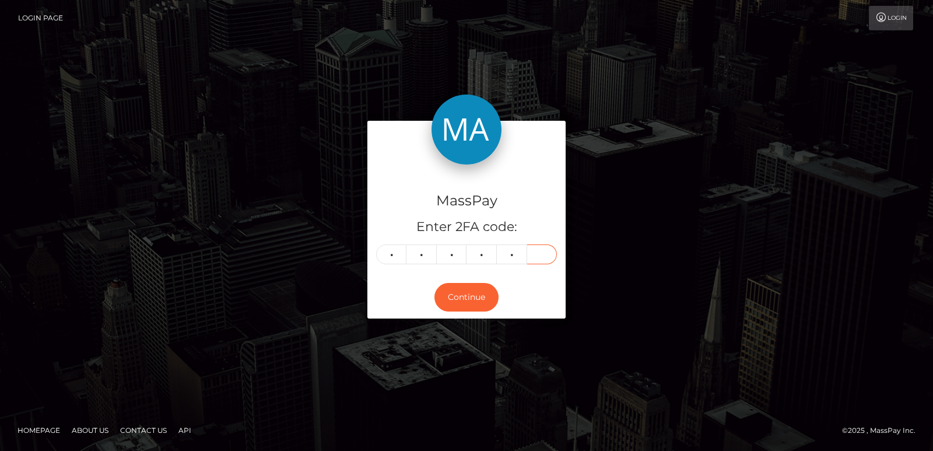
type input "7"
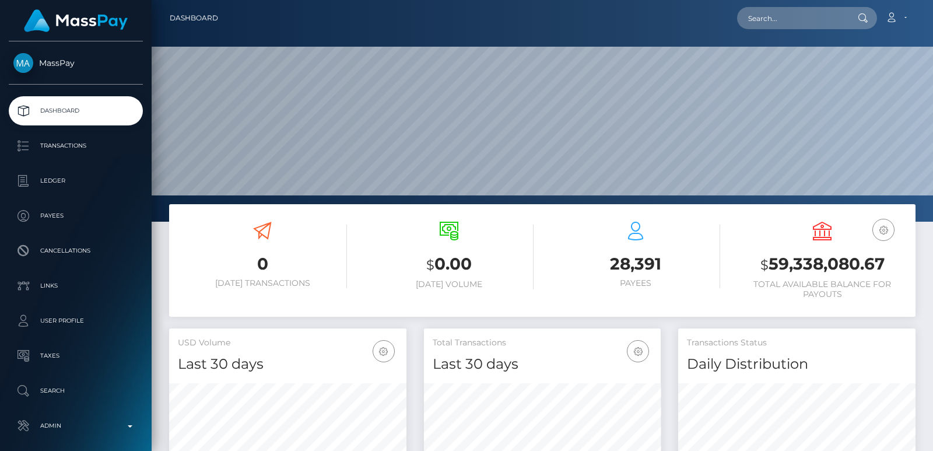
scroll to position [347, 237]
click at [750, 23] on input "text" at bounding box center [792, 18] width 110 height 22
paste input "[EMAIL_ADDRESS][DOMAIN_NAME]"
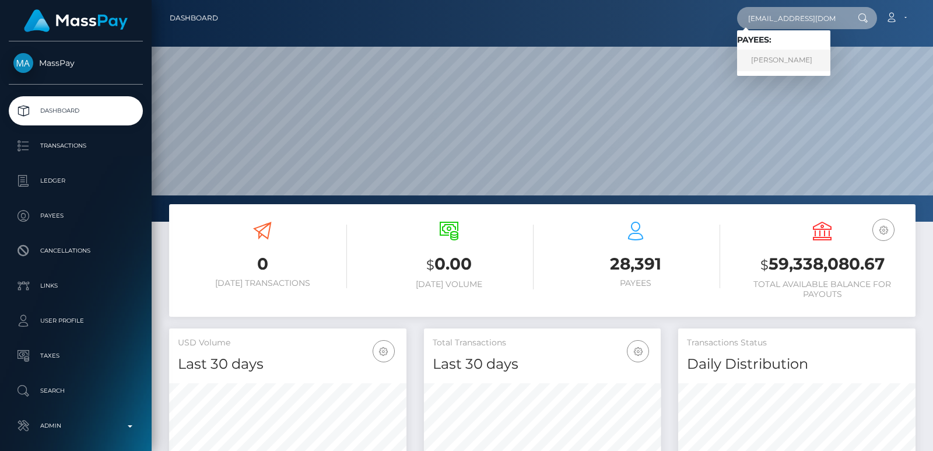
type input "[EMAIL_ADDRESS][DOMAIN_NAME]"
click at [809, 62] on link "DARYA VADIMOVNA FOMCHENKO" at bounding box center [783, 61] width 93 height 22
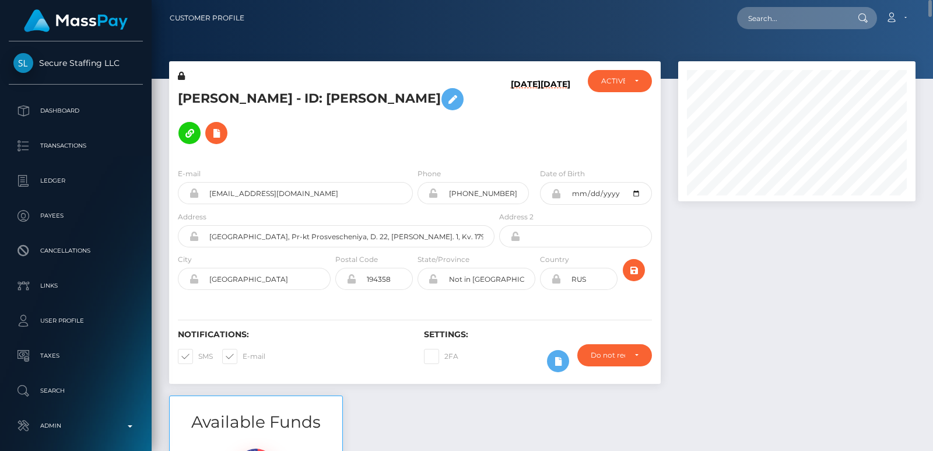
click at [209, 90] on h5 "[PERSON_NAME] - ID: [PERSON_NAME]" at bounding box center [333, 116] width 310 height 68
copy h5 "DARYA"
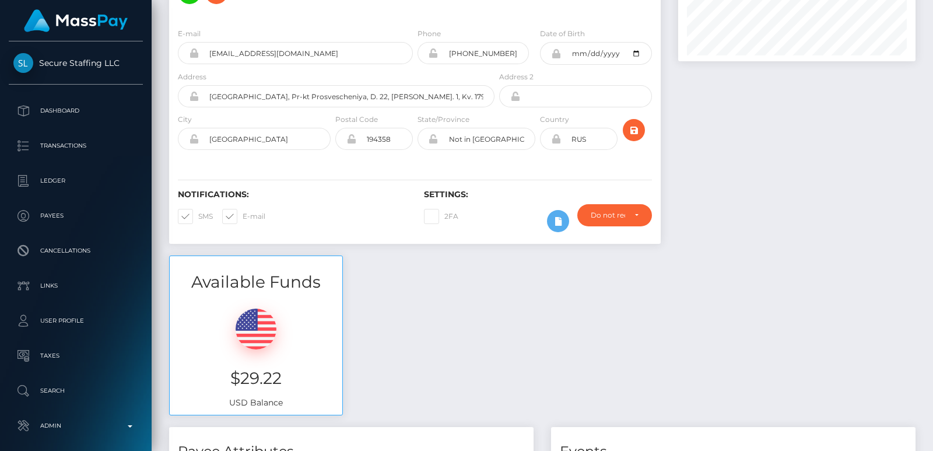
scroll to position [227, 0]
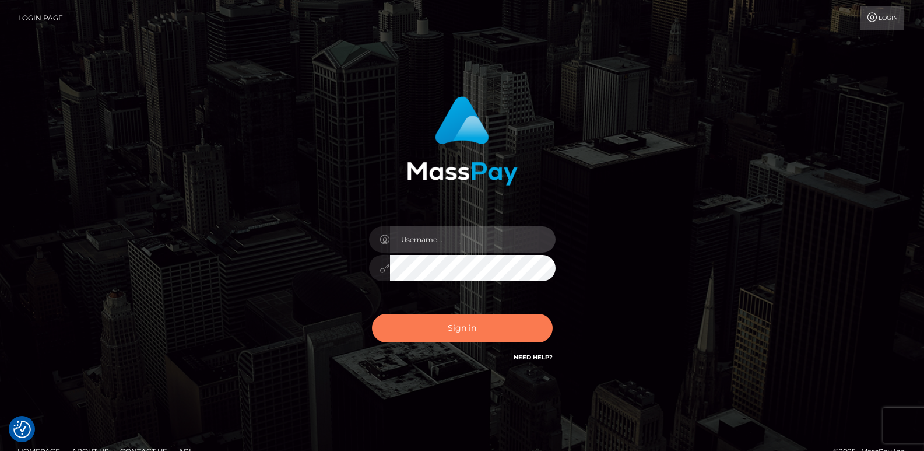
type input "[DOMAIN_NAME]"
click at [463, 321] on button "Sign in" at bounding box center [462, 328] width 181 height 29
type input "[DOMAIN_NAME]"
click at [442, 332] on button "Sign in" at bounding box center [462, 328] width 181 height 29
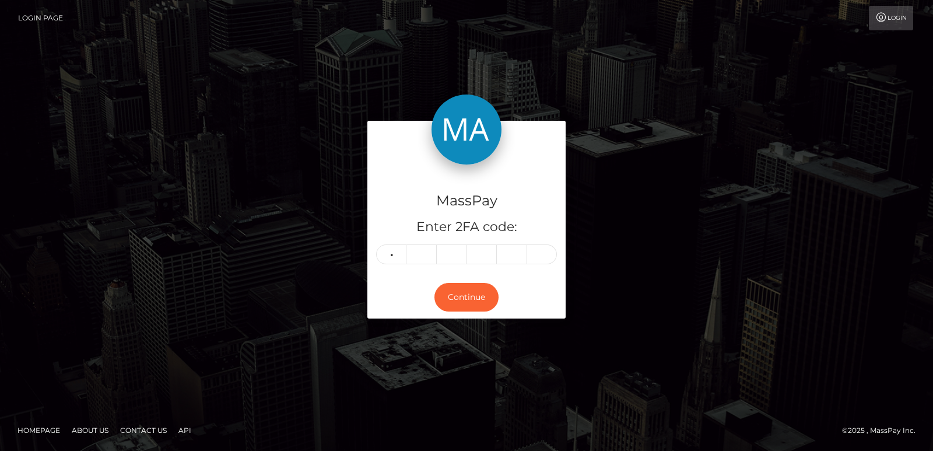
type input "5"
type input "8"
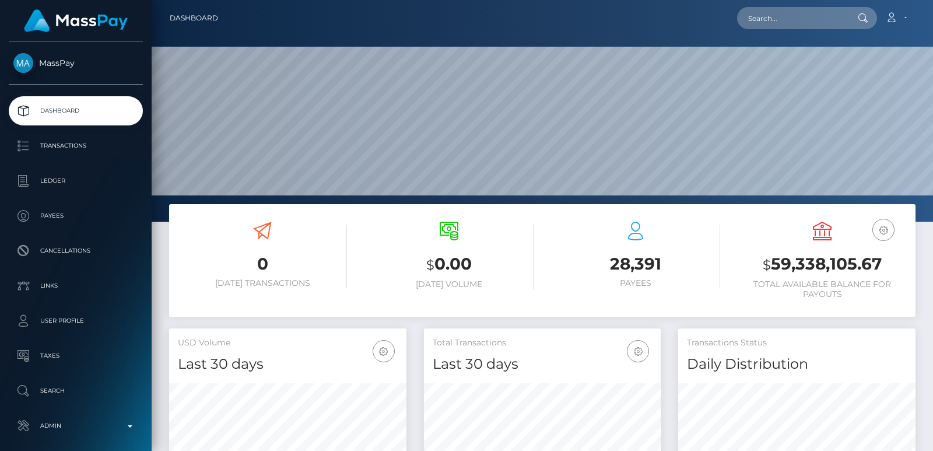
scroll to position [207, 237]
drag, startPoint x: 776, startPoint y: 32, endPoint x: 765, endPoint y: 16, distance: 19.2
click at [765, 16] on nav "Dashboard Loading... Loading... Account Edit Profile" at bounding box center [542, 18] width 781 height 36
click at [765, 16] on input "text" at bounding box center [792, 18] width 110 height 22
paste input "aveneave1@gmail.com"
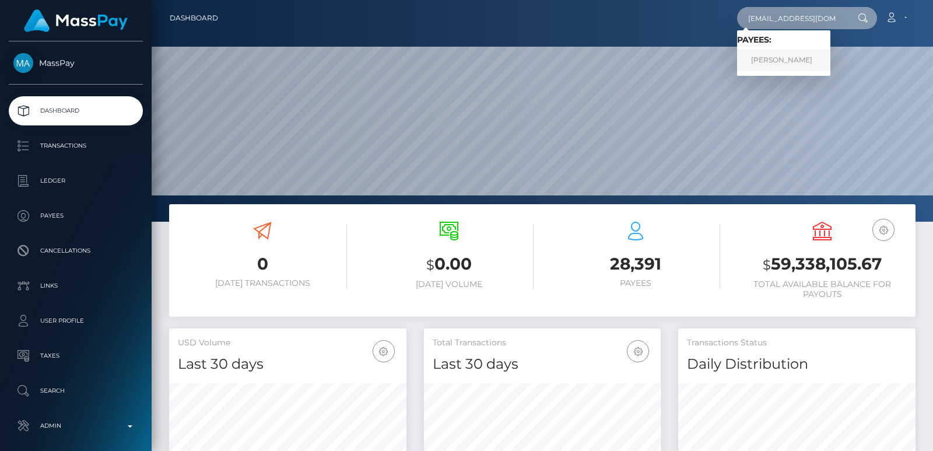
type input "aveneave1@gmail.com"
click at [785, 62] on link "DARYA VADIMOVNA FOMCHENKO" at bounding box center [783, 61] width 93 height 22
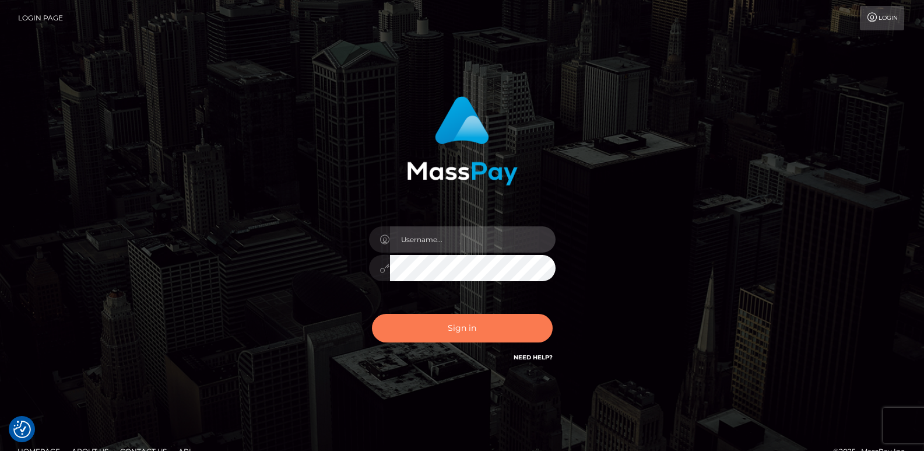
type input "[DOMAIN_NAME]"
click at [409, 327] on button "Sign in" at bounding box center [462, 328] width 181 height 29
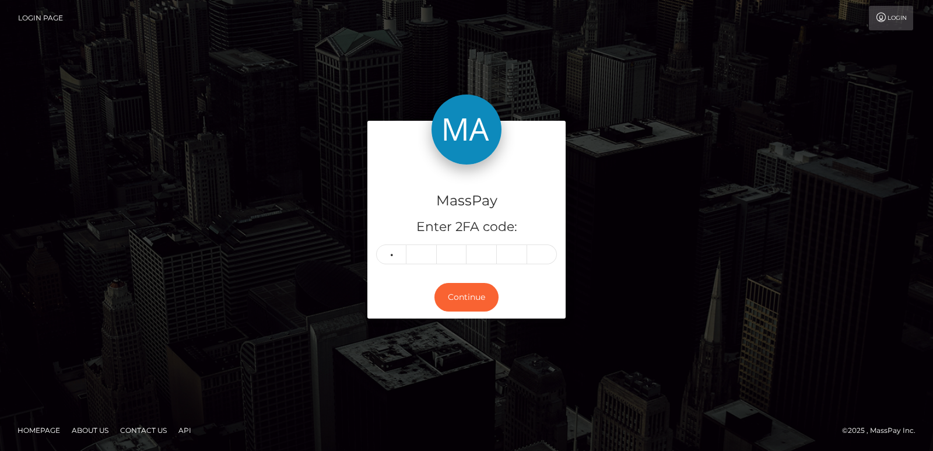
type input "6"
type input "7"
type input "3"
type input "2"
type input "3"
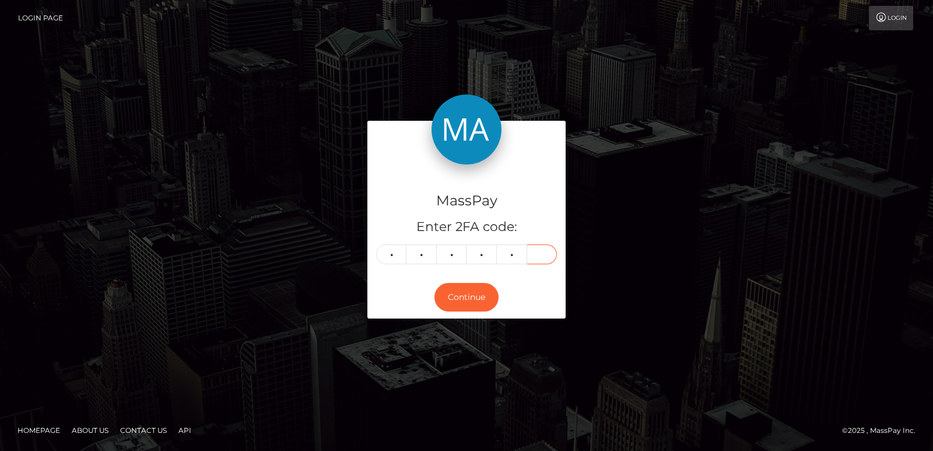
type input "2"
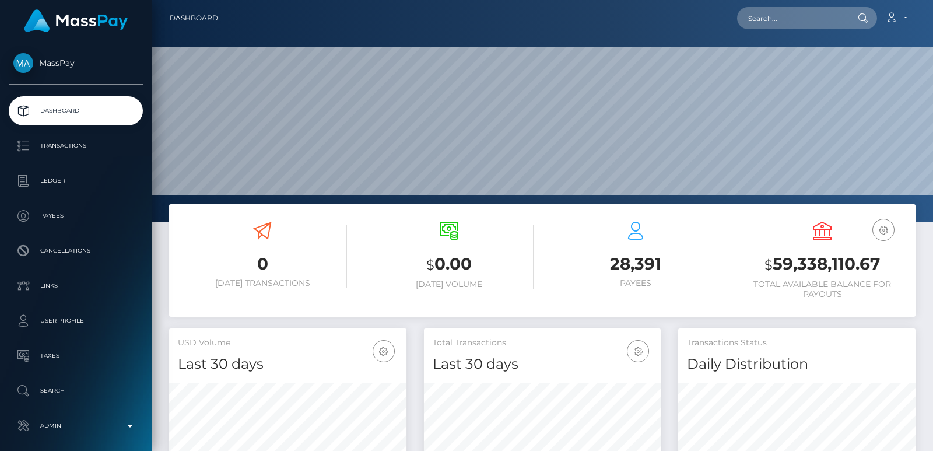
scroll to position [207, 237]
click at [758, 17] on input "text" at bounding box center [792, 18] width 110 height 22
paste input "[EMAIL_ADDRESS][DOMAIN_NAME]"
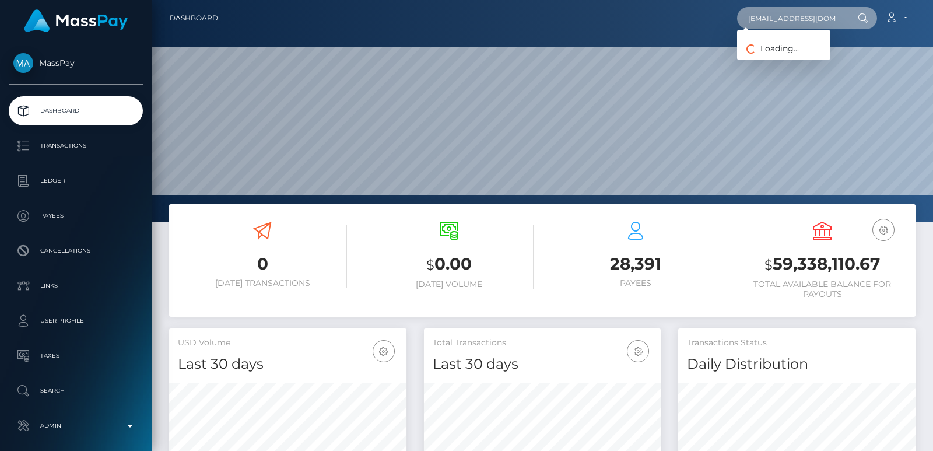
scroll to position [0, 24]
type input "[EMAIL_ADDRESS][DOMAIN_NAME]"
